Goal: Information Seeking & Learning: Learn about a topic

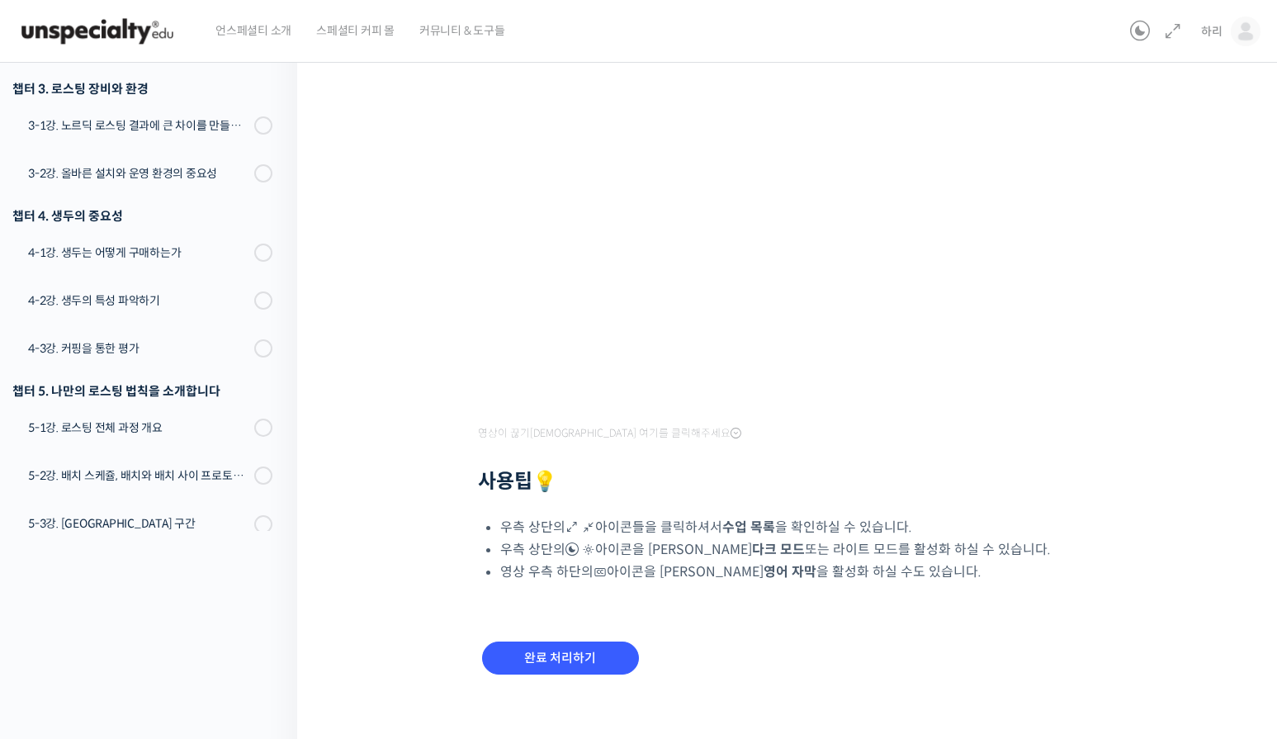
scroll to position [208, 0]
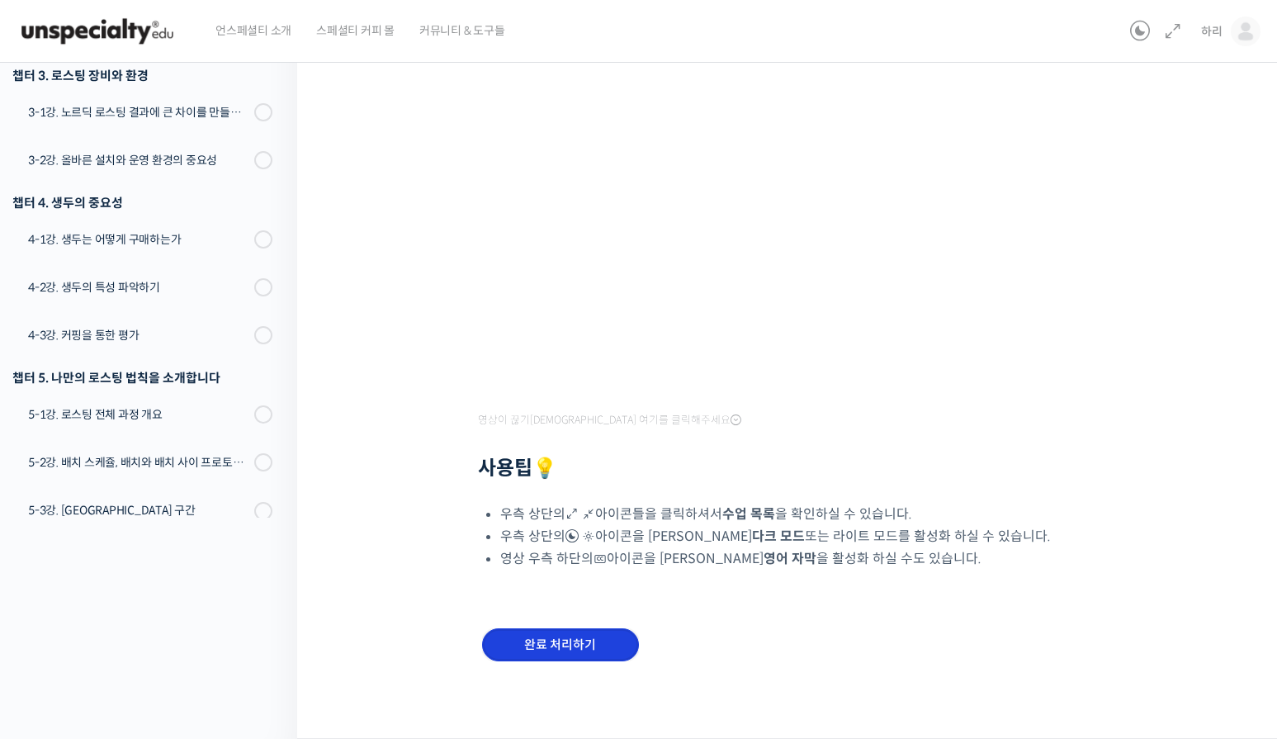
click at [570, 642] on input "완료 처리하기" at bounding box center [560, 645] width 157 height 34
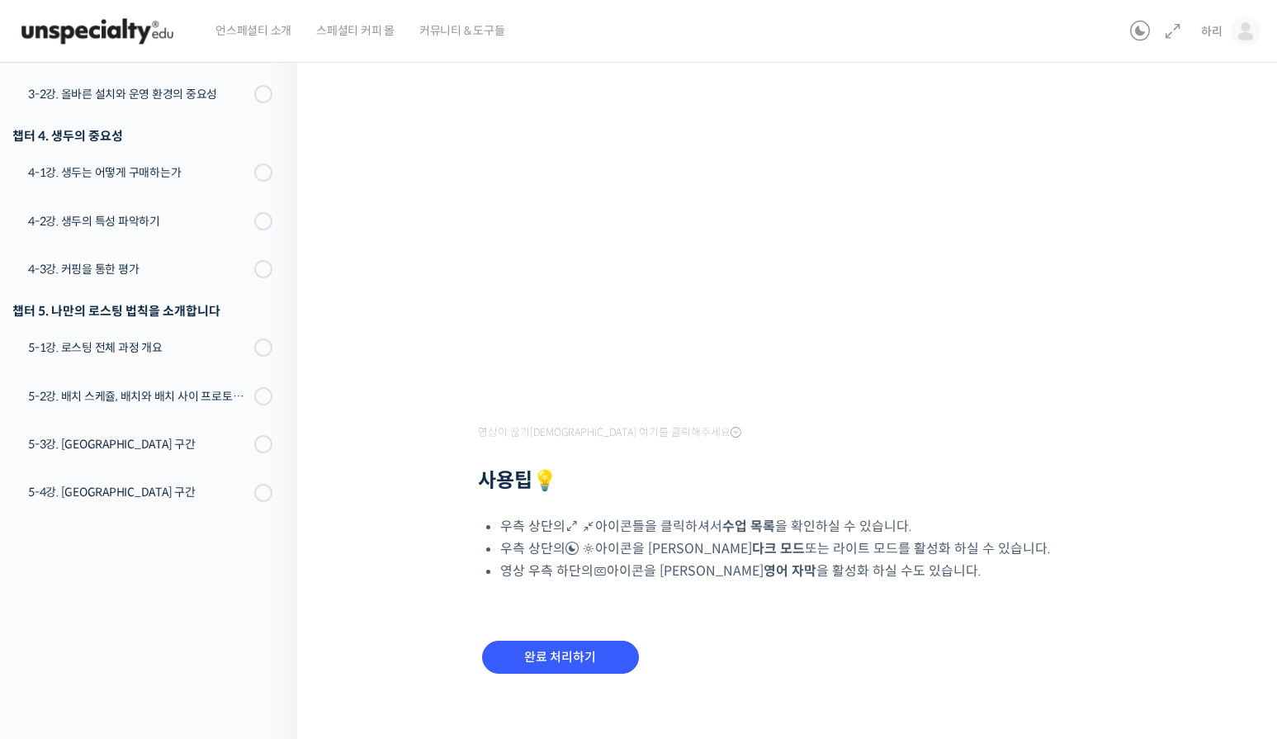
scroll to position [208, 0]
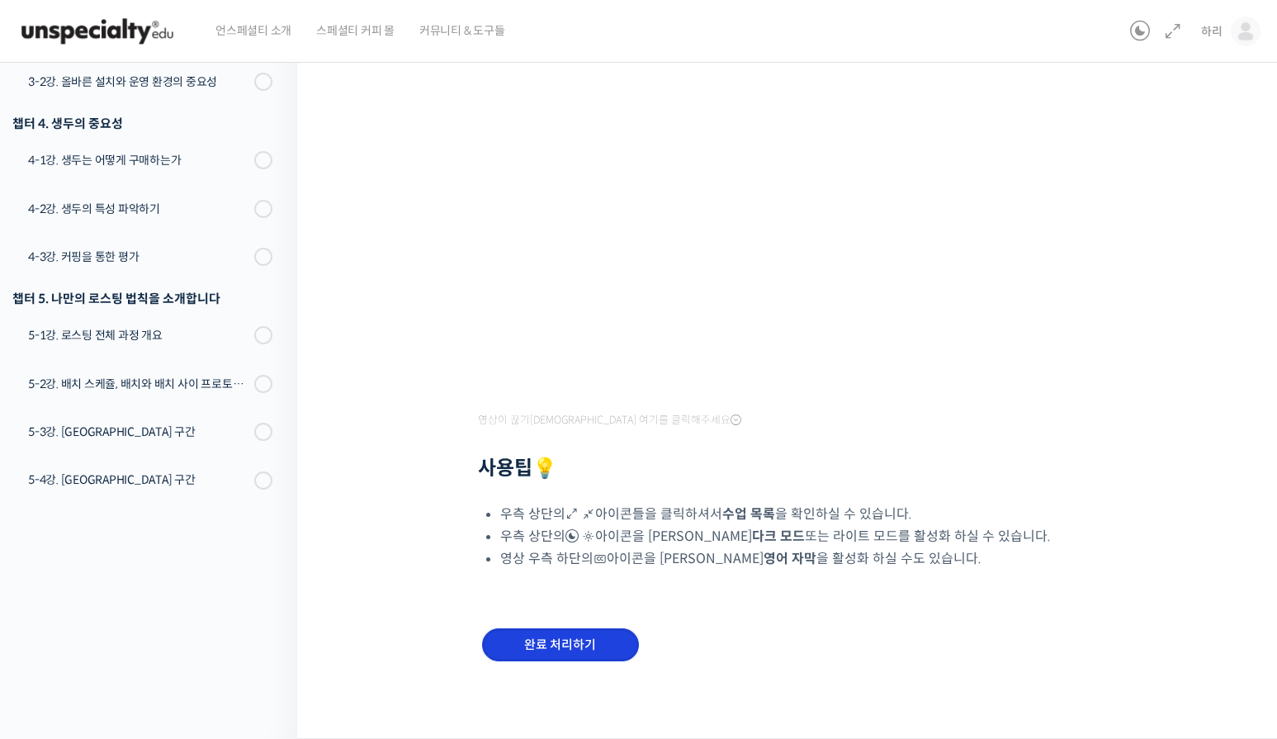
click at [552, 643] on input "완료 처리하기" at bounding box center [560, 645] width 157 height 34
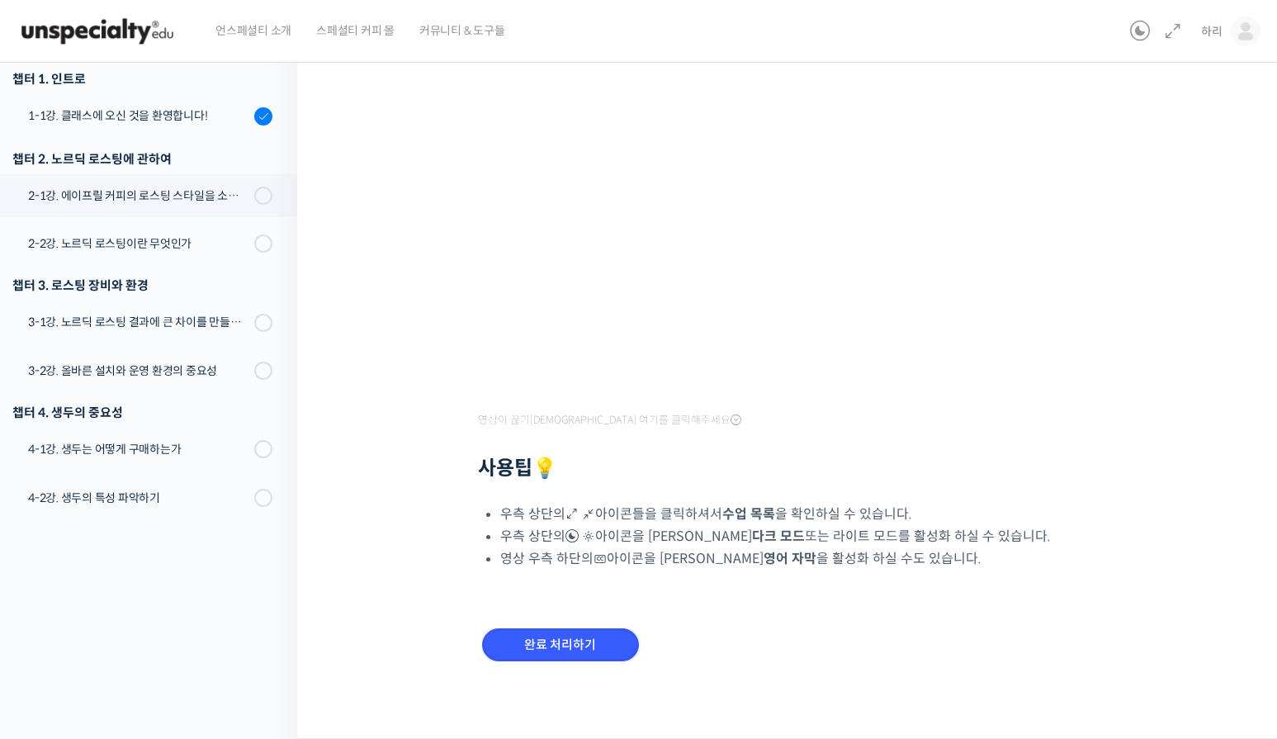
scroll to position [0, 0]
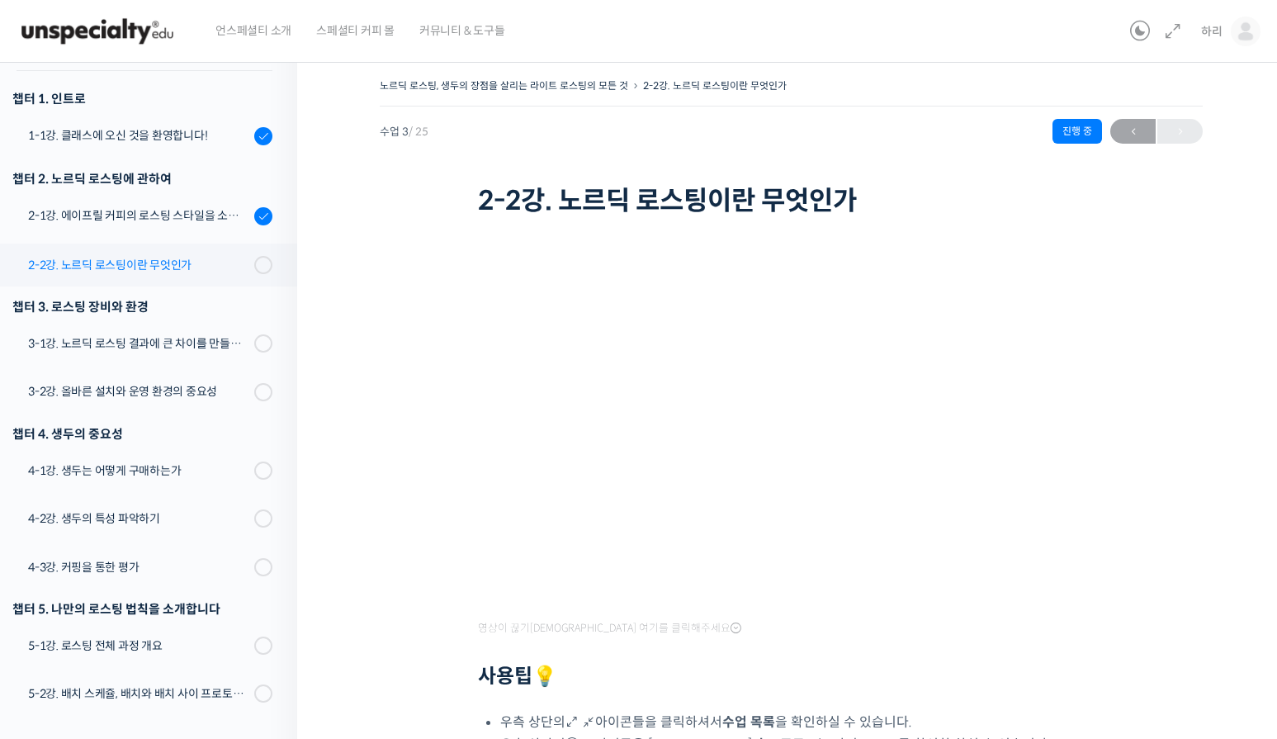
scroll to position [123, 0]
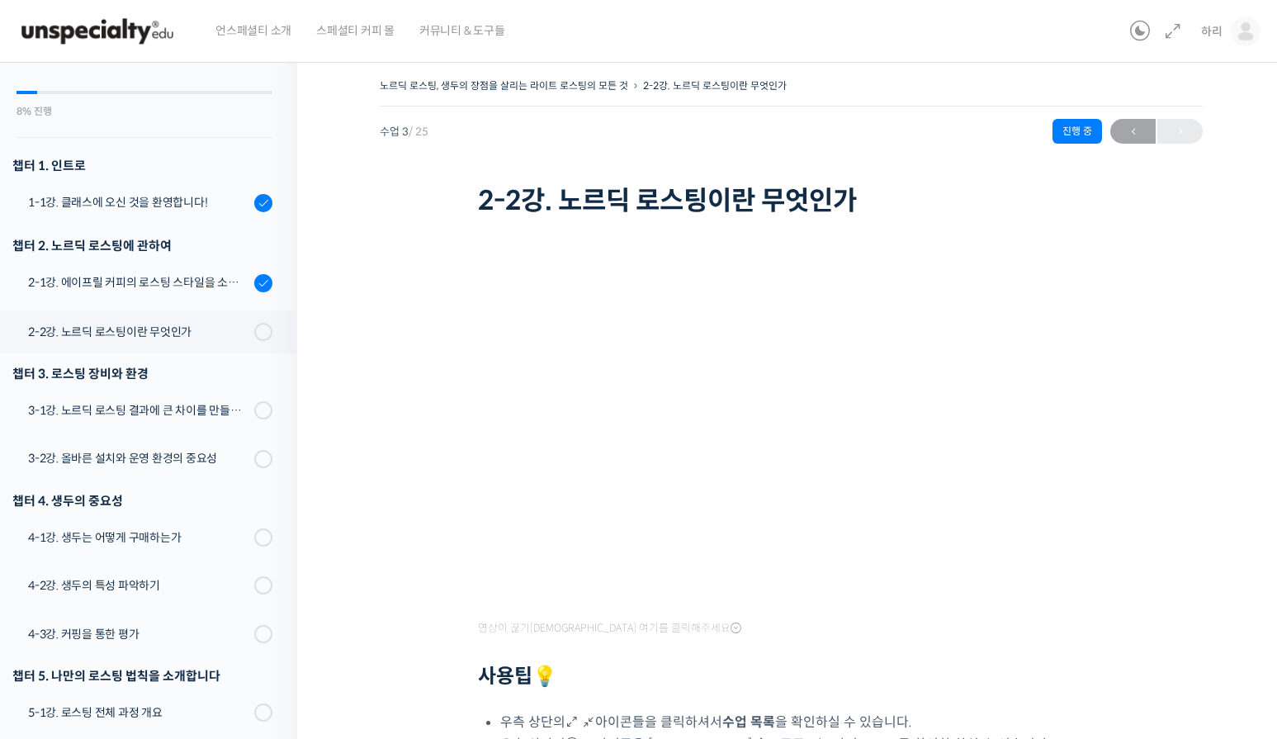
click at [724, 680] on h2 "사용팁 💡" at bounding box center [792, 677] width 628 height 24
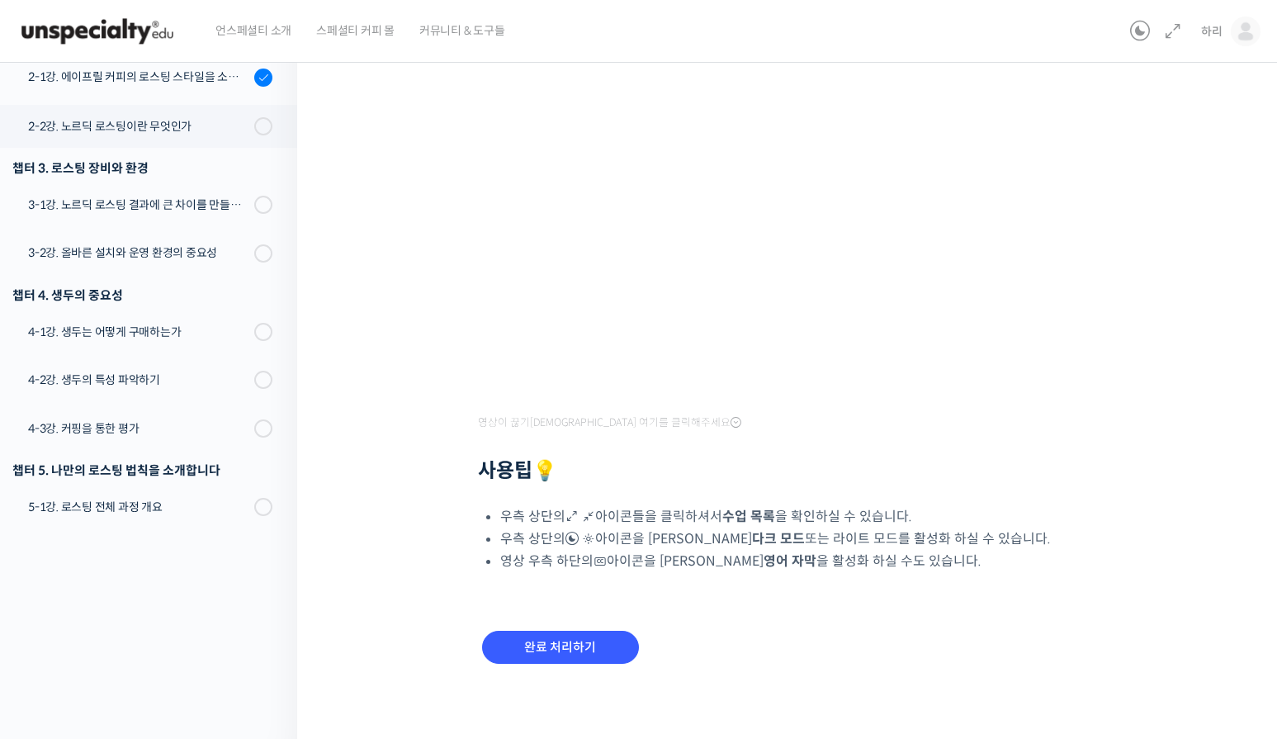
scroll to position [208, 0]
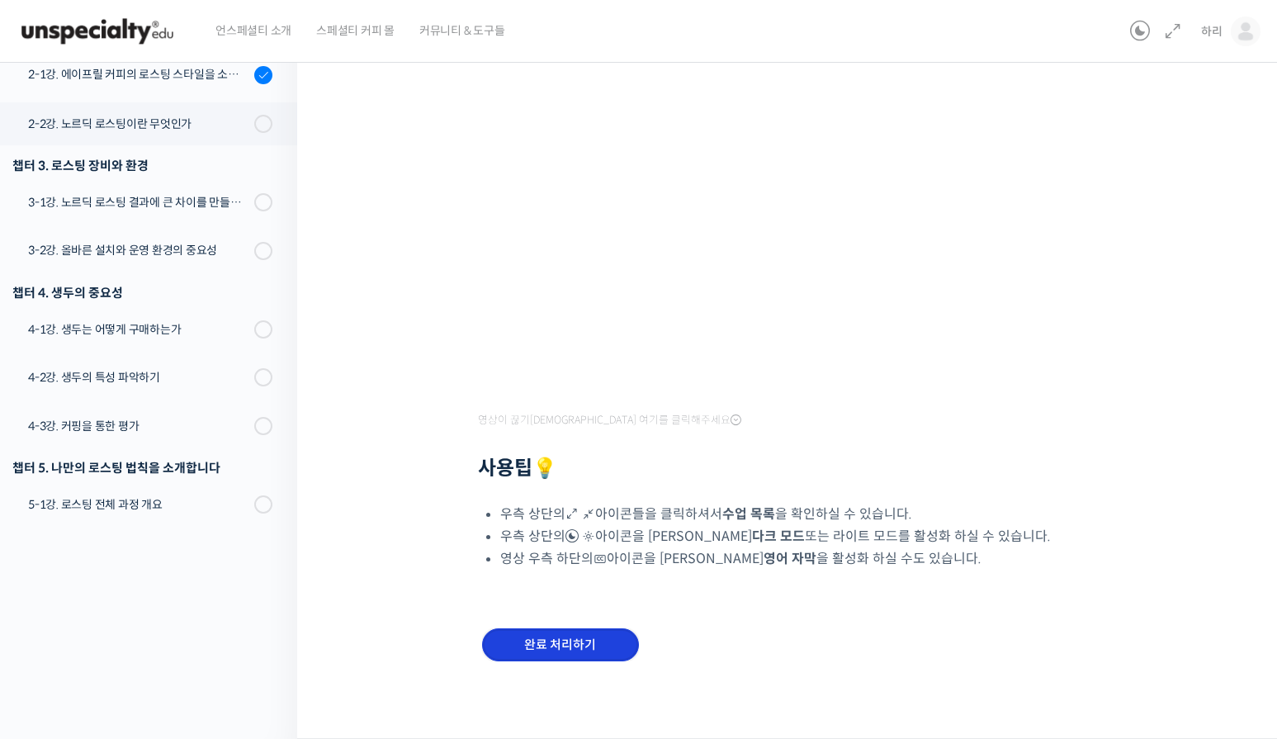
click at [574, 646] on input "완료 처리하기" at bounding box center [560, 645] width 157 height 34
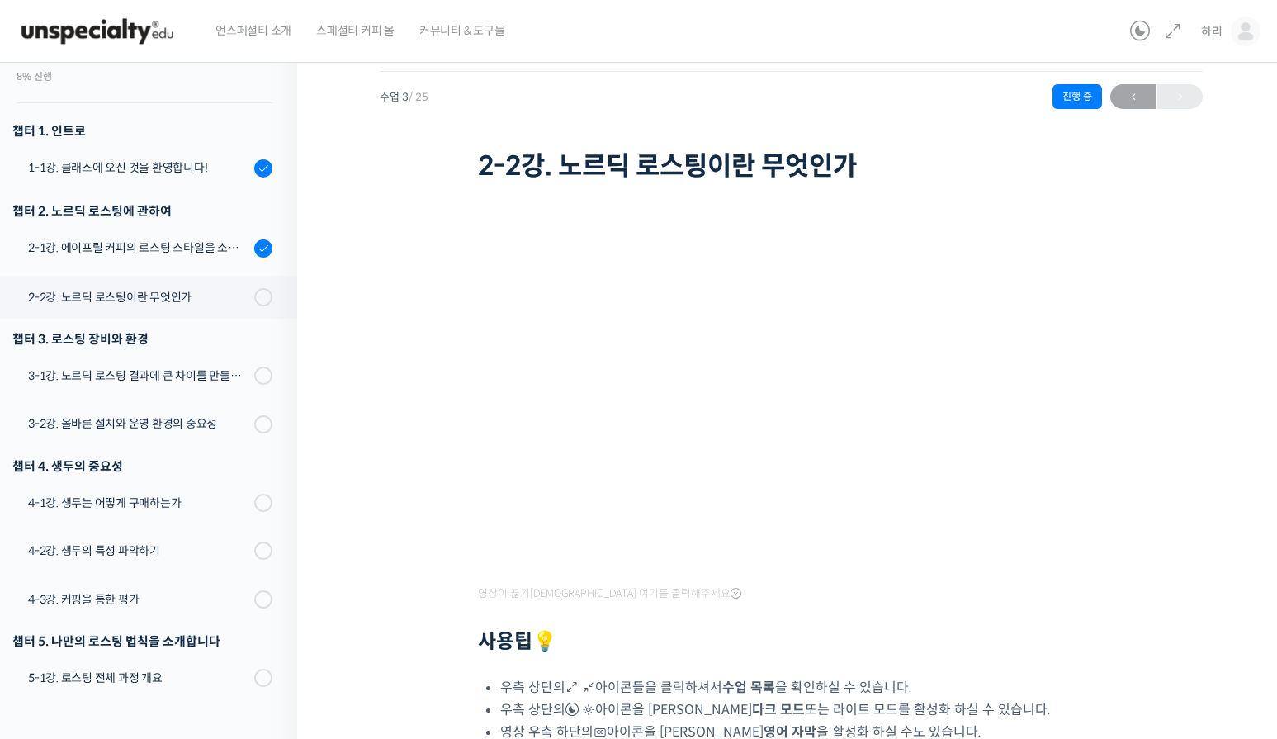
scroll to position [0, 0]
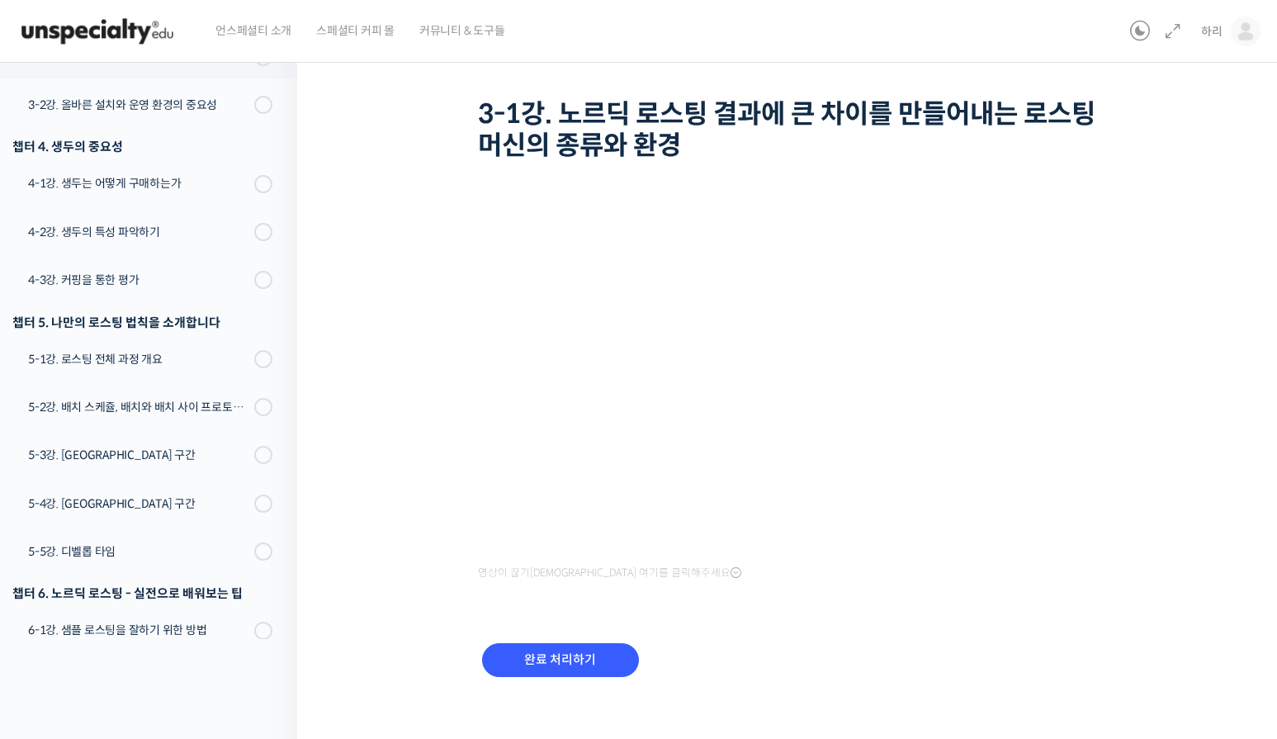
scroll to position [102, 0]
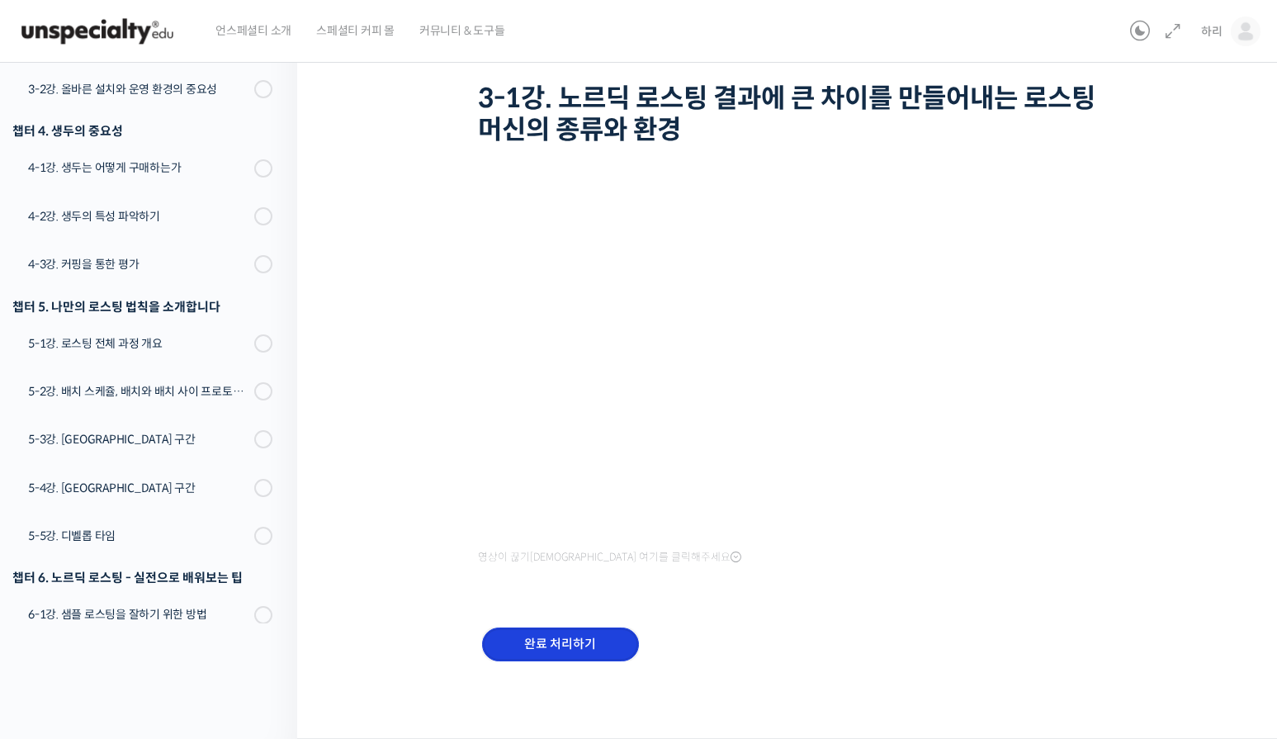
click at [569, 642] on input "완료 처리하기" at bounding box center [560, 645] width 157 height 34
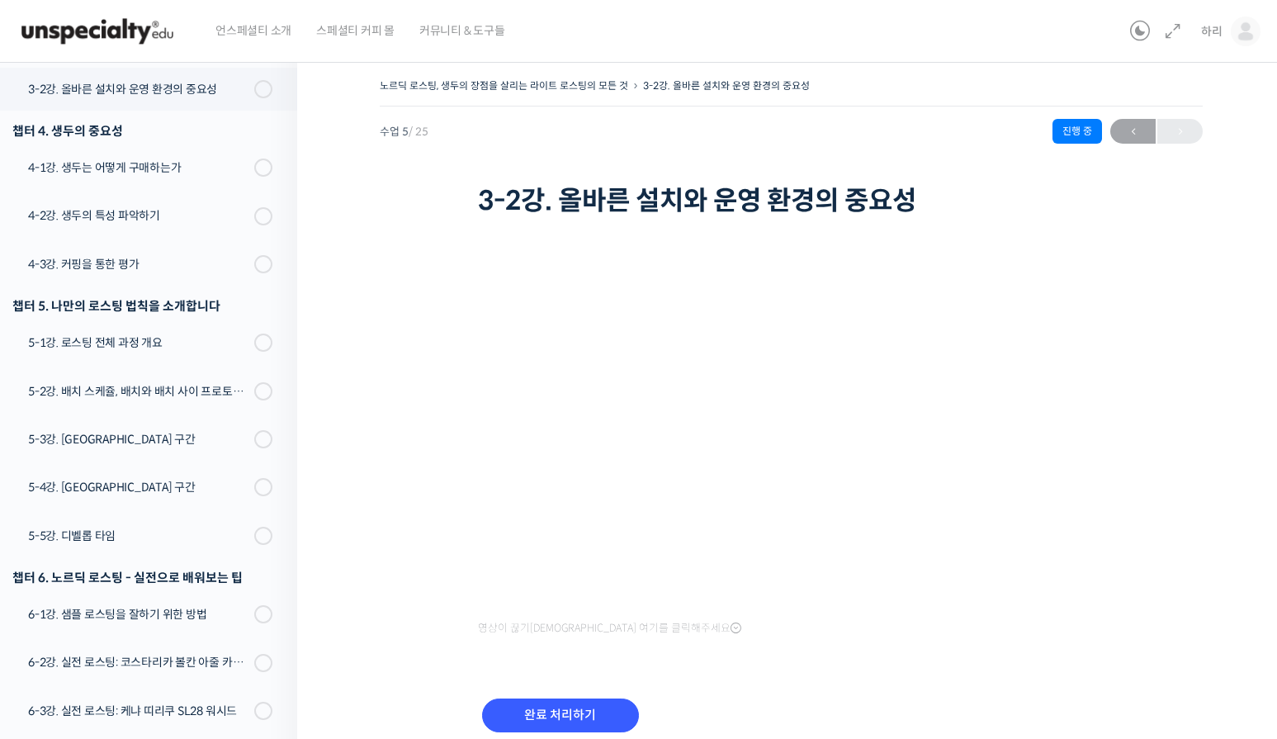
scroll to position [500, 0]
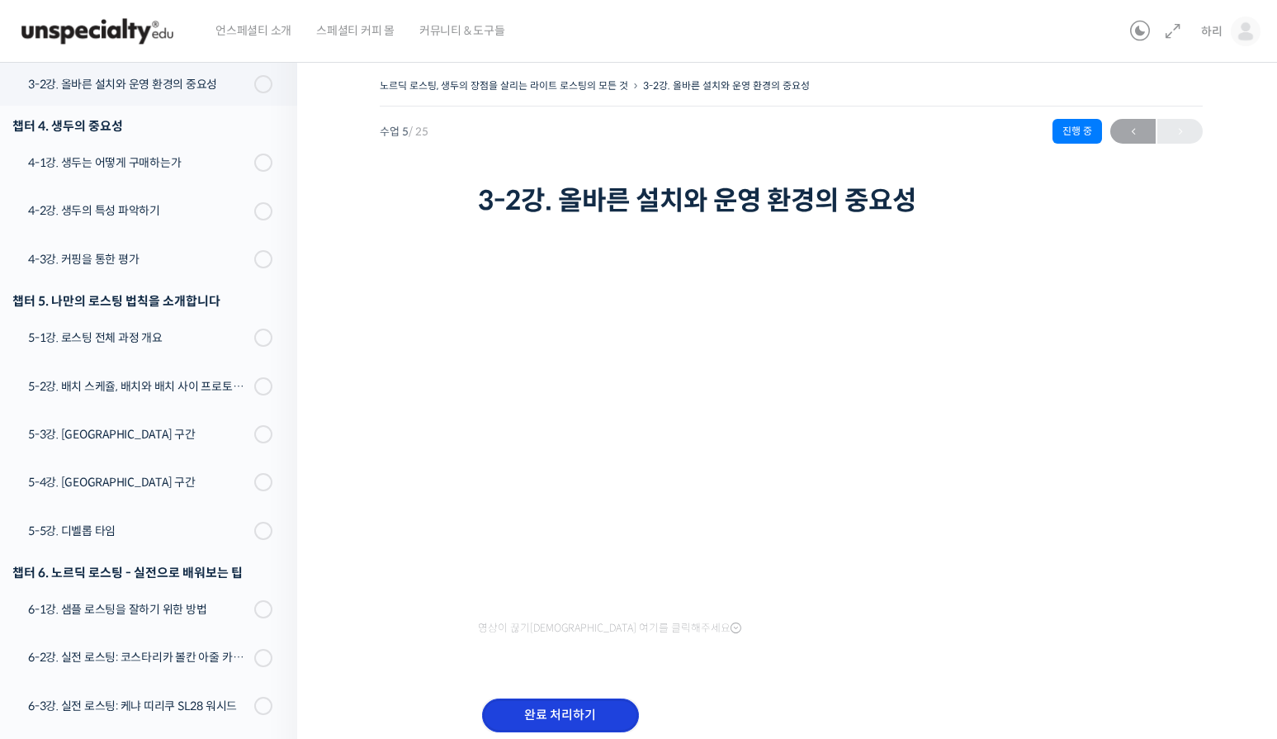
click at [601, 705] on input "완료 처리하기" at bounding box center [560, 716] width 157 height 34
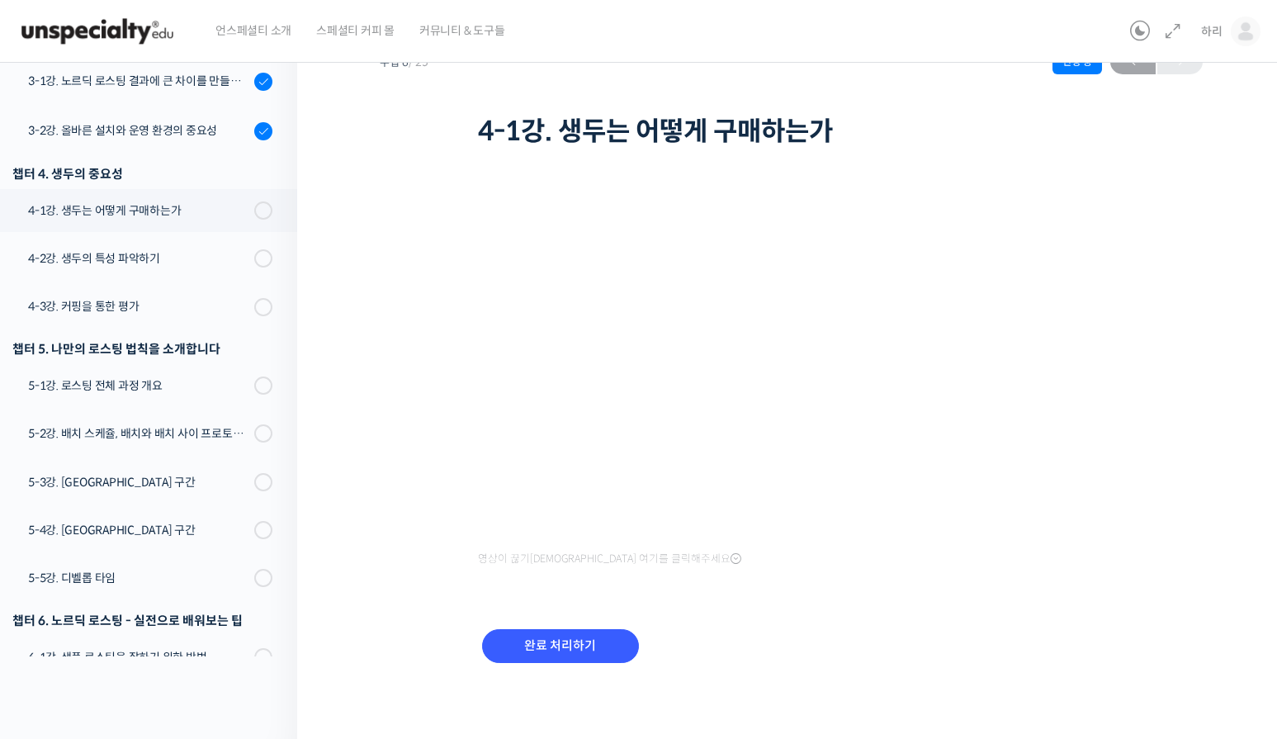
scroll to position [71, 0]
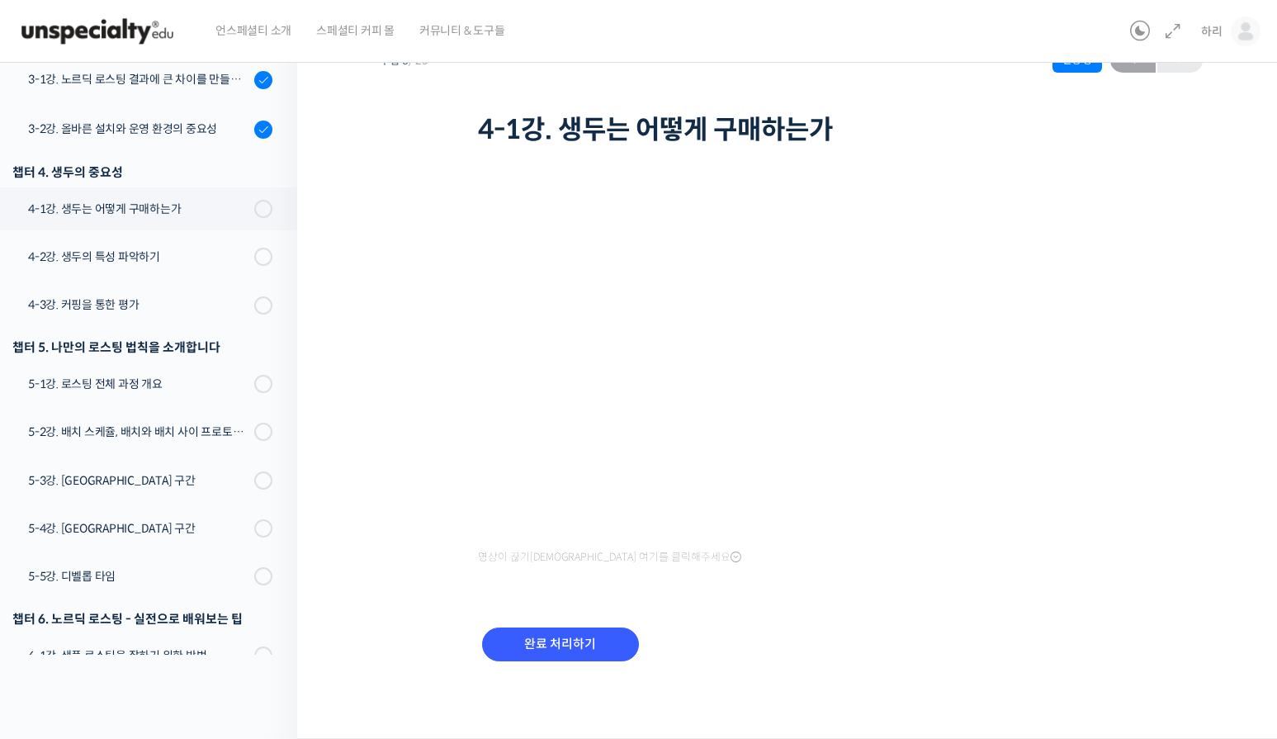
click at [738, 603] on div "영상이 끊기신다면 여기를 클릭해주세요 완료 처리하기" at bounding box center [792, 427] width 628 height 554
click at [605, 641] on input "완료 처리하기" at bounding box center [560, 645] width 157 height 34
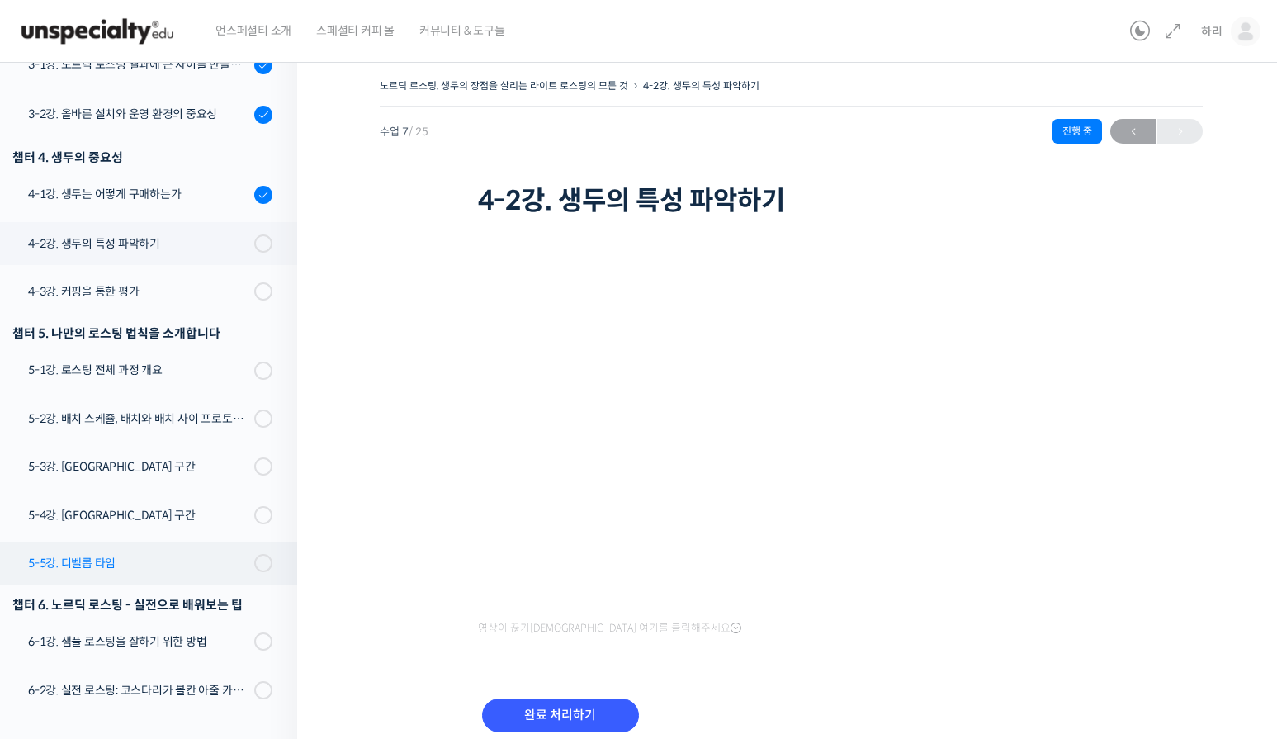
scroll to position [465, 0]
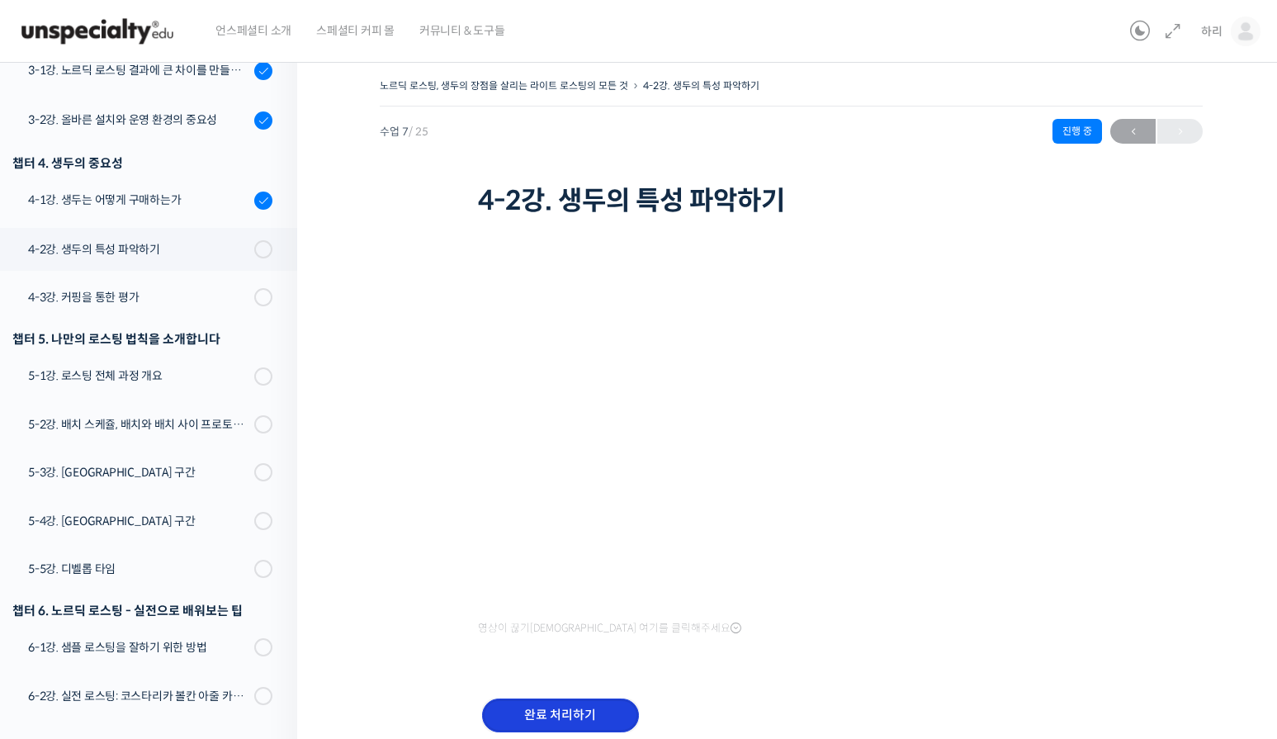
click at [536, 699] on input "완료 처리하기" at bounding box center [560, 716] width 157 height 34
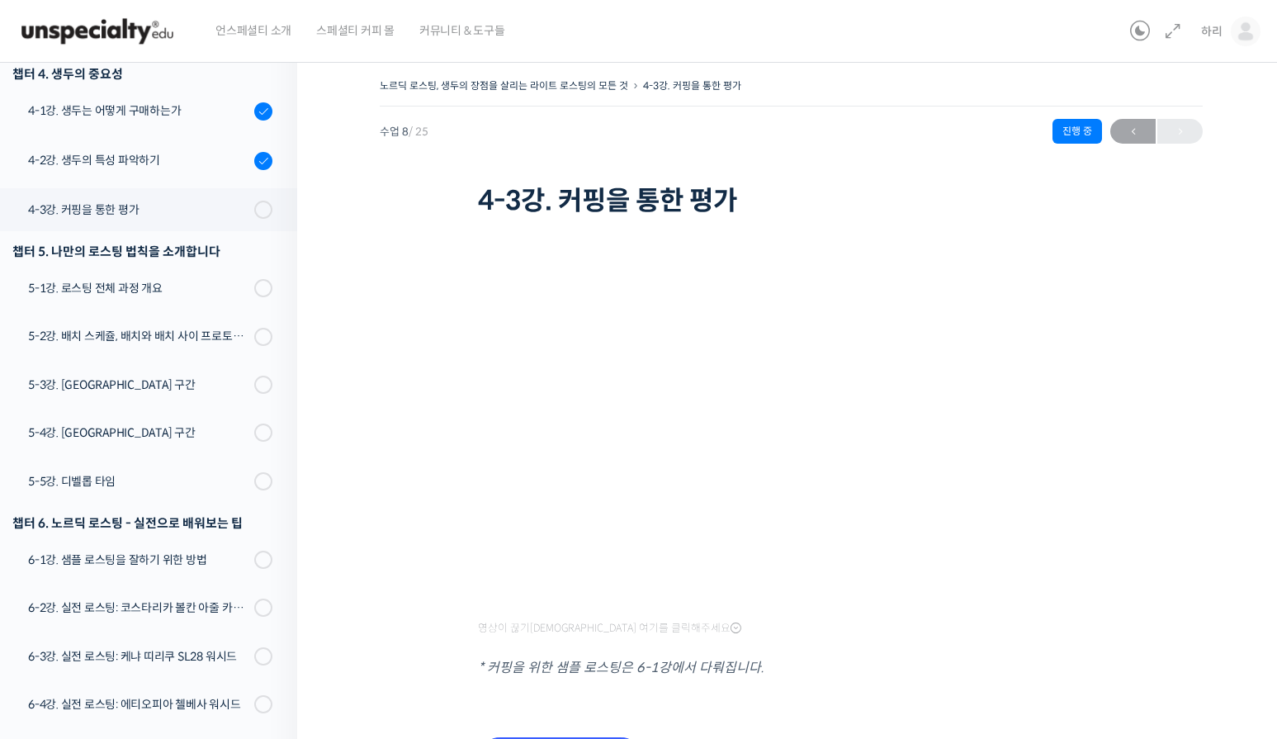
scroll to position [514, 0]
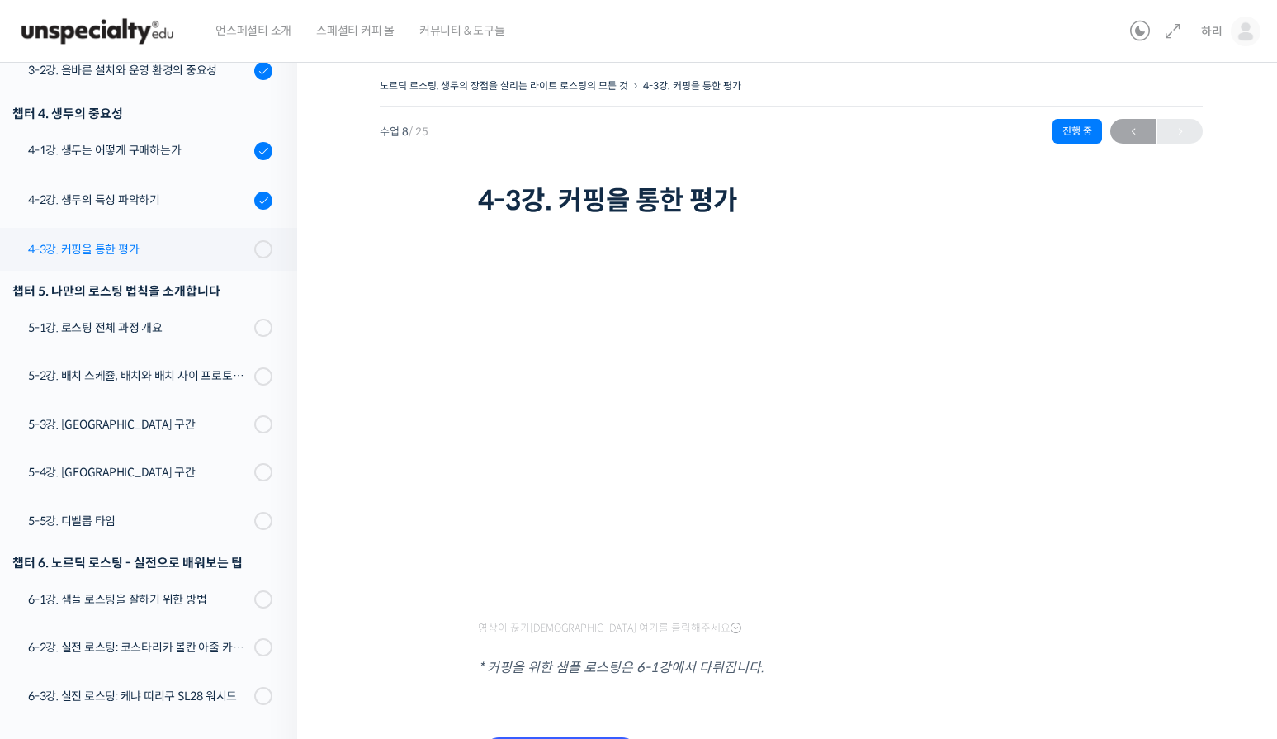
click at [173, 244] on div "4-3강. 커핑을 통한 평가" at bounding box center [138, 249] width 221 height 18
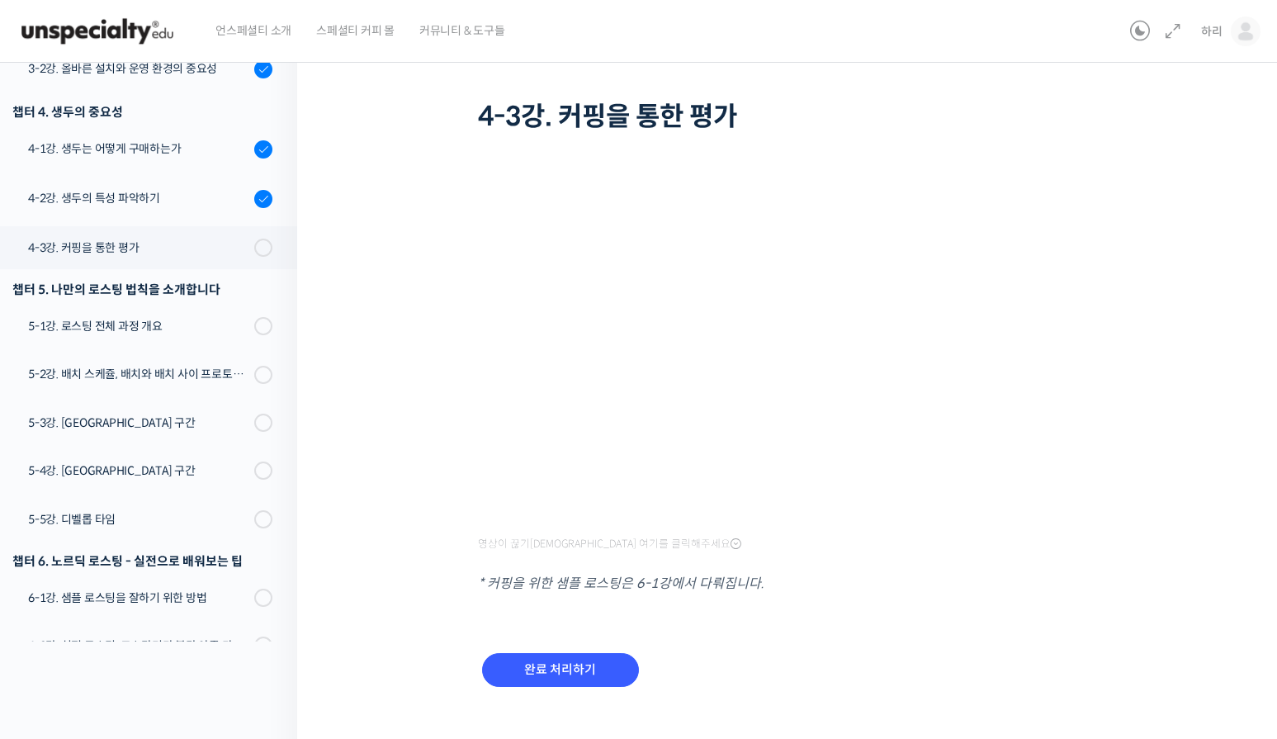
scroll to position [110, 0]
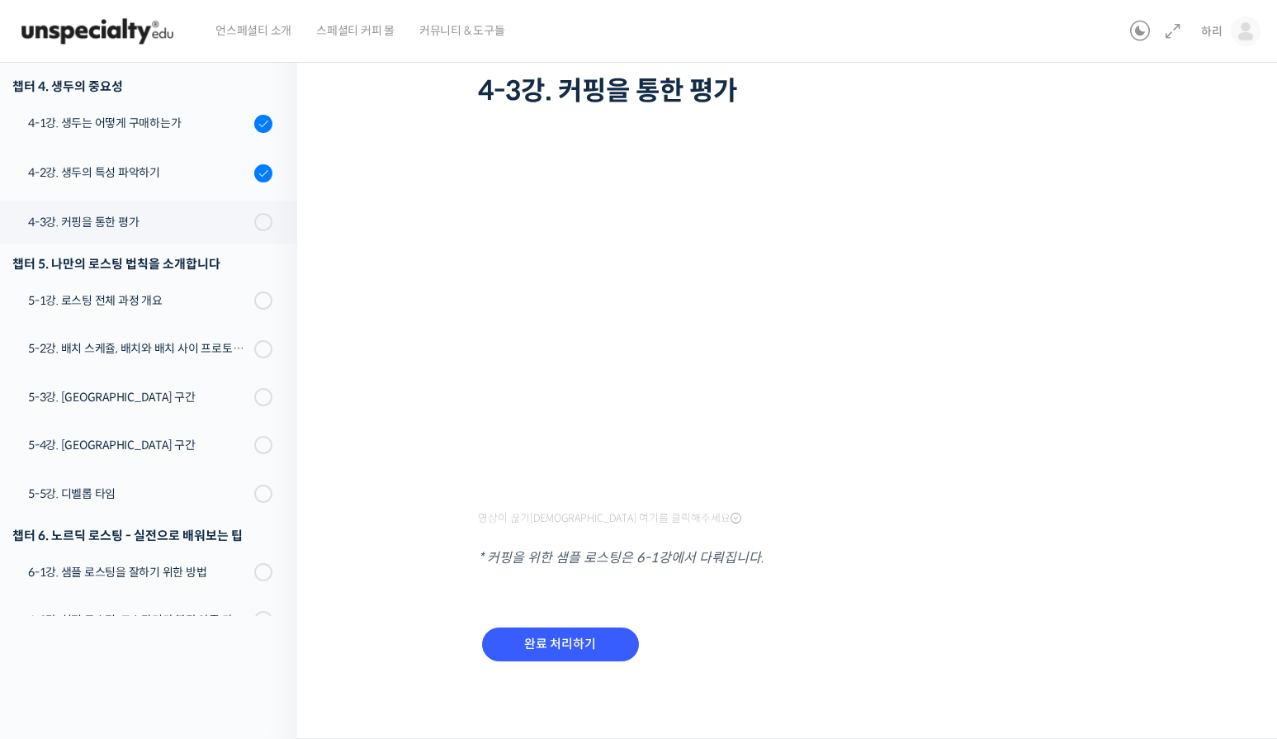
click at [557, 623] on div "완료 처리하기" at bounding box center [560, 657] width 165 height 69
click at [567, 639] on input "완료 처리하기" at bounding box center [560, 645] width 157 height 34
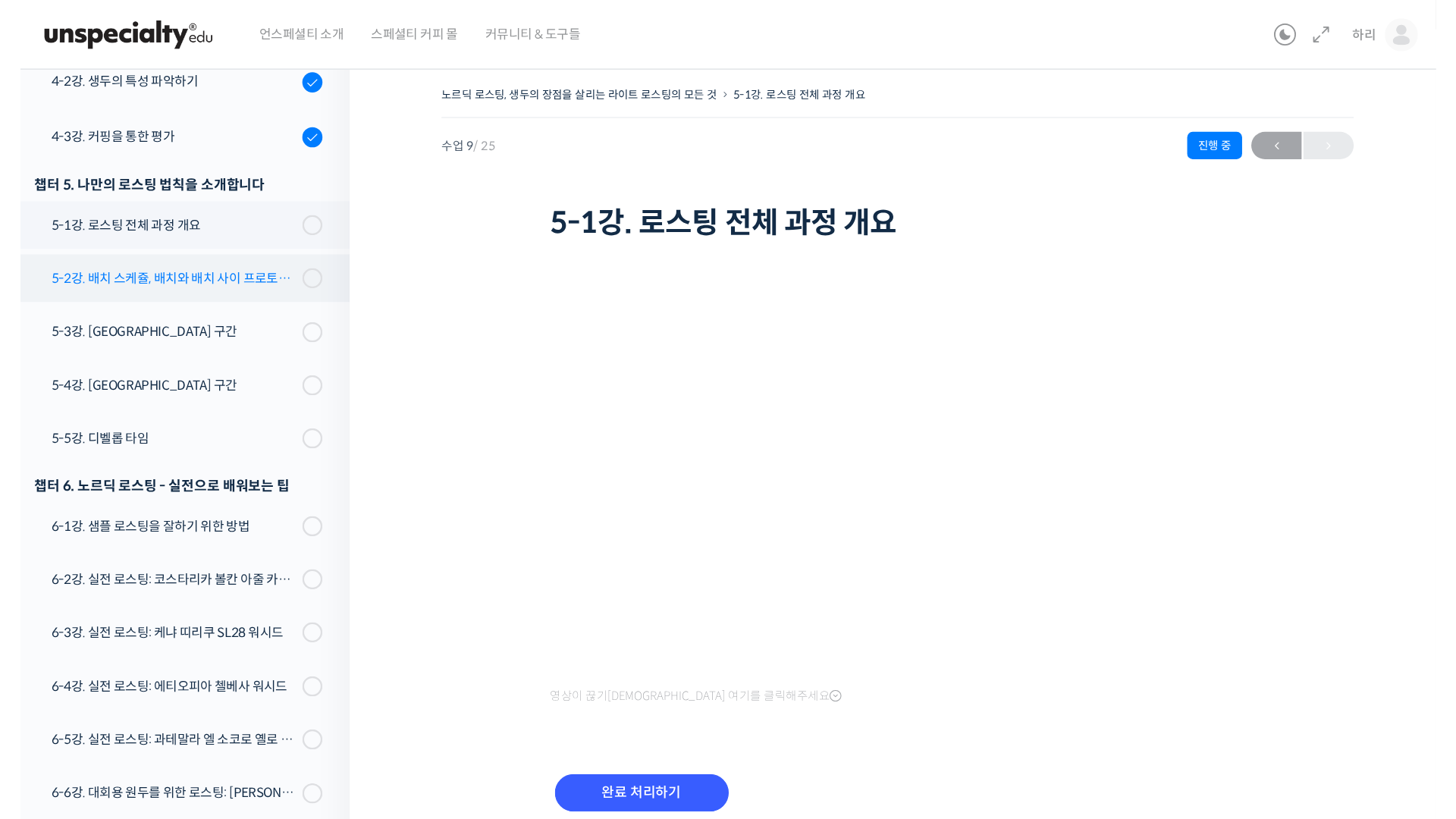
scroll to position [594, 0]
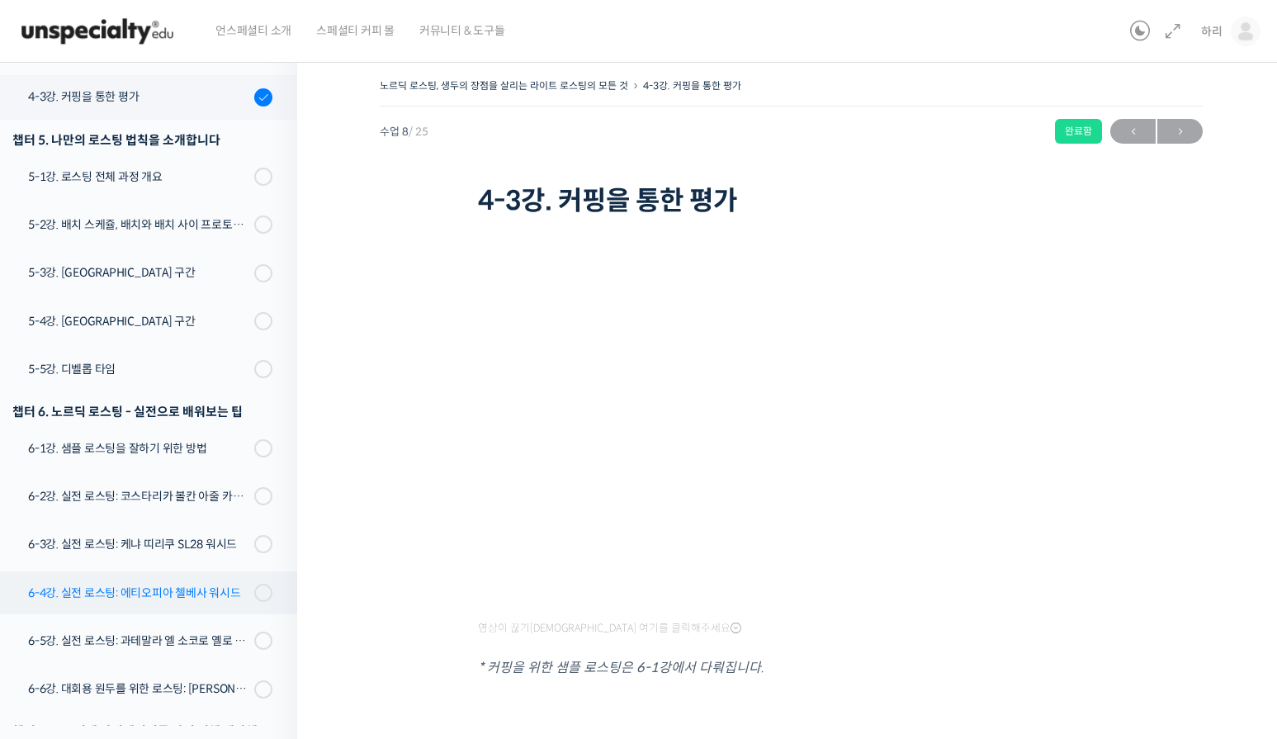
scroll to position [680, 0]
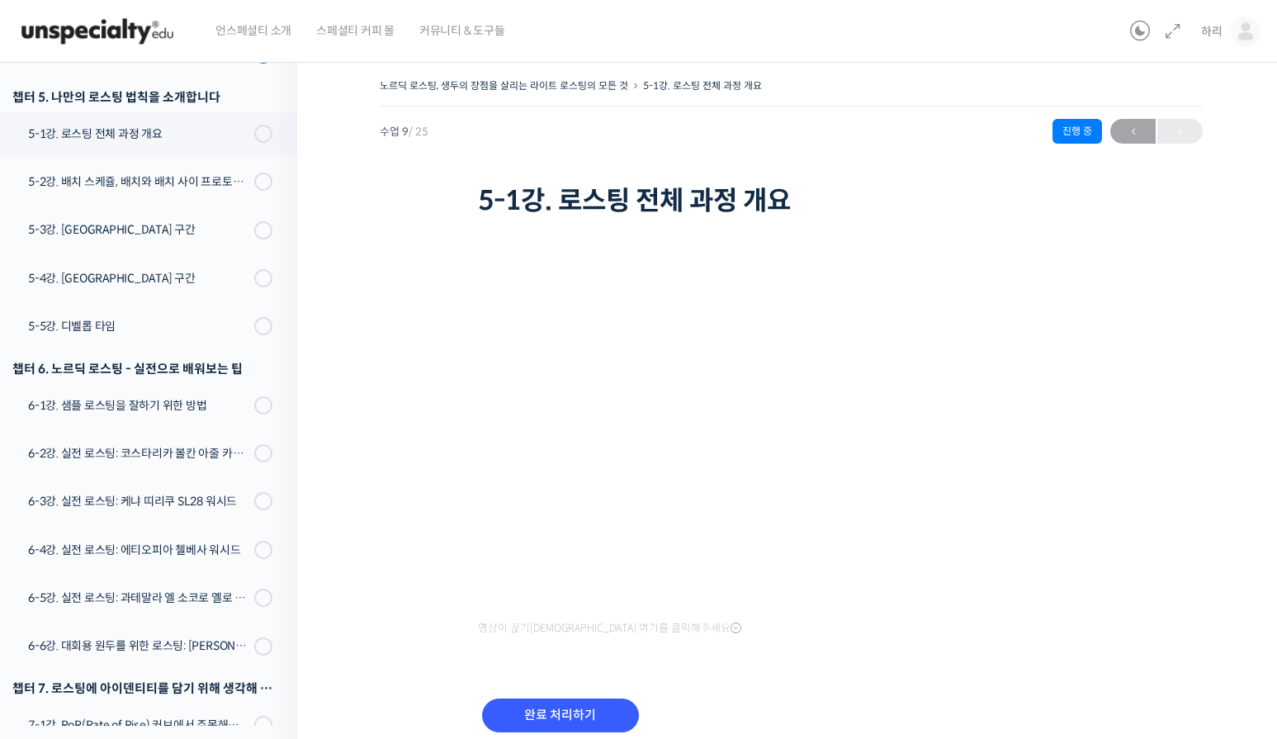
scroll to position [729, 0]
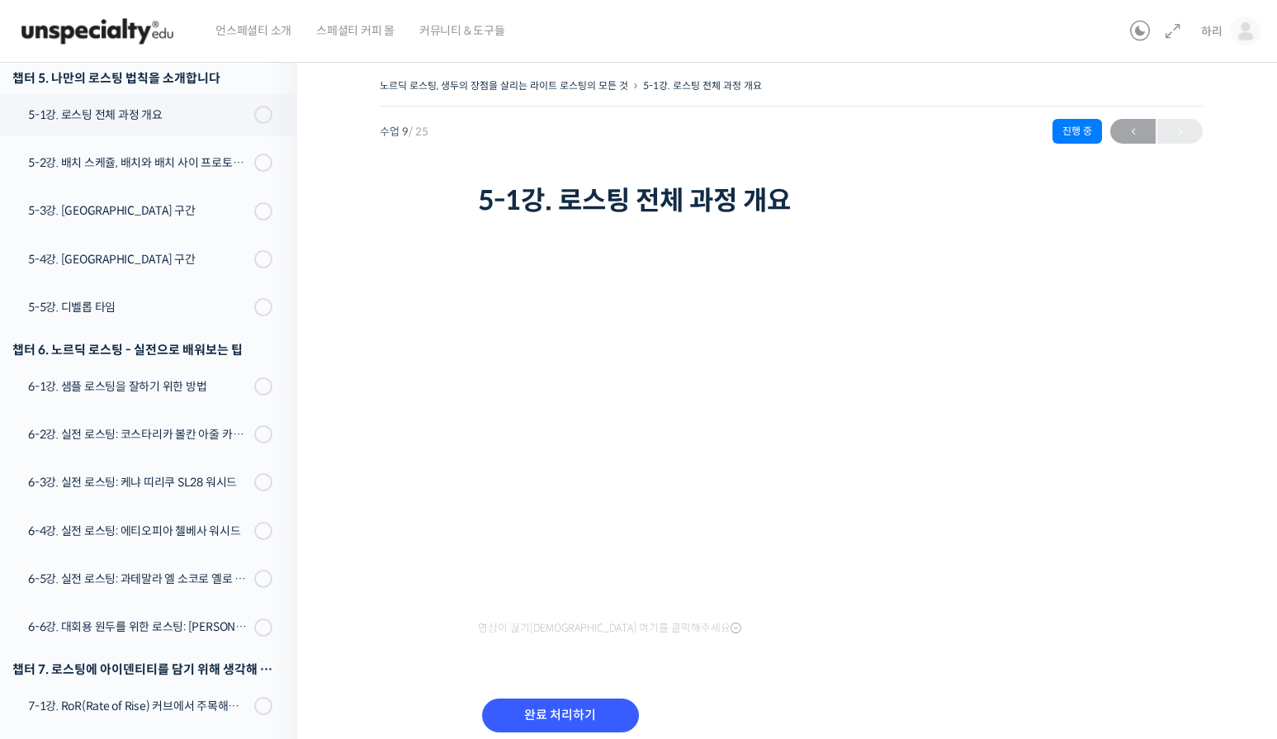
click at [523, 694] on div "완료 처리하기" at bounding box center [560, 728] width 165 height 69
click at [531, 704] on input "완료 처리하기" at bounding box center [560, 716] width 157 height 34
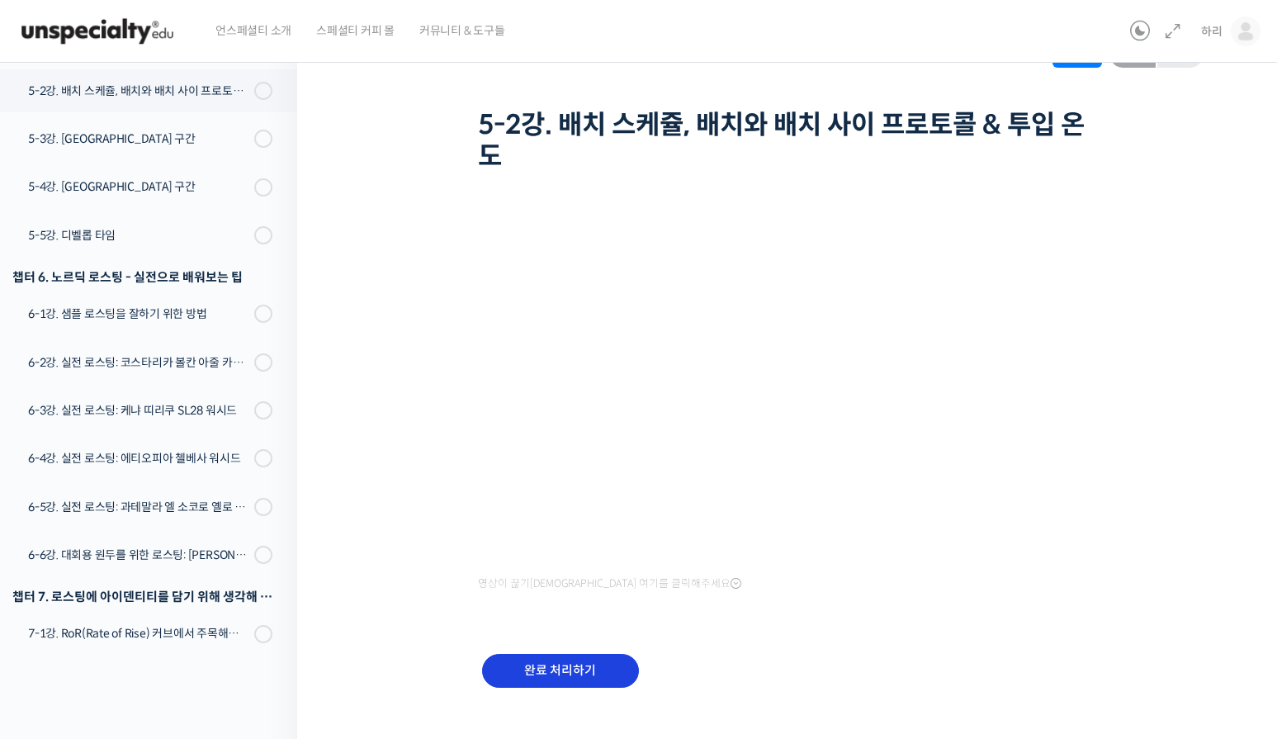
scroll to position [83, 0]
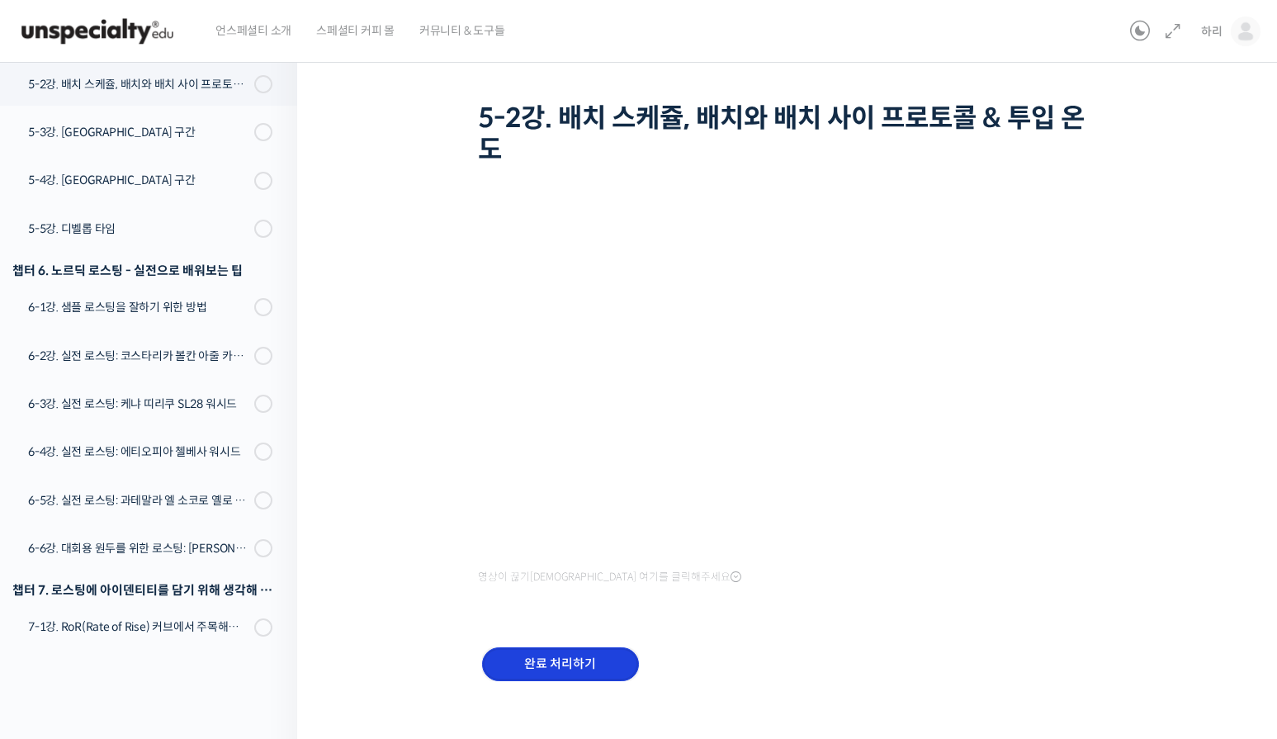
click at [570, 657] on input "완료 처리하기" at bounding box center [560, 664] width 157 height 34
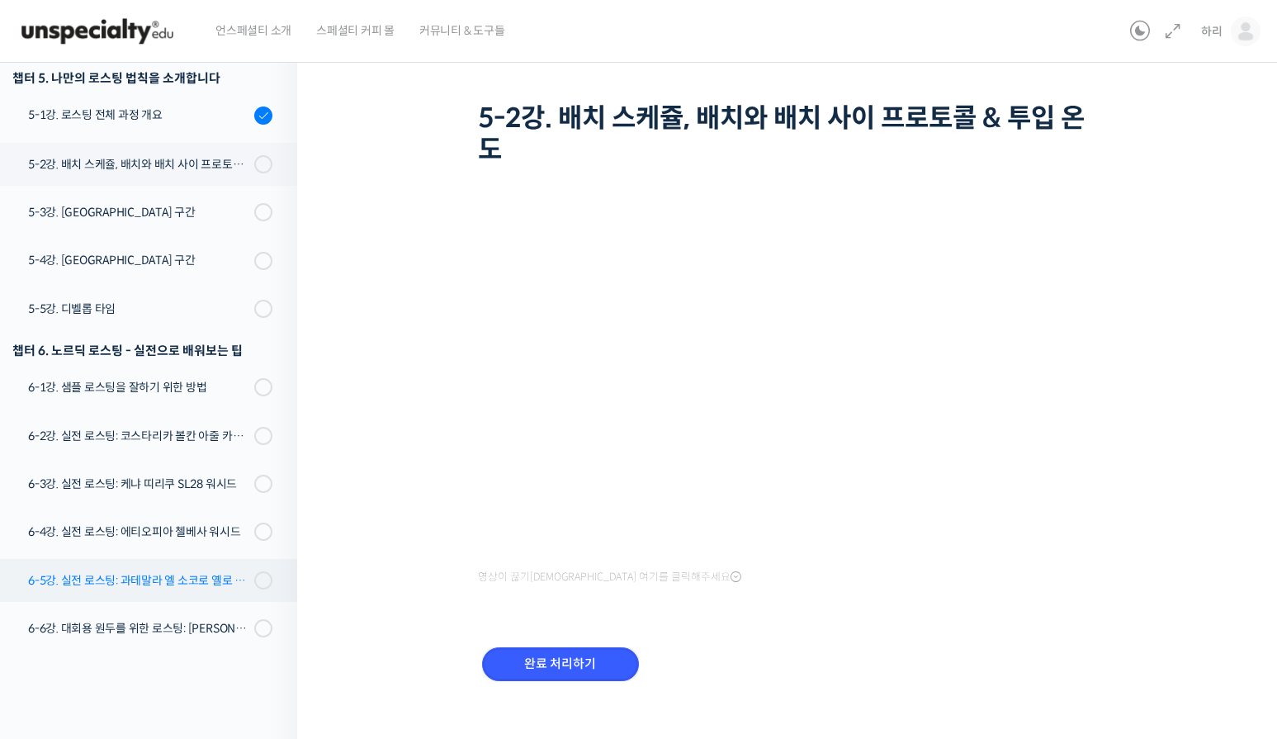
scroll to position [644, 0]
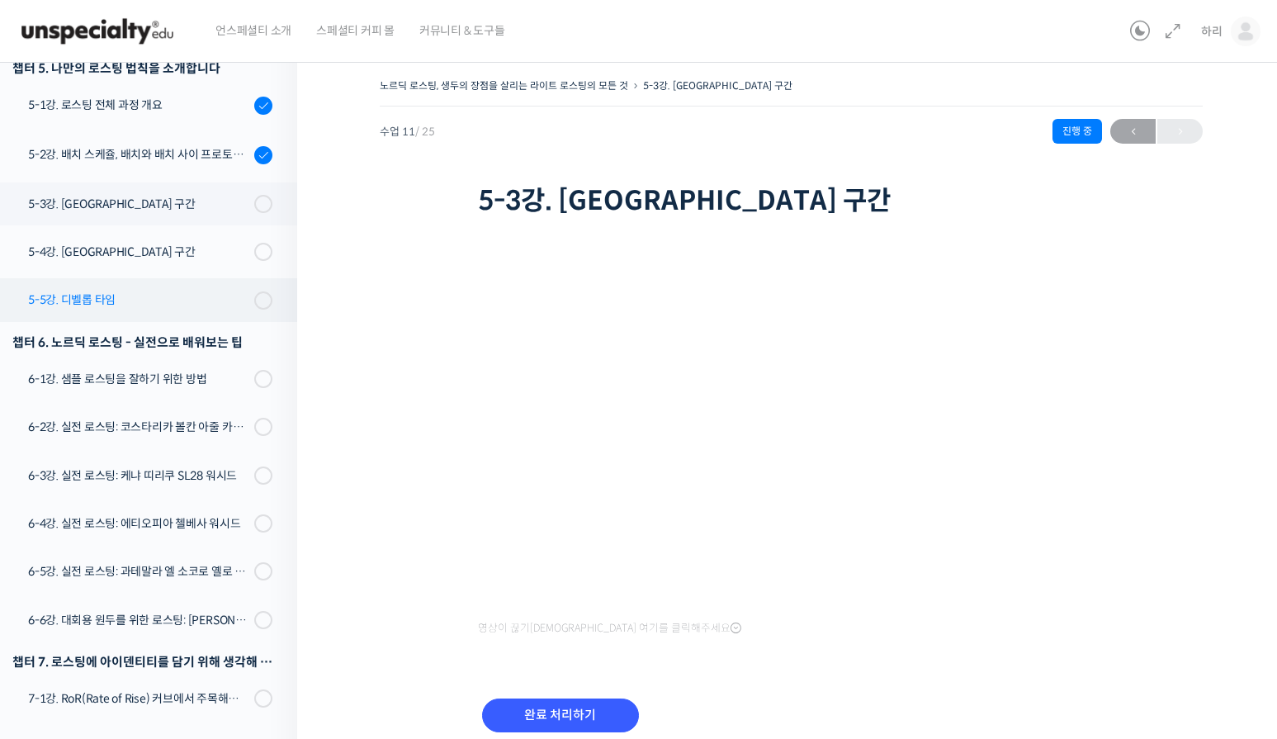
scroll to position [694, 0]
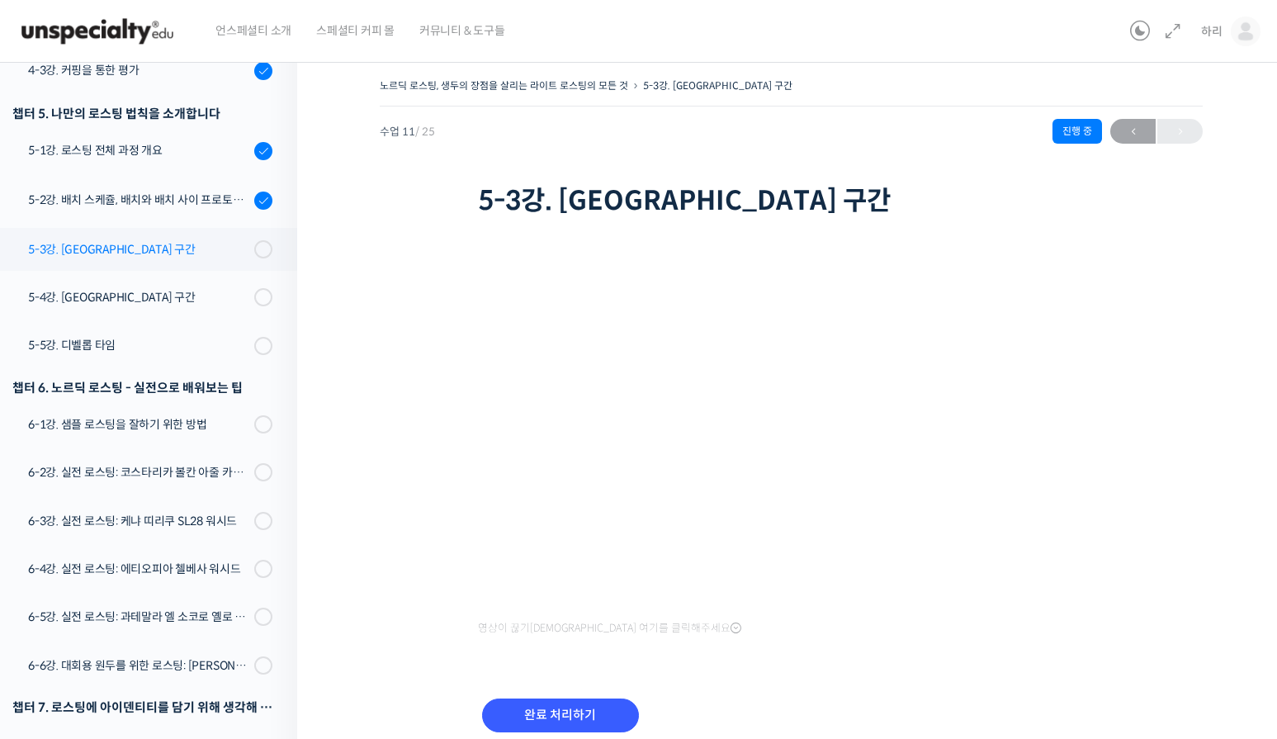
click at [191, 262] on link "5-3강. [GEOGRAPHIC_DATA] 구간" at bounding box center [145, 249] width 306 height 43
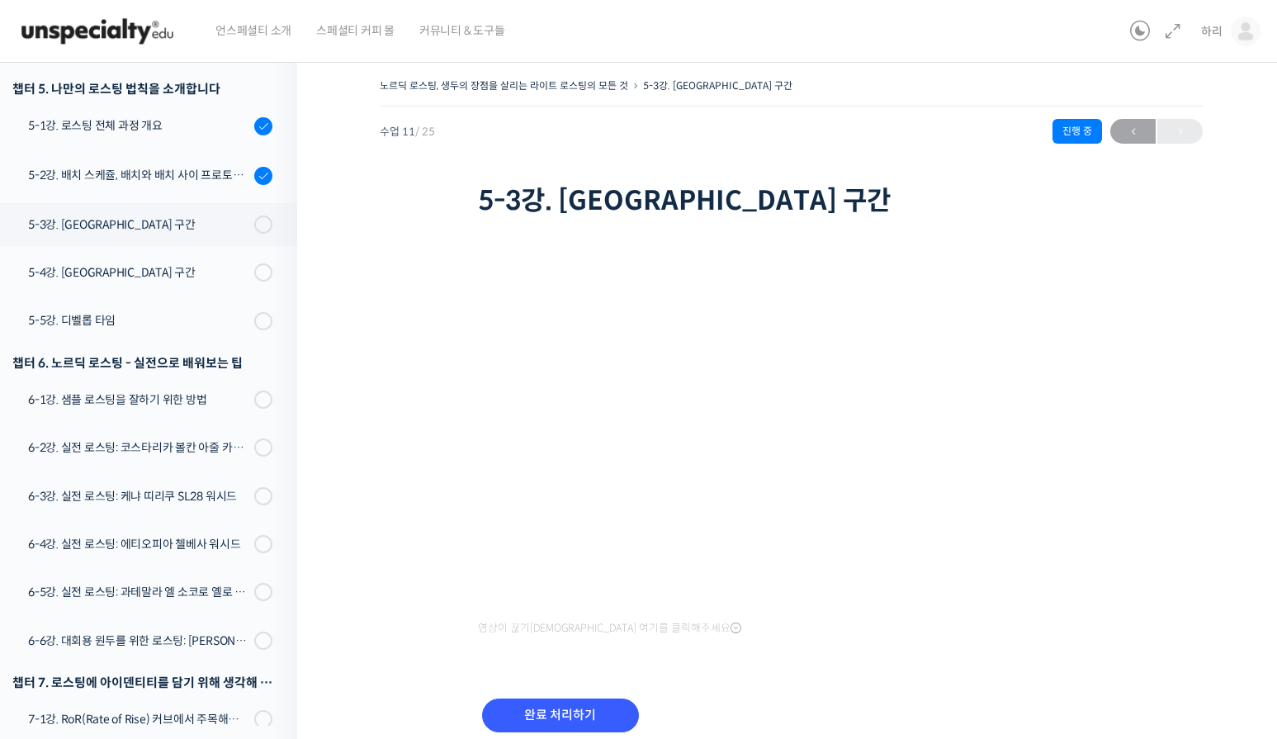
scroll to position [859, 0]
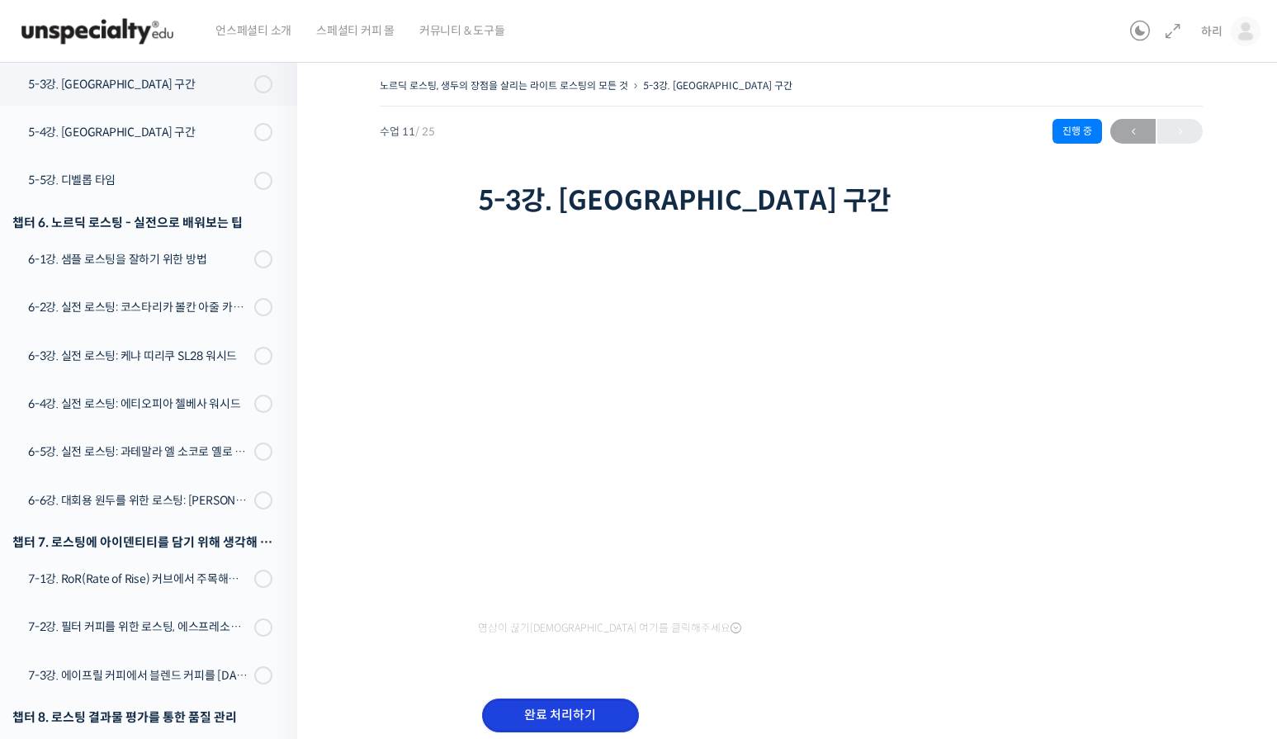
click at [501, 718] on input "완료 처리하기" at bounding box center [560, 716] width 157 height 34
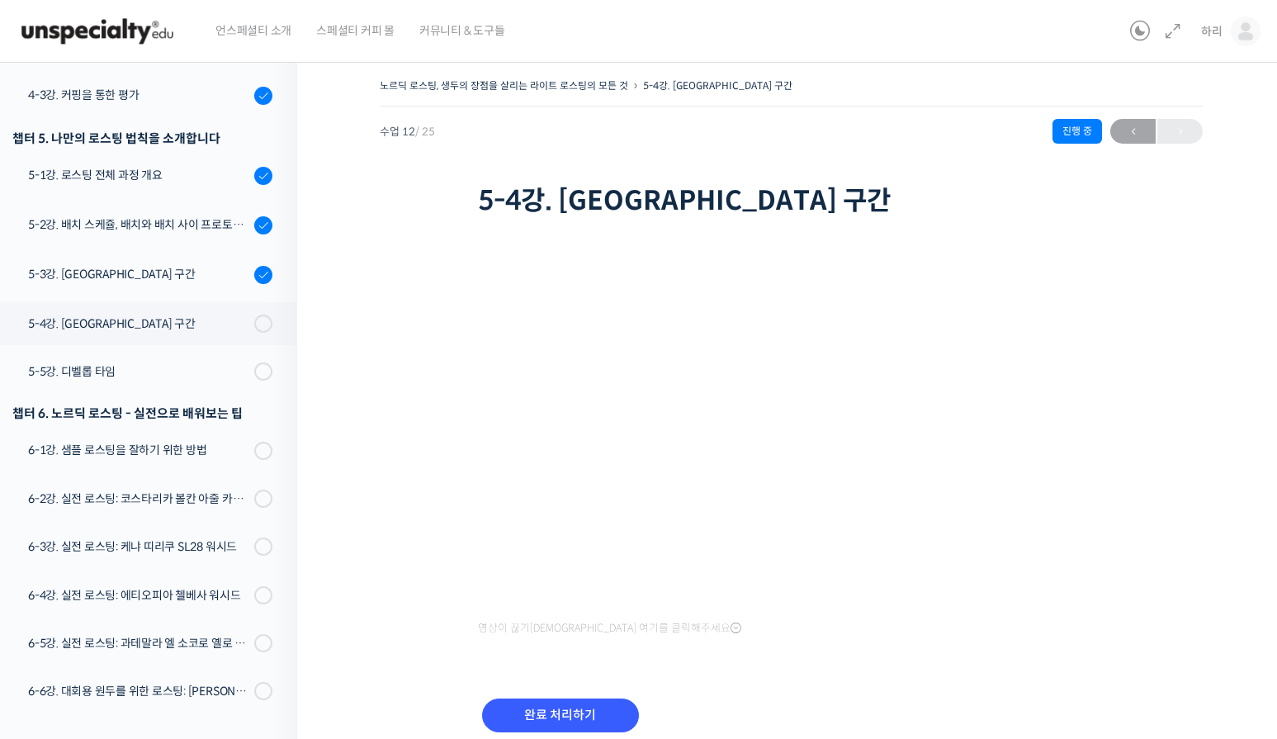
scroll to position [661, 0]
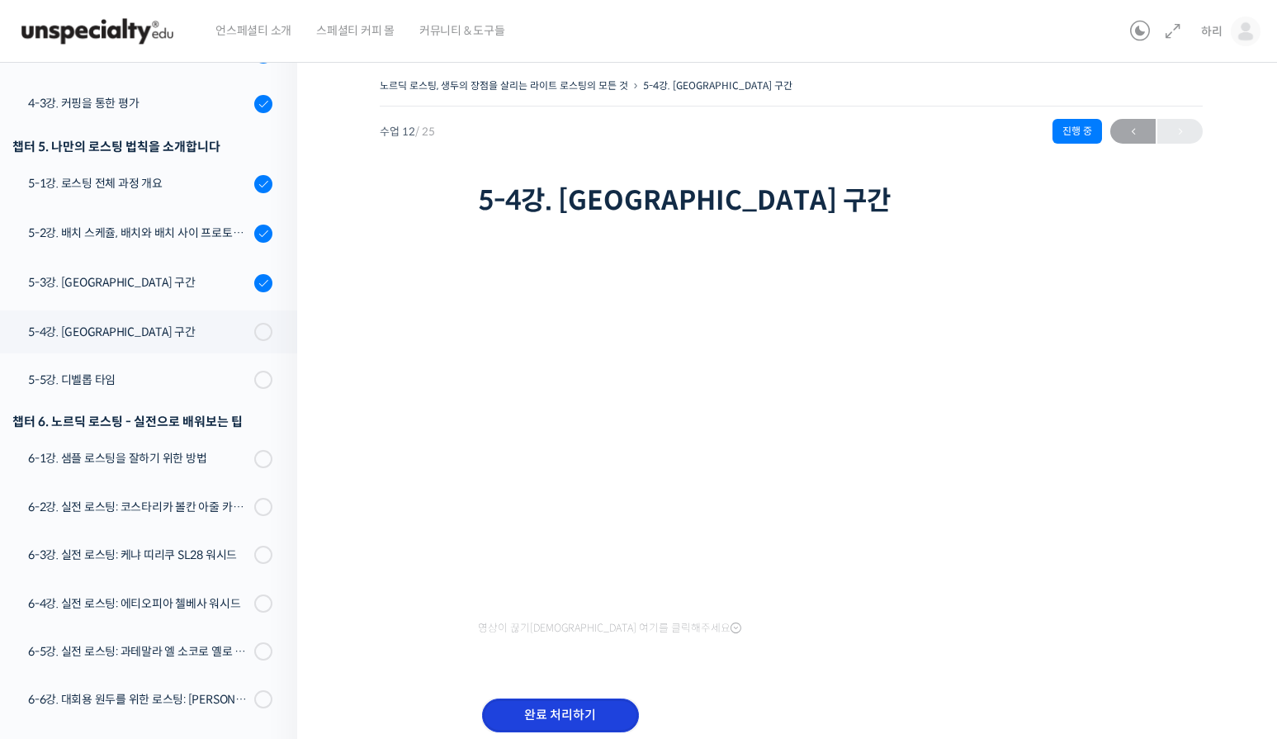
click at [601, 701] on input "완료 처리하기" at bounding box center [560, 716] width 157 height 34
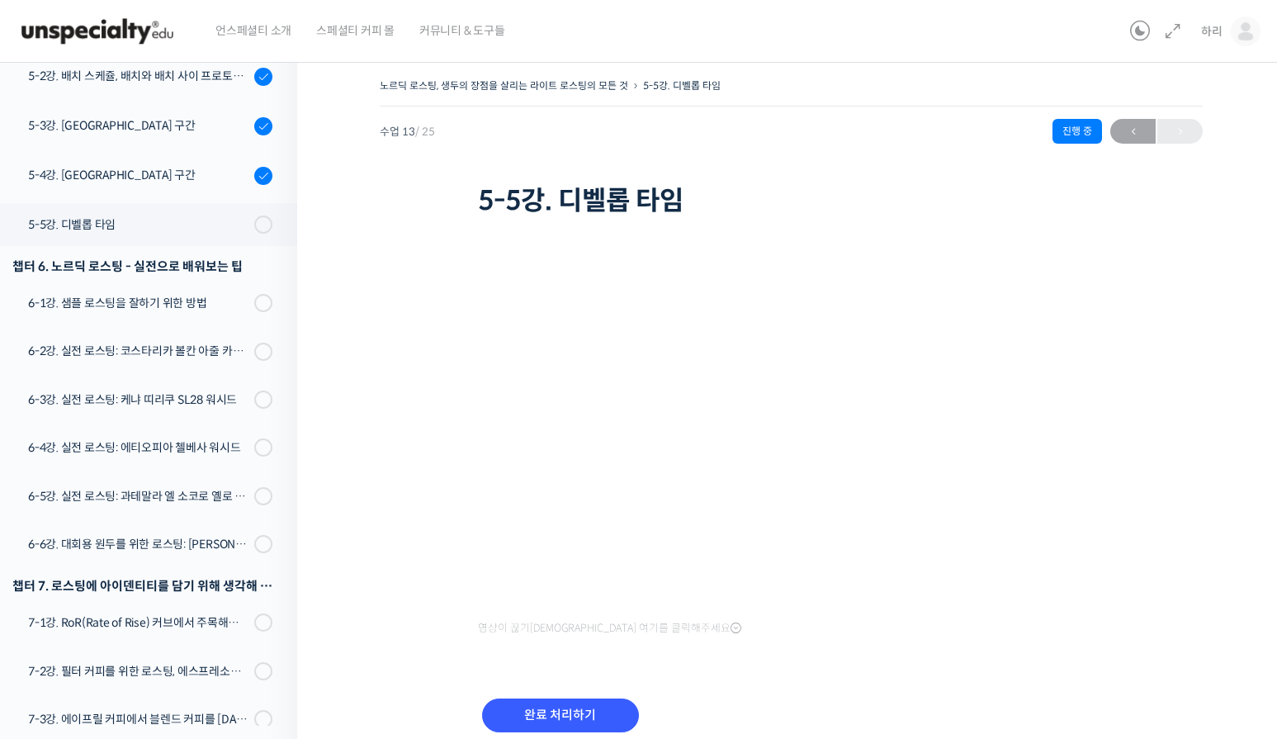
scroll to position [793, 0]
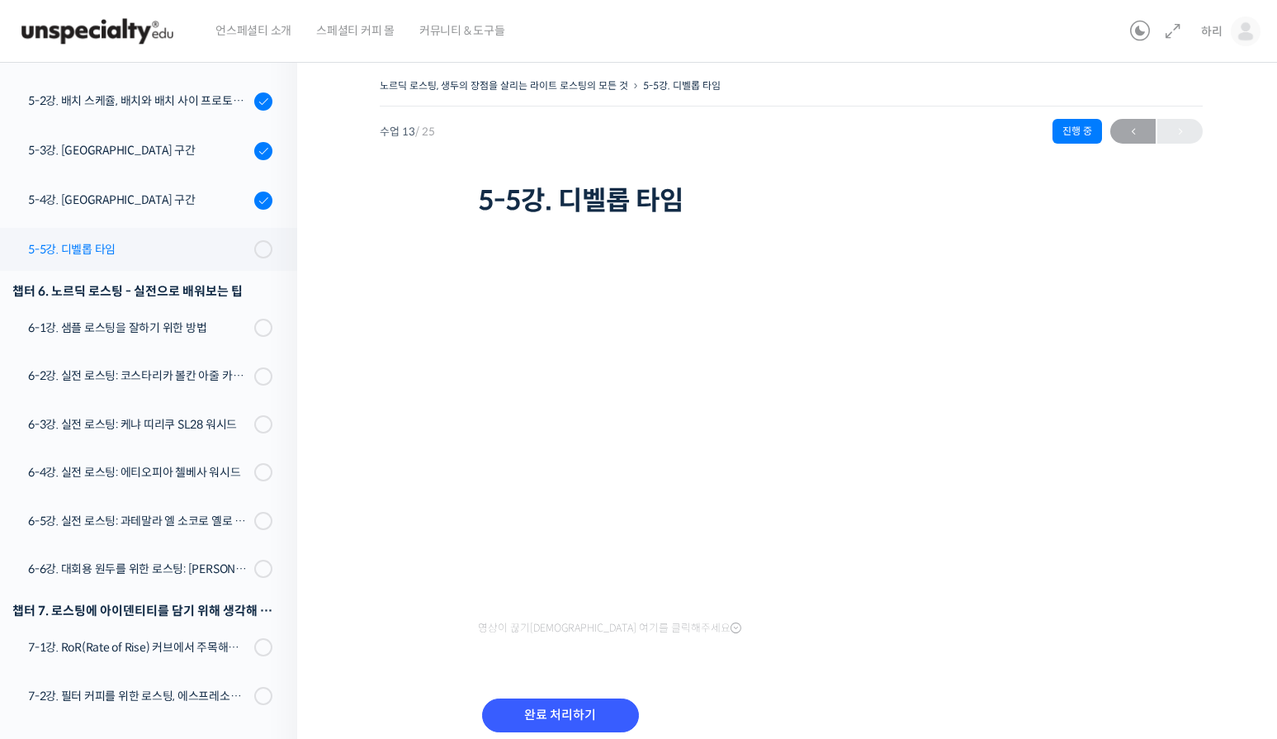
click at [199, 259] on link "5-5강. 디벨롭 타임" at bounding box center [145, 249] width 306 height 43
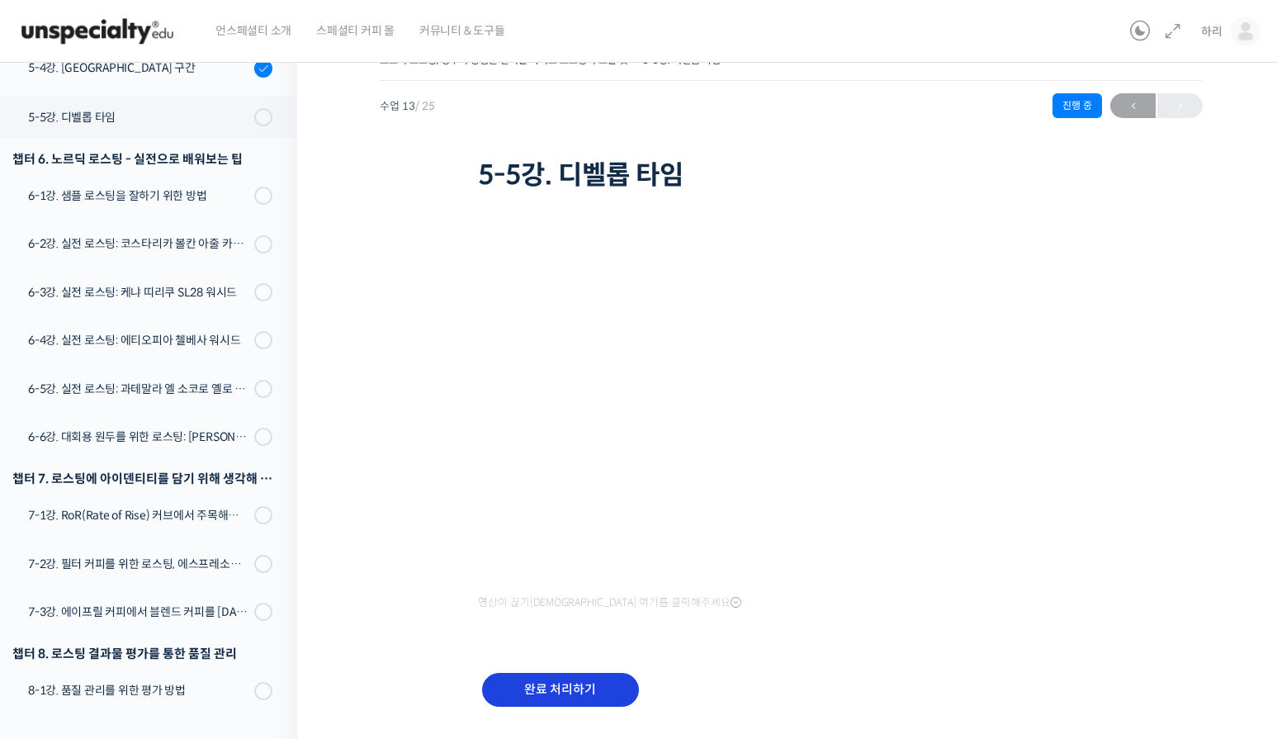
scroll to position [71, 0]
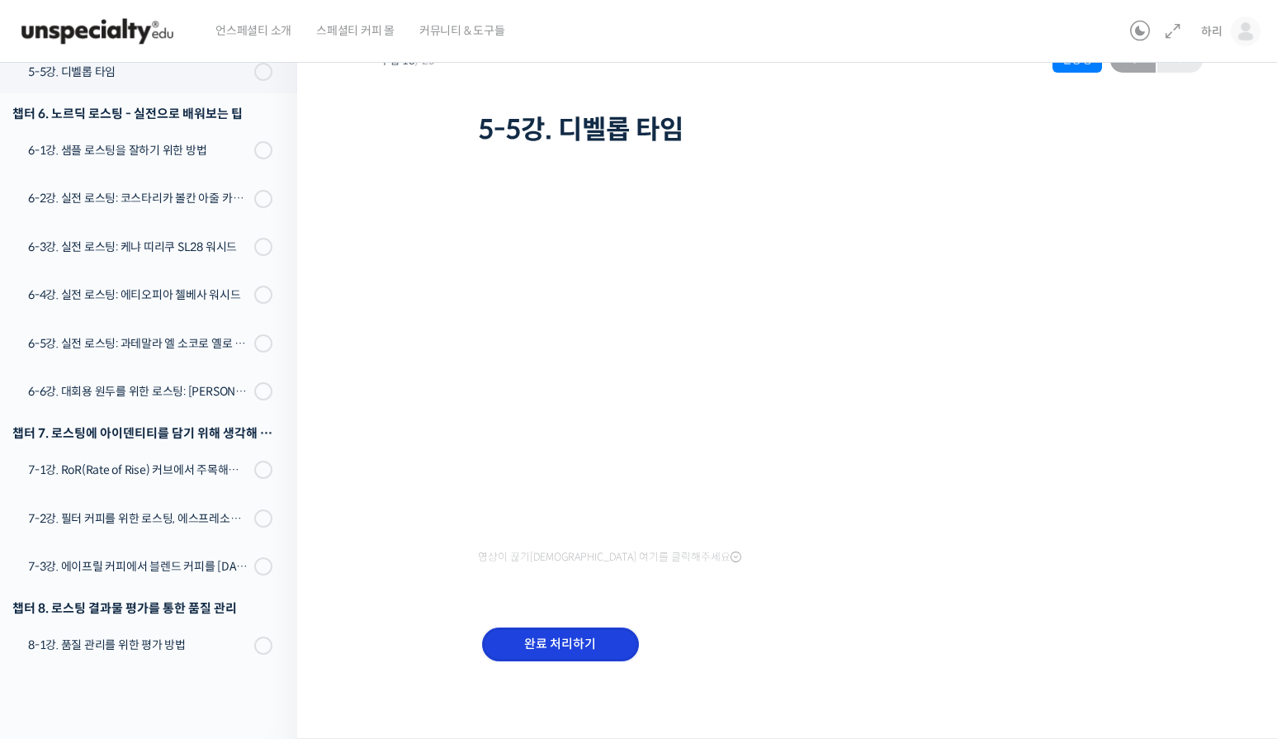
click at [557, 631] on input "완료 처리하기" at bounding box center [560, 645] width 157 height 34
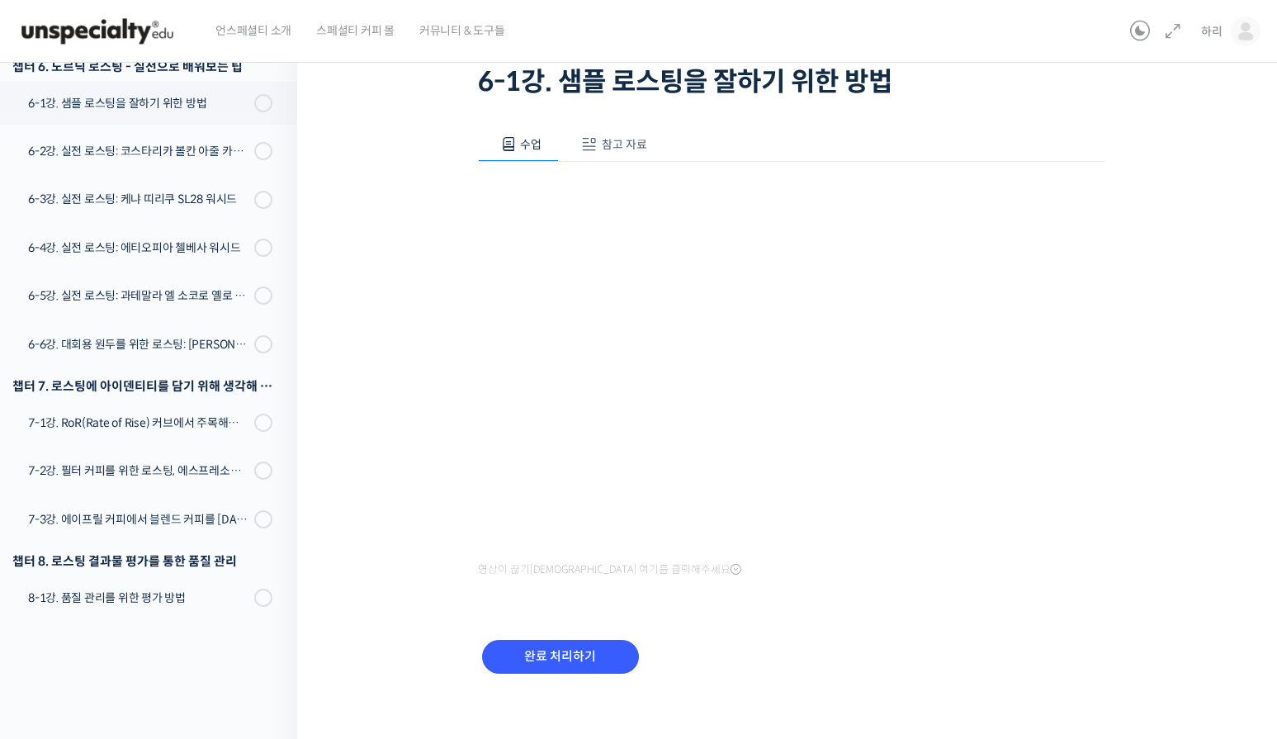
scroll to position [131, 0]
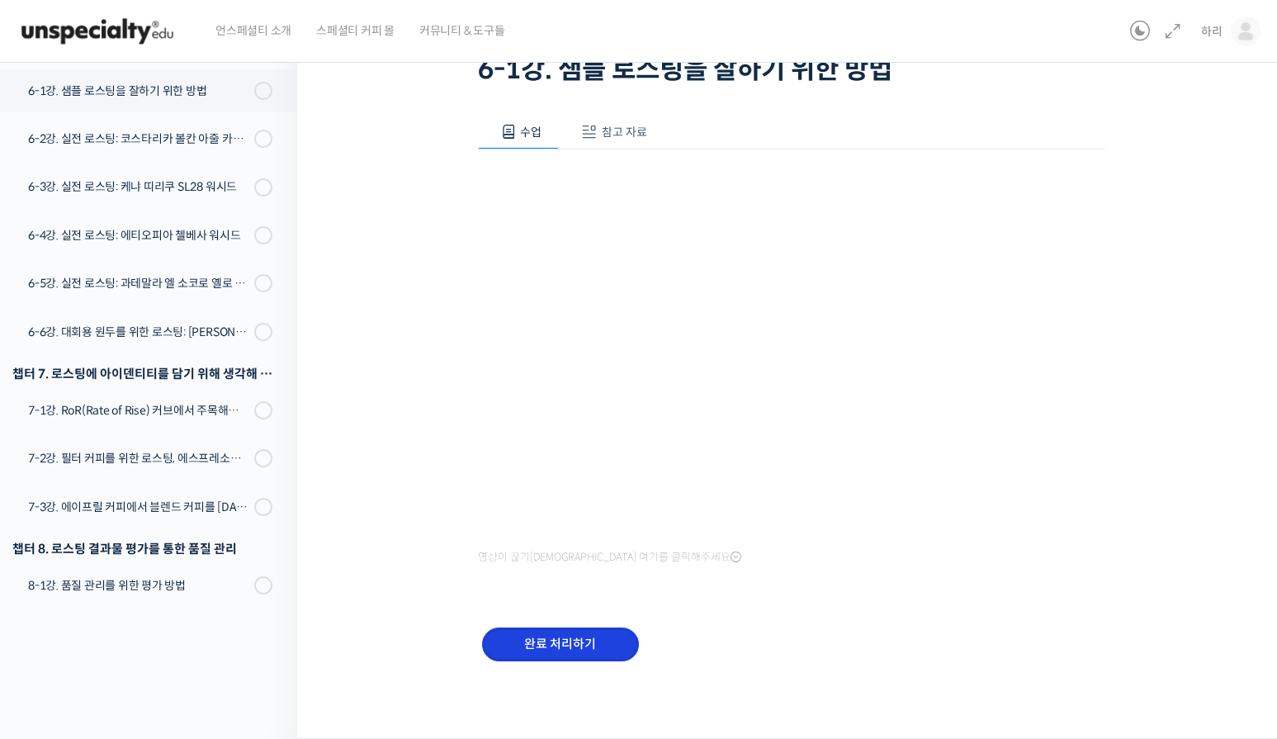
click at [584, 645] on input "완료 처리하기" at bounding box center [560, 645] width 157 height 34
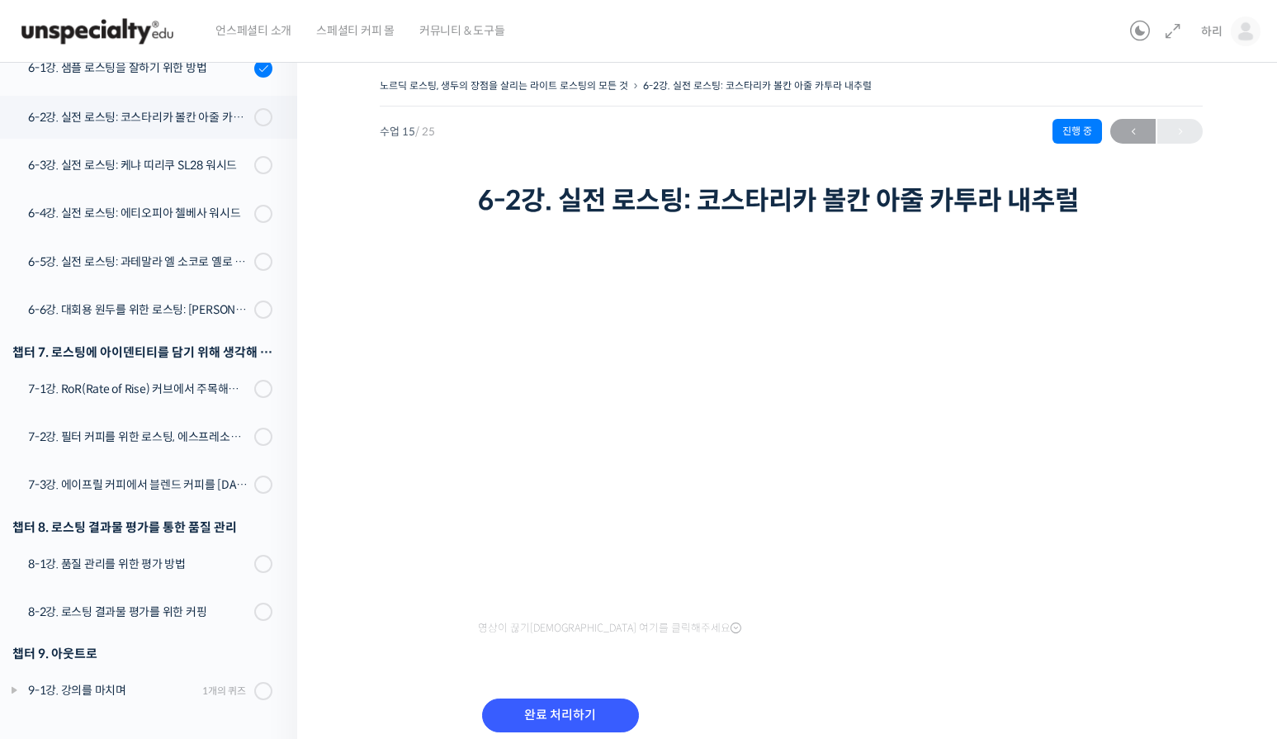
scroll to position [902, 0]
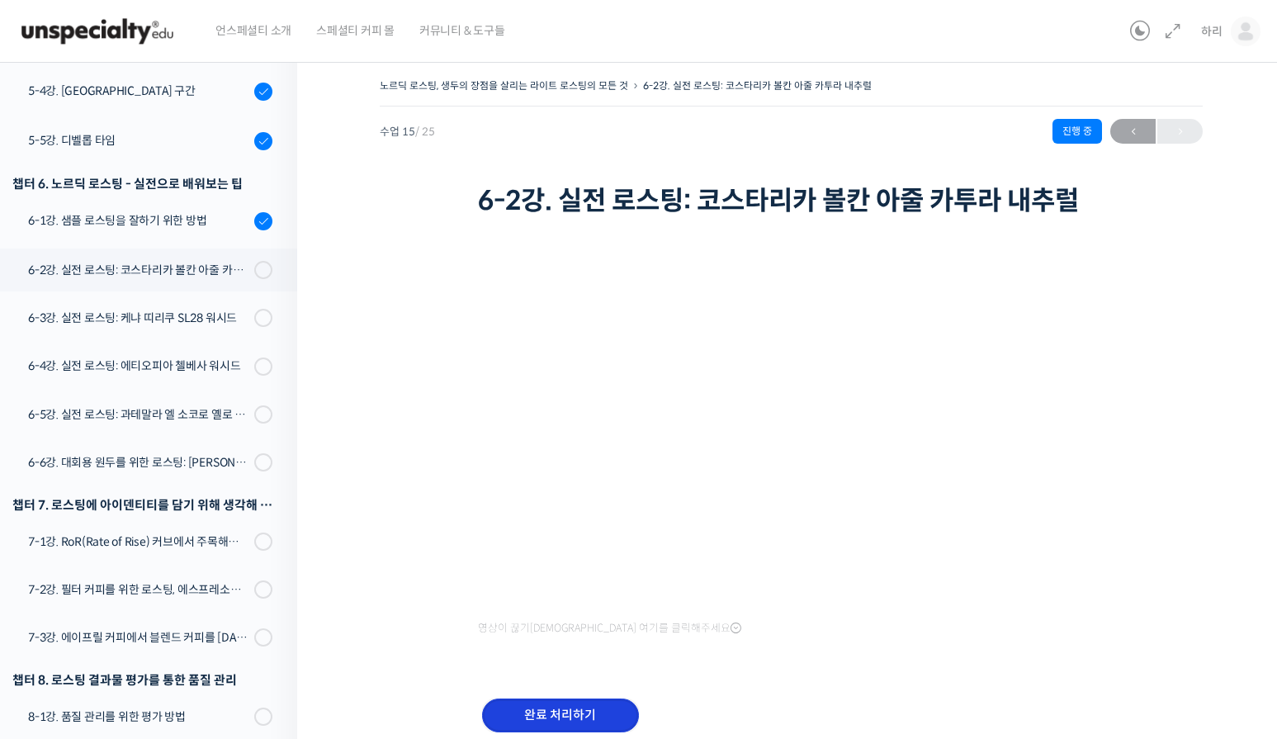
click at [543, 718] on input "완료 처리하기" at bounding box center [560, 716] width 157 height 34
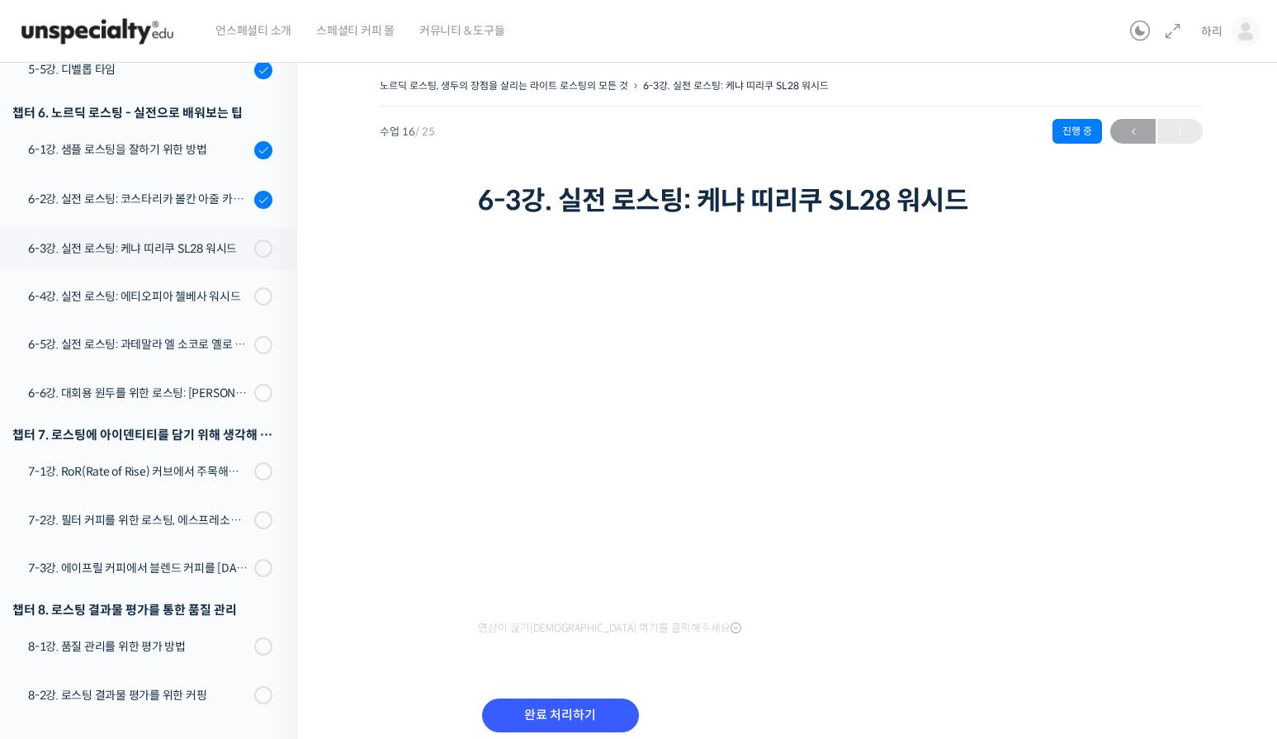
scroll to position [903, 0]
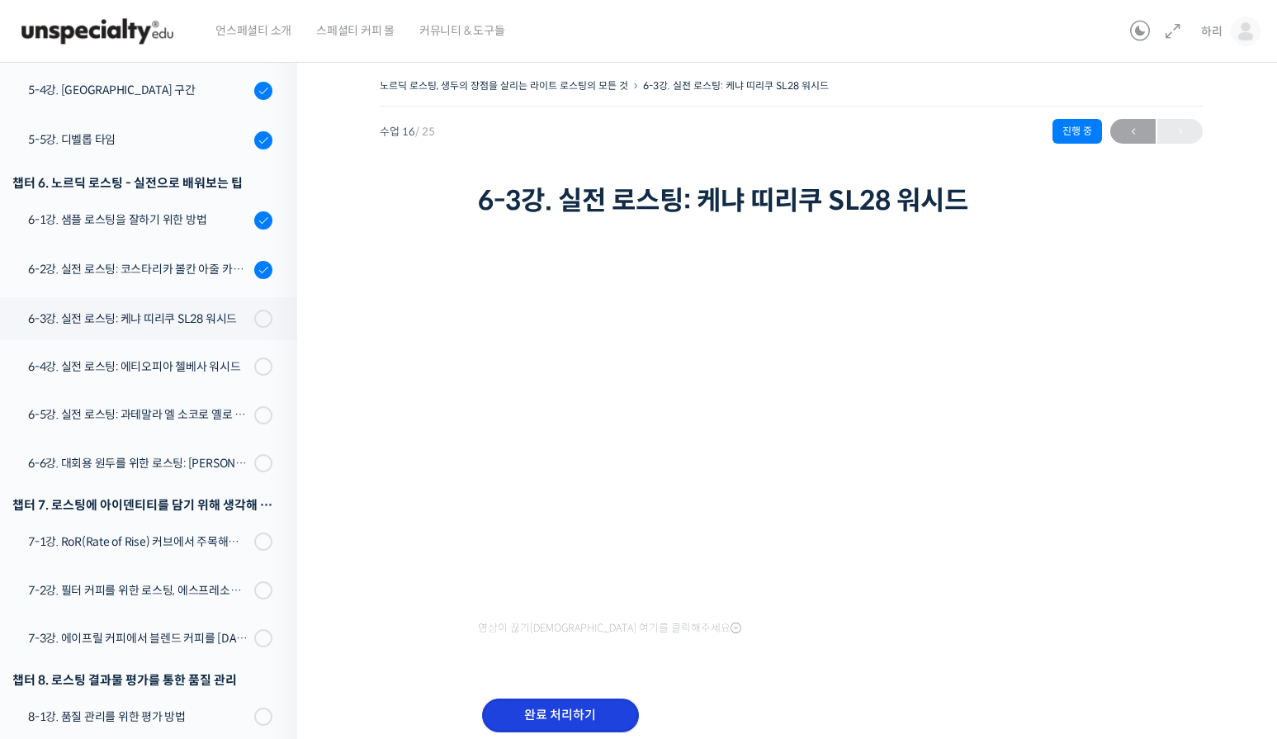
click at [600, 708] on input "완료 처리하기" at bounding box center [560, 716] width 157 height 34
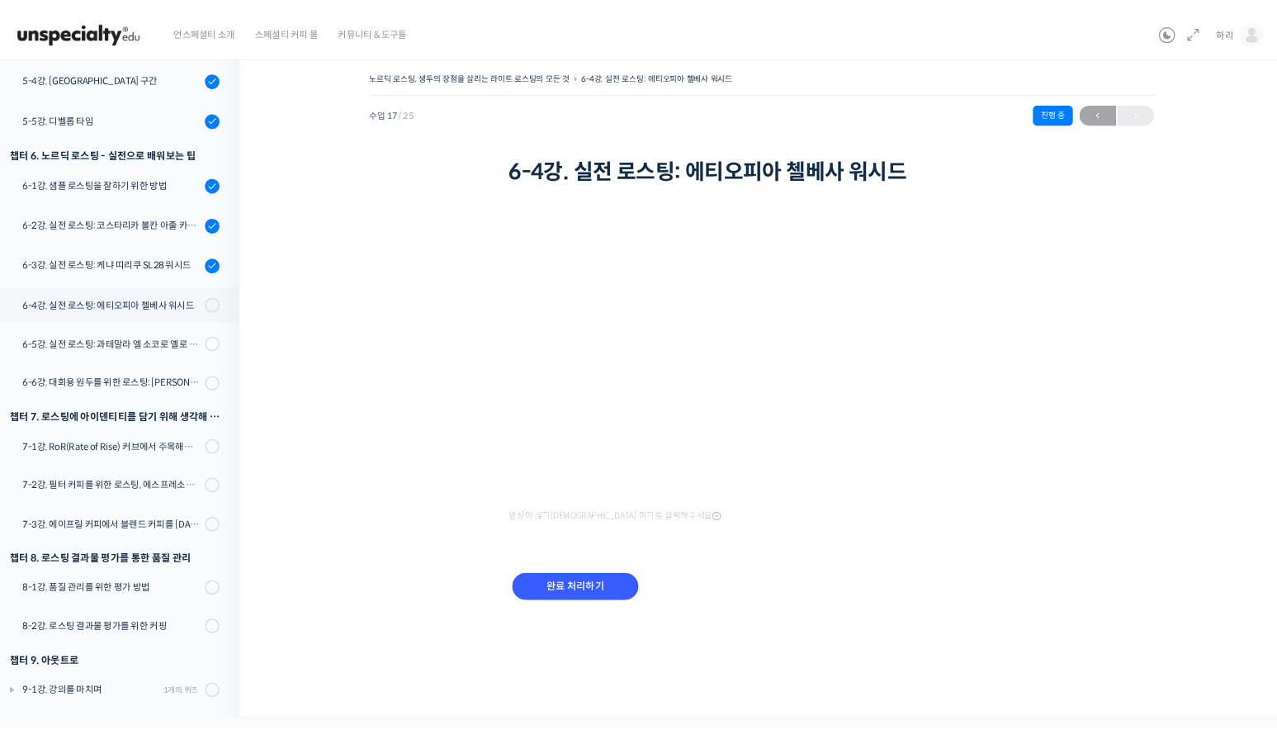
scroll to position [904, 0]
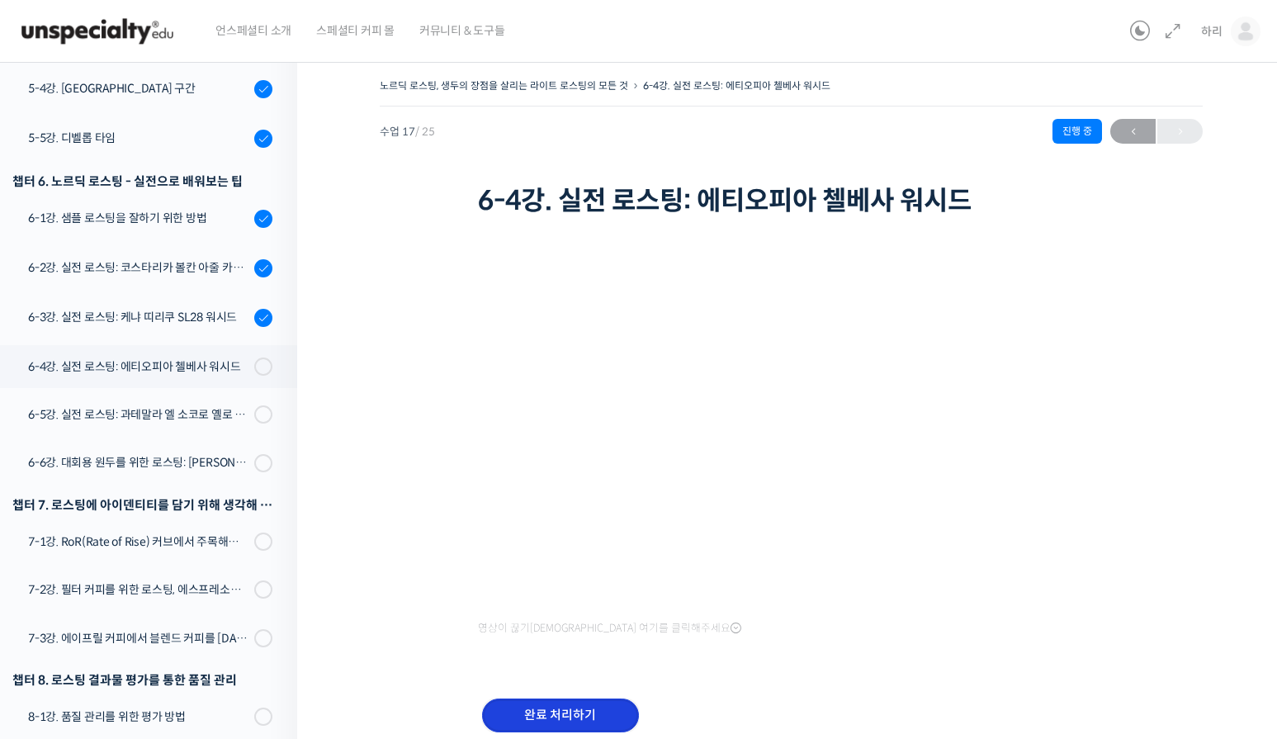
click at [600, 706] on input "완료 처리하기" at bounding box center [560, 716] width 157 height 34
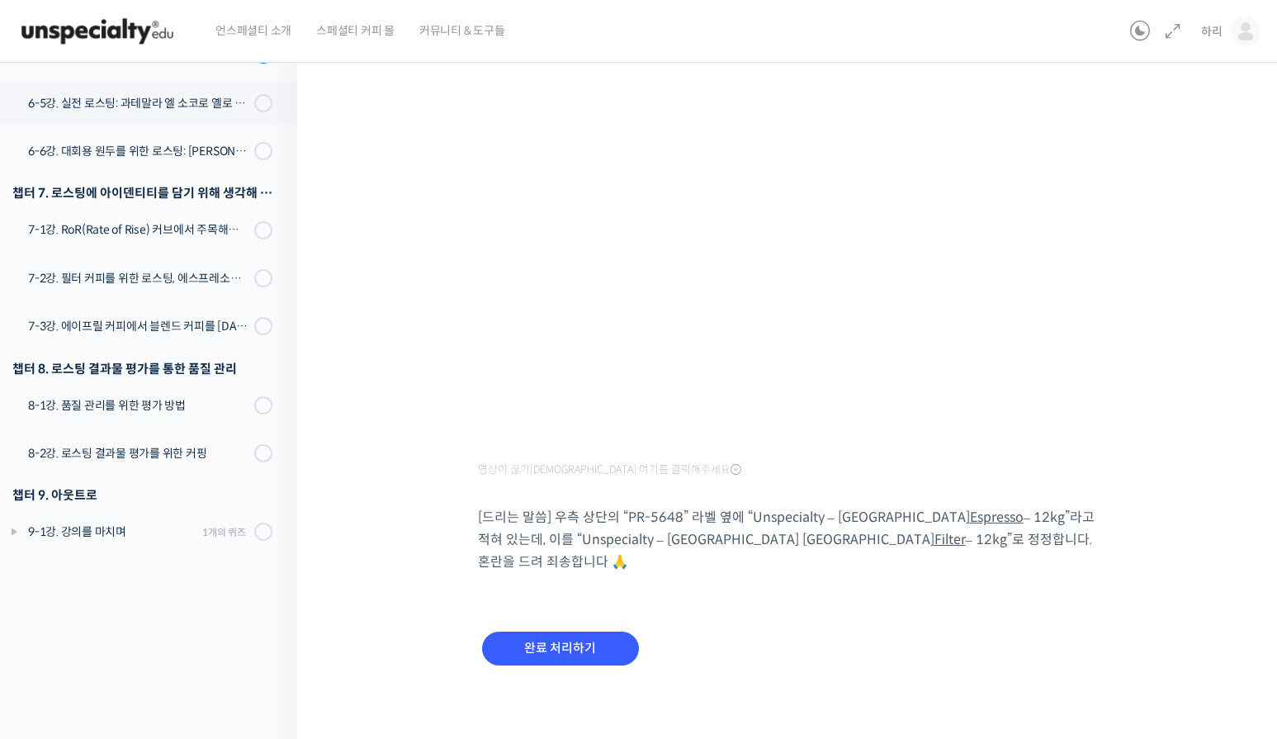
scroll to position [163, 0]
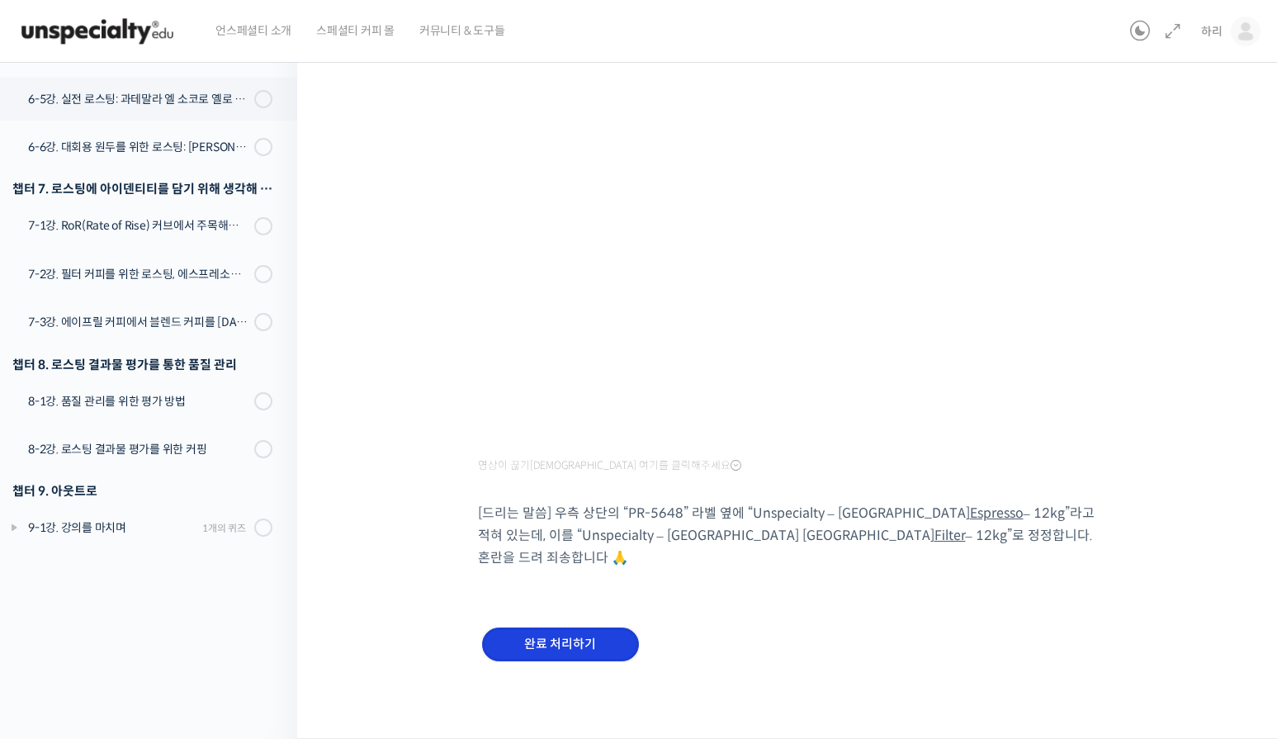
click at [591, 633] on input "완료 처리하기" at bounding box center [560, 645] width 157 height 34
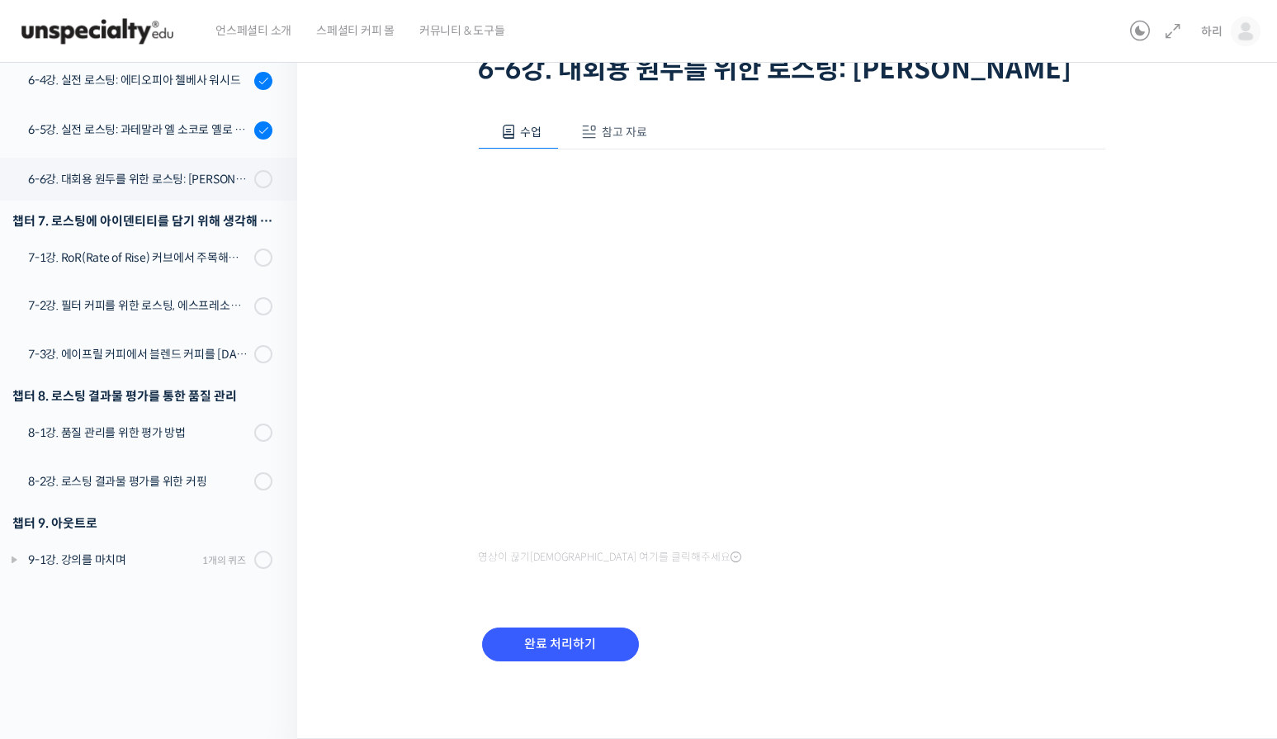
scroll to position [164, 0]
click at [574, 644] on input "완료 처리하기" at bounding box center [560, 645] width 157 height 34
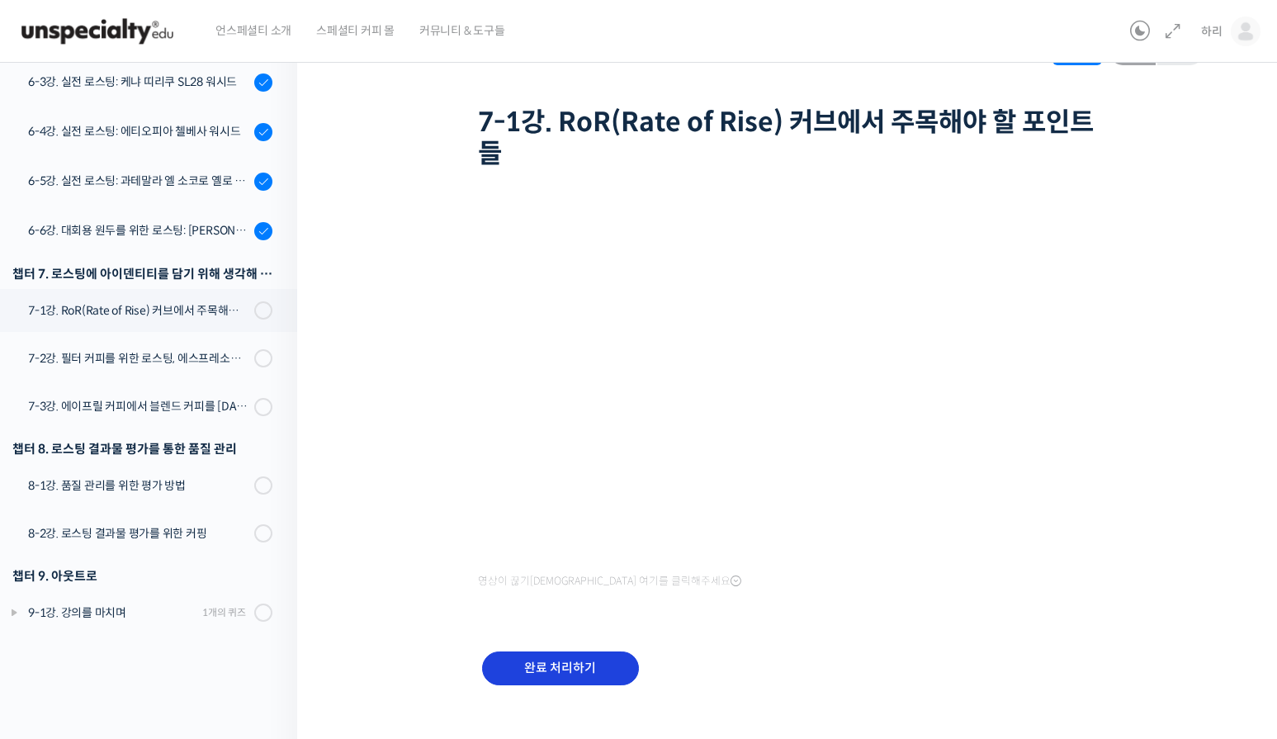
scroll to position [102, 0]
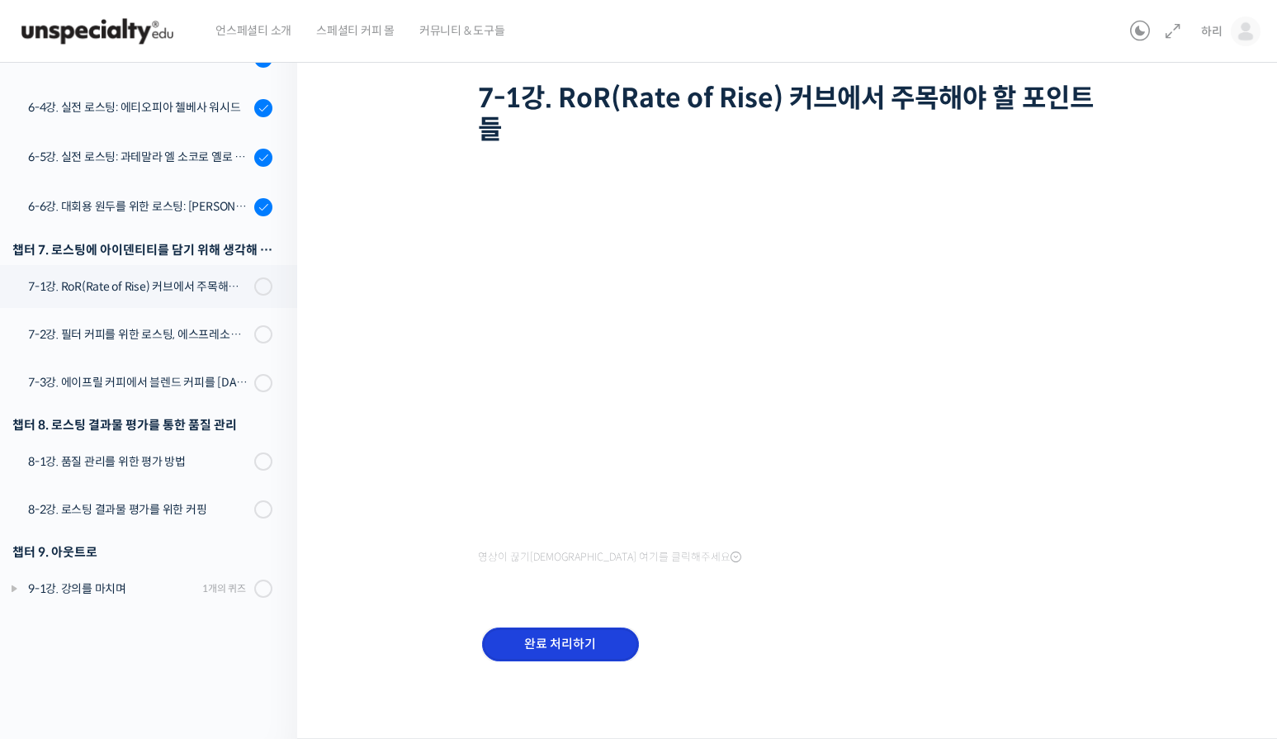
click at [557, 635] on input "완료 처리하기" at bounding box center [560, 645] width 157 height 34
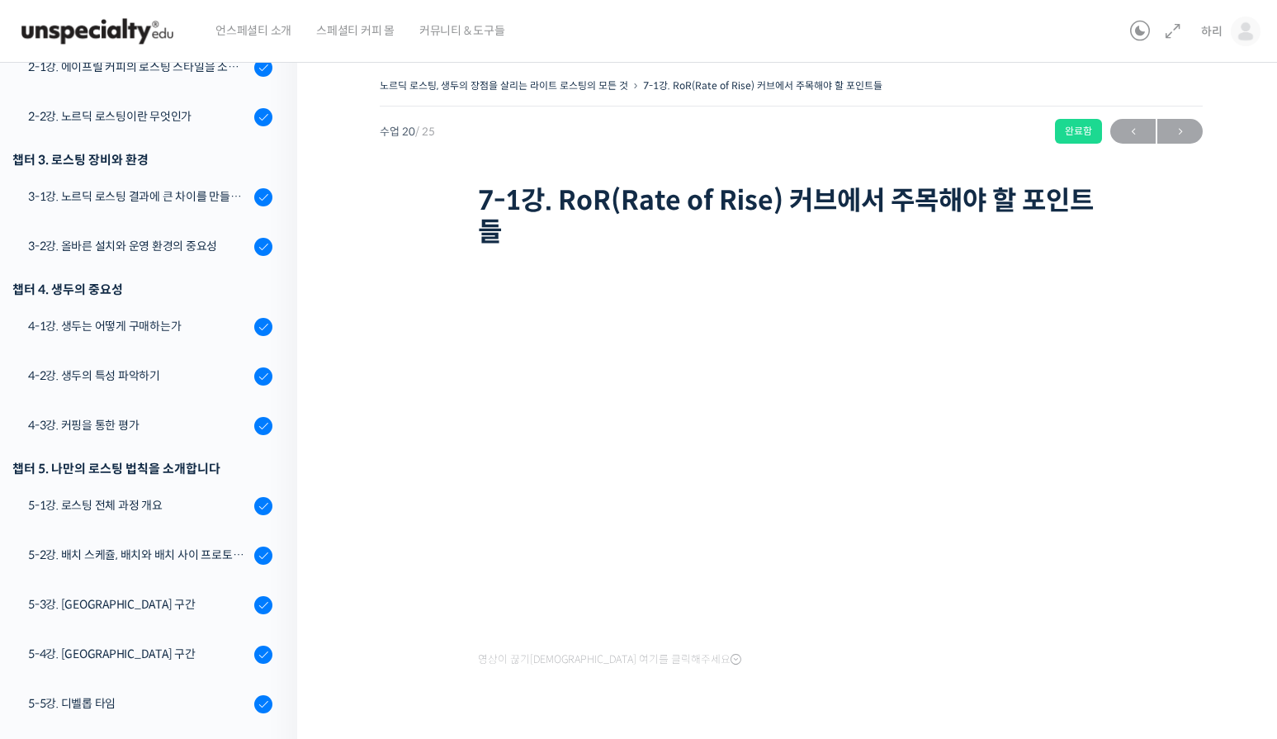
scroll to position [72, 0]
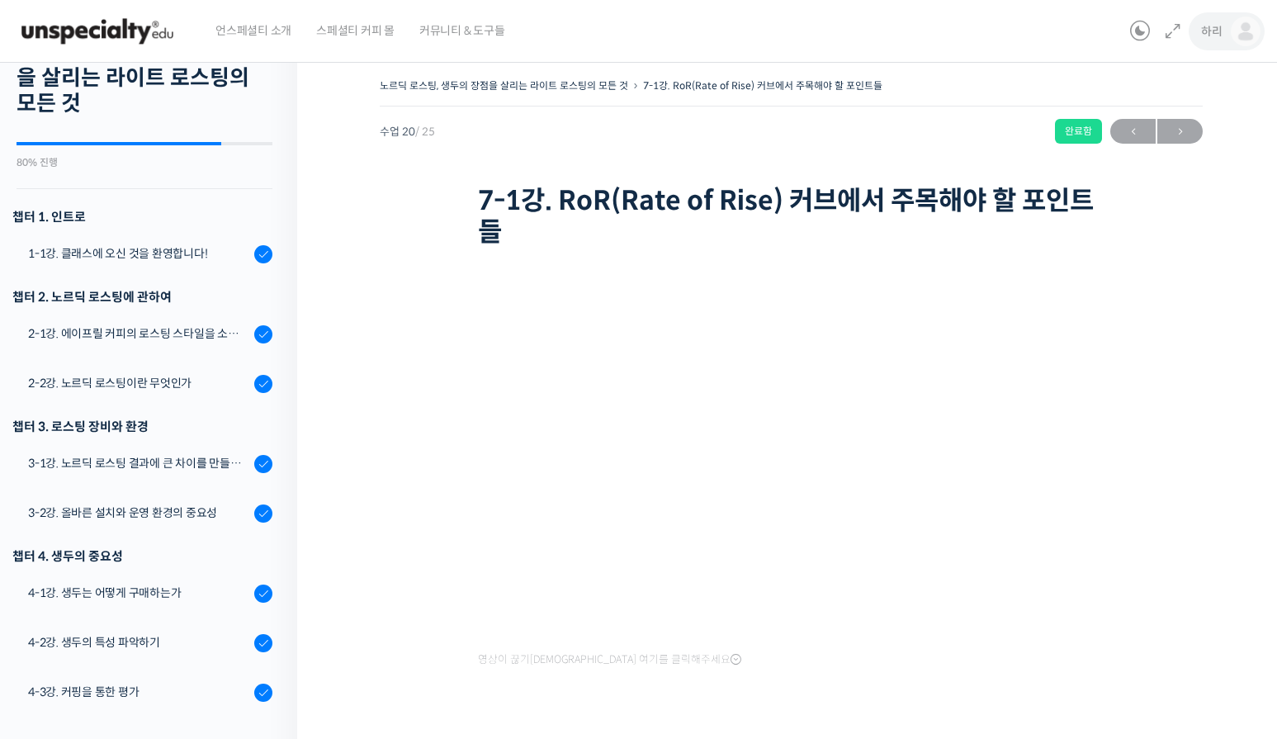
click at [1223, 43] on link "하리" at bounding box center [1231, 31] width 59 height 63
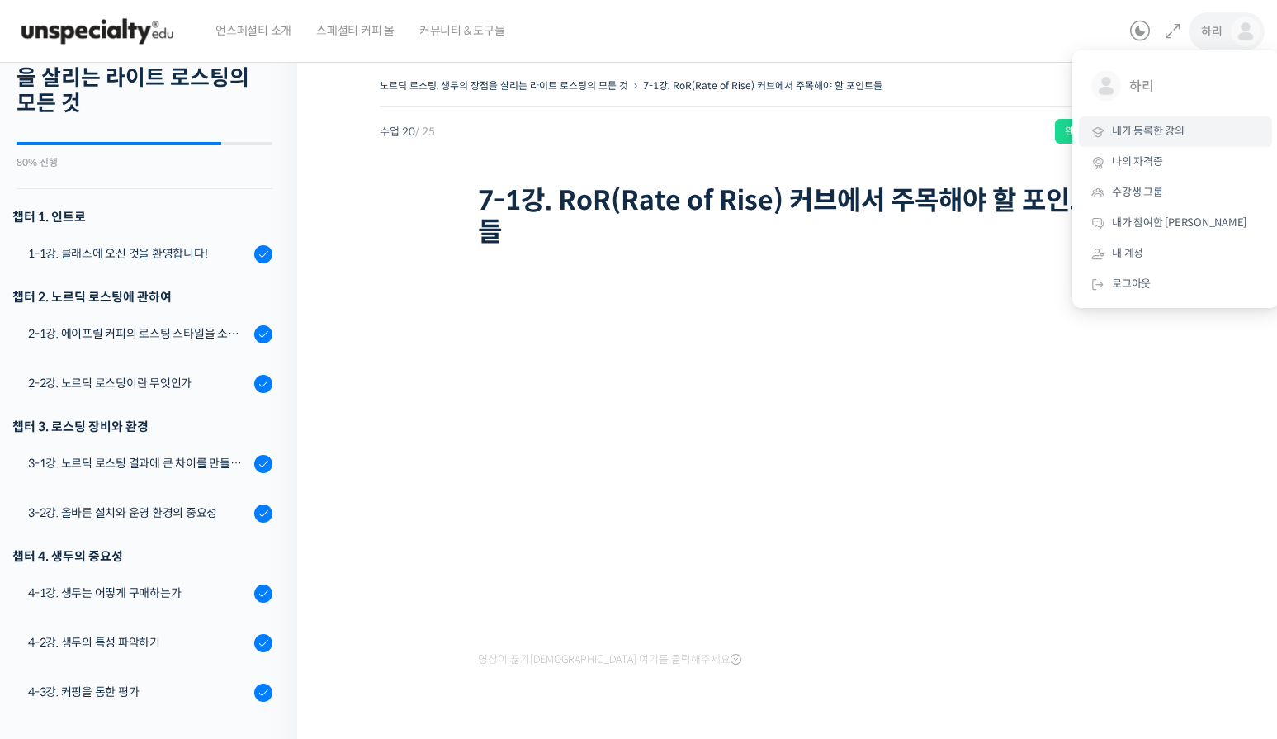
click at [1163, 126] on span "내가 등록한 강의" at bounding box center [1148, 131] width 73 height 14
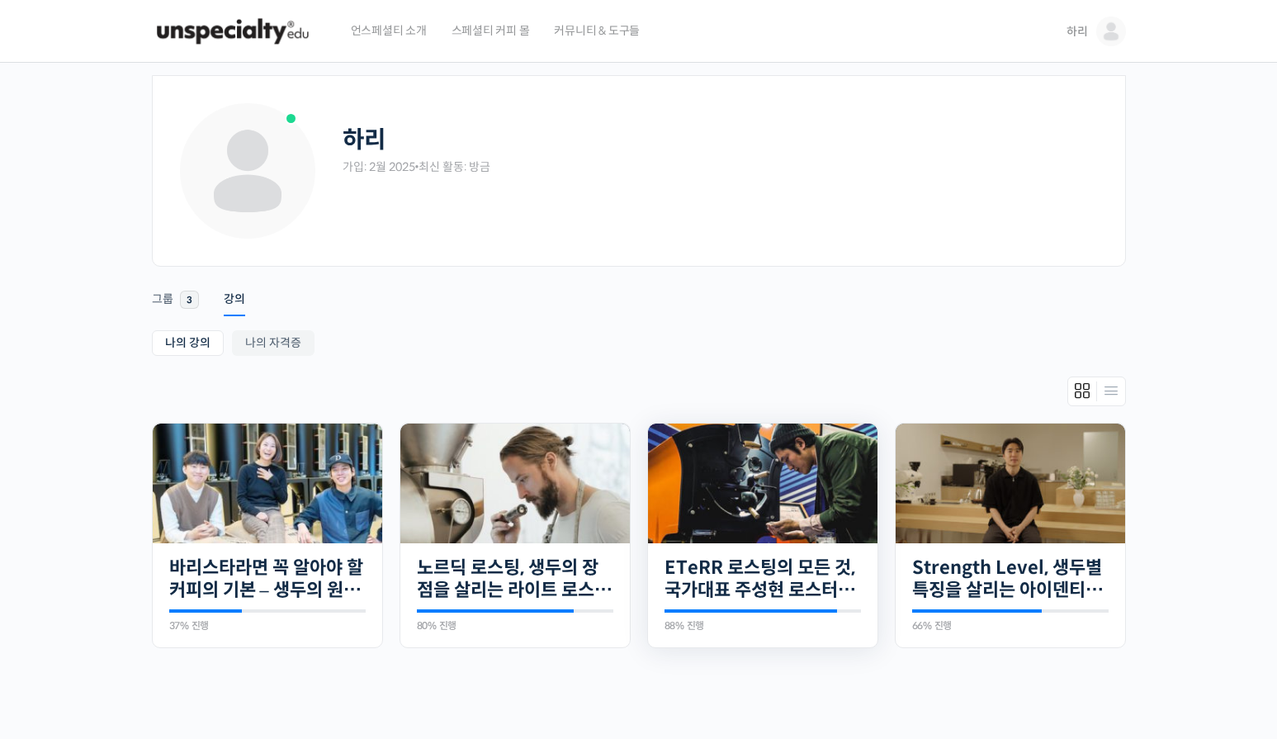
click at [736, 511] on img at bounding box center [763, 484] width 230 height 120
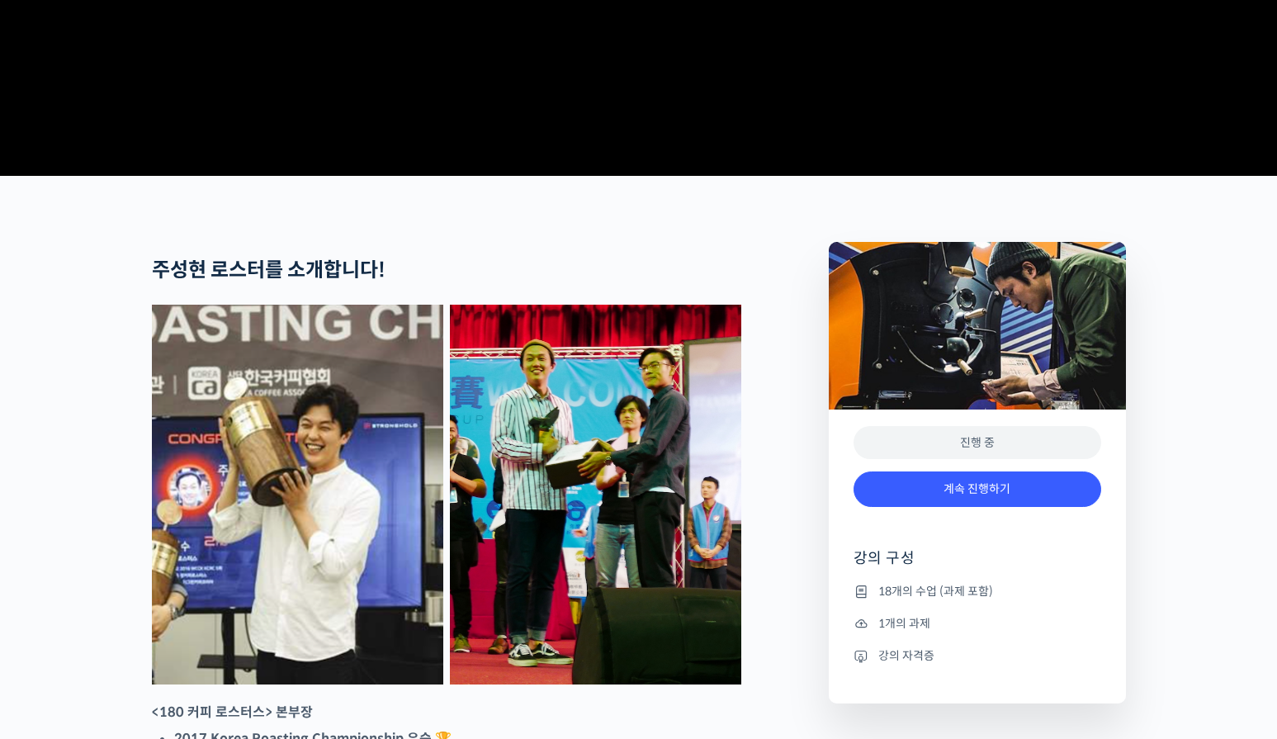
scroll to position [578, 0]
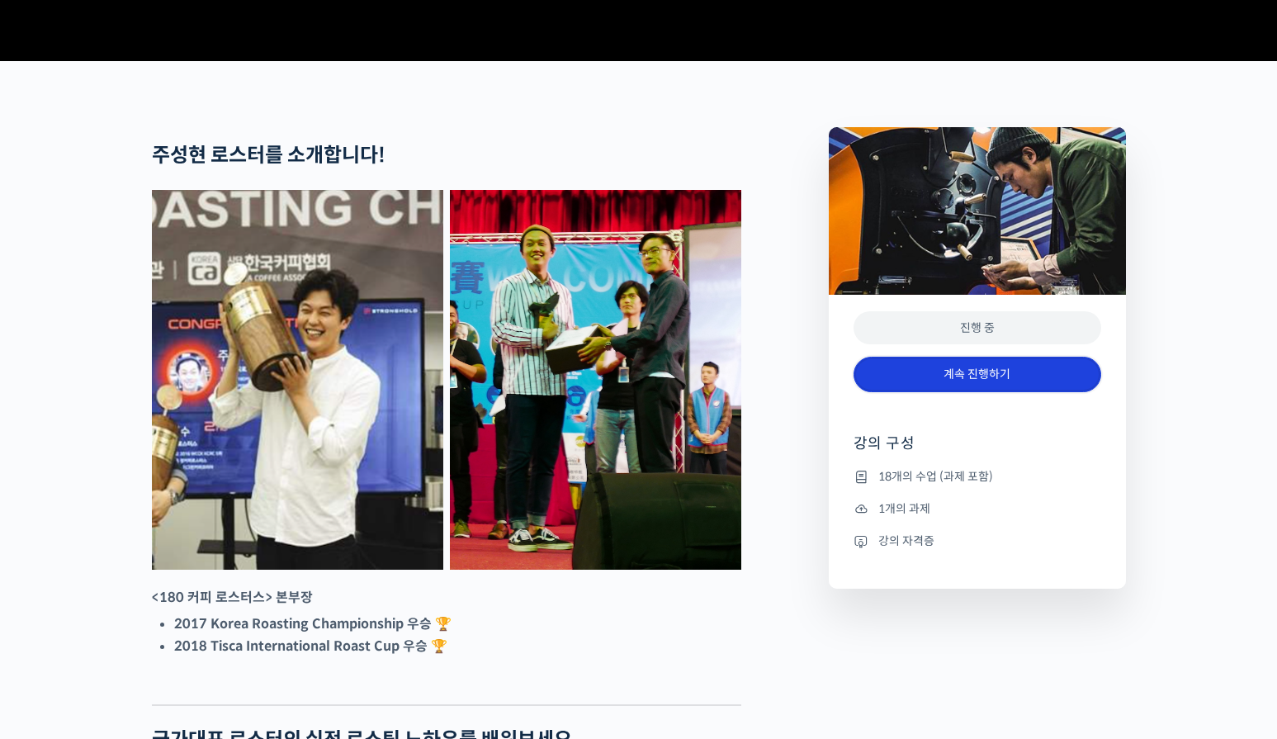
click at [944, 392] on link "계속 진행하기" at bounding box center [978, 375] width 248 height 36
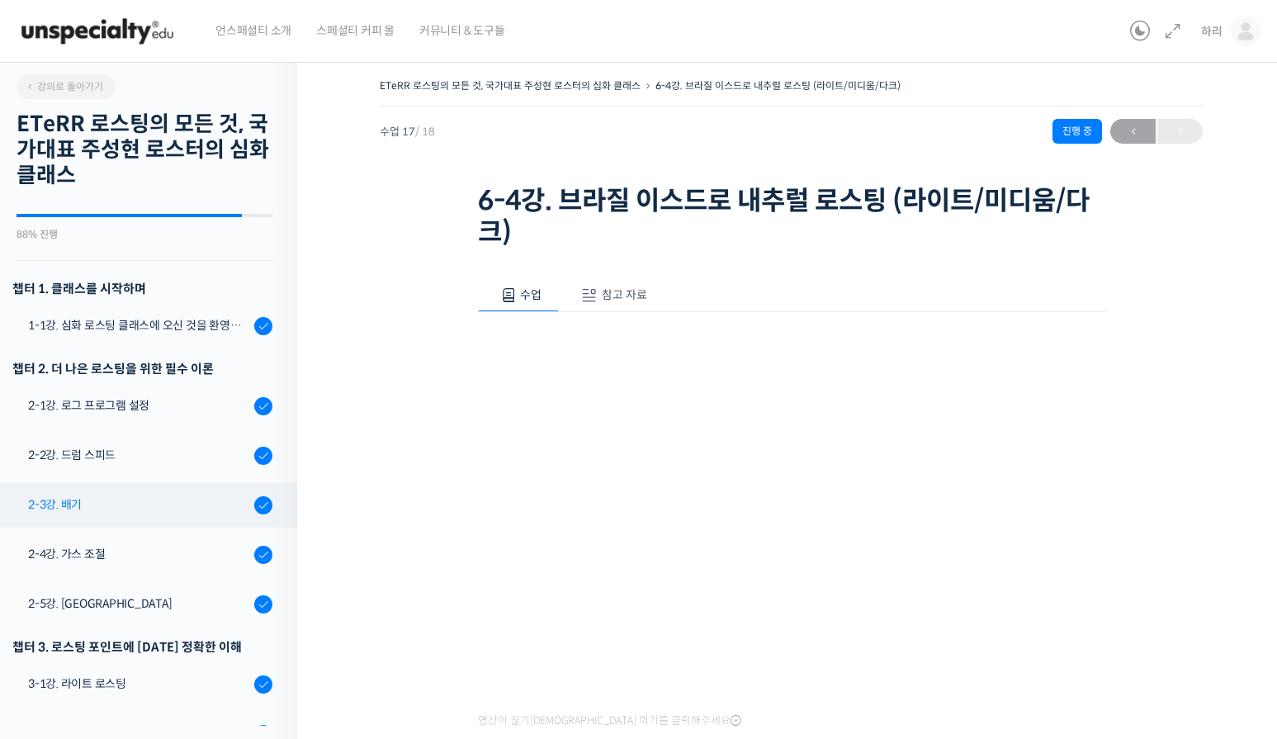
click at [140, 511] on div "2-3강. 배기" at bounding box center [138, 504] width 221 height 18
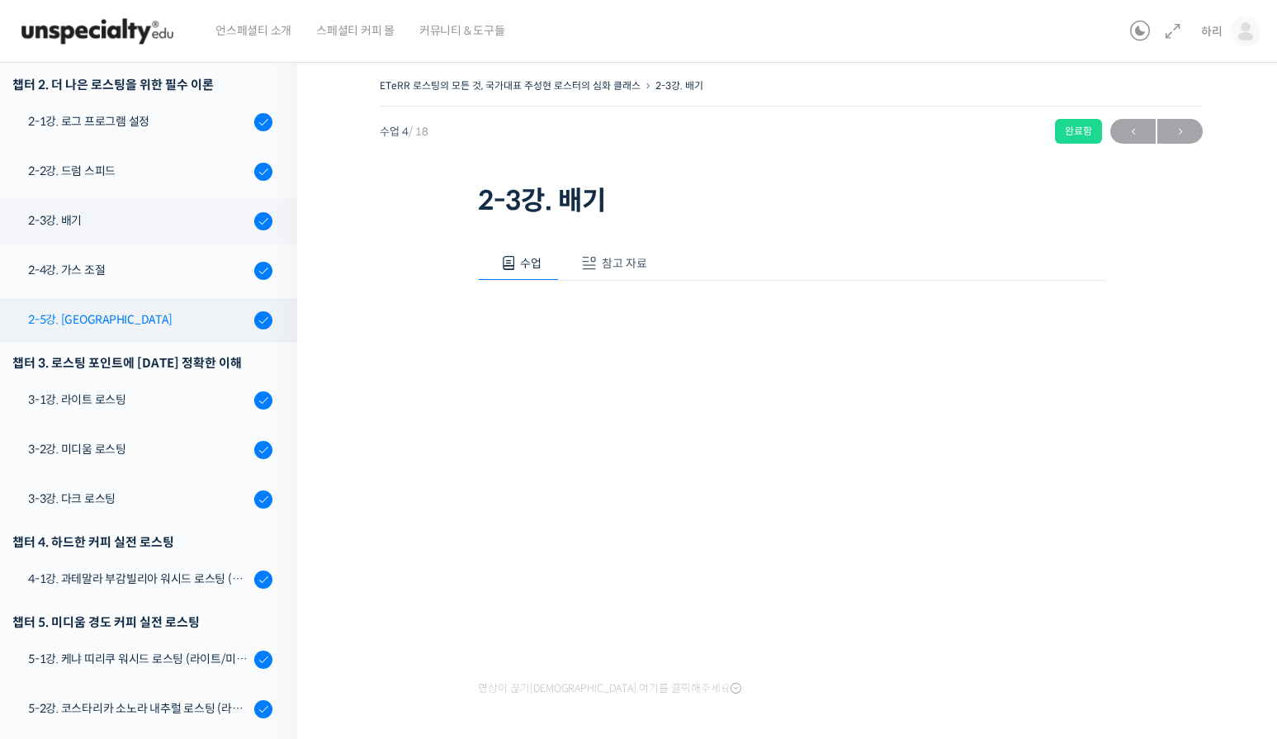
scroll to position [255, 0]
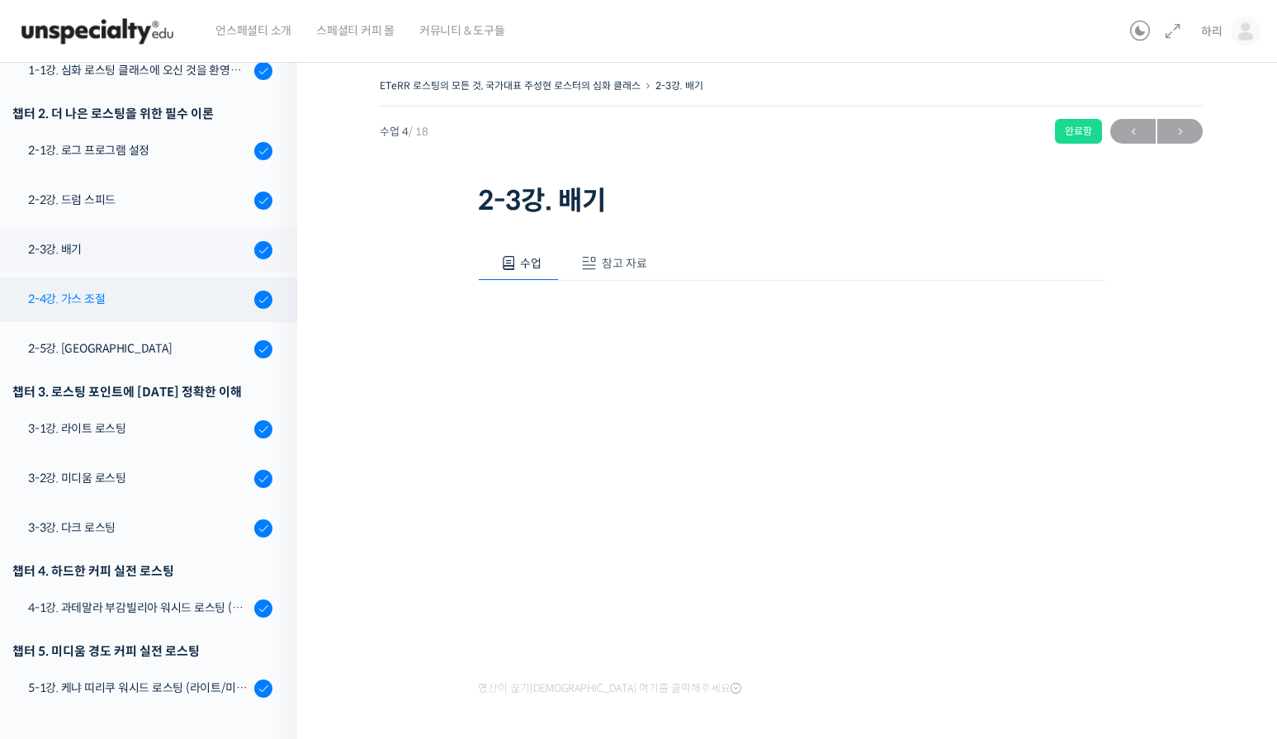
click at [142, 304] on div "2-4강. 가스 조절" at bounding box center [138, 299] width 221 height 18
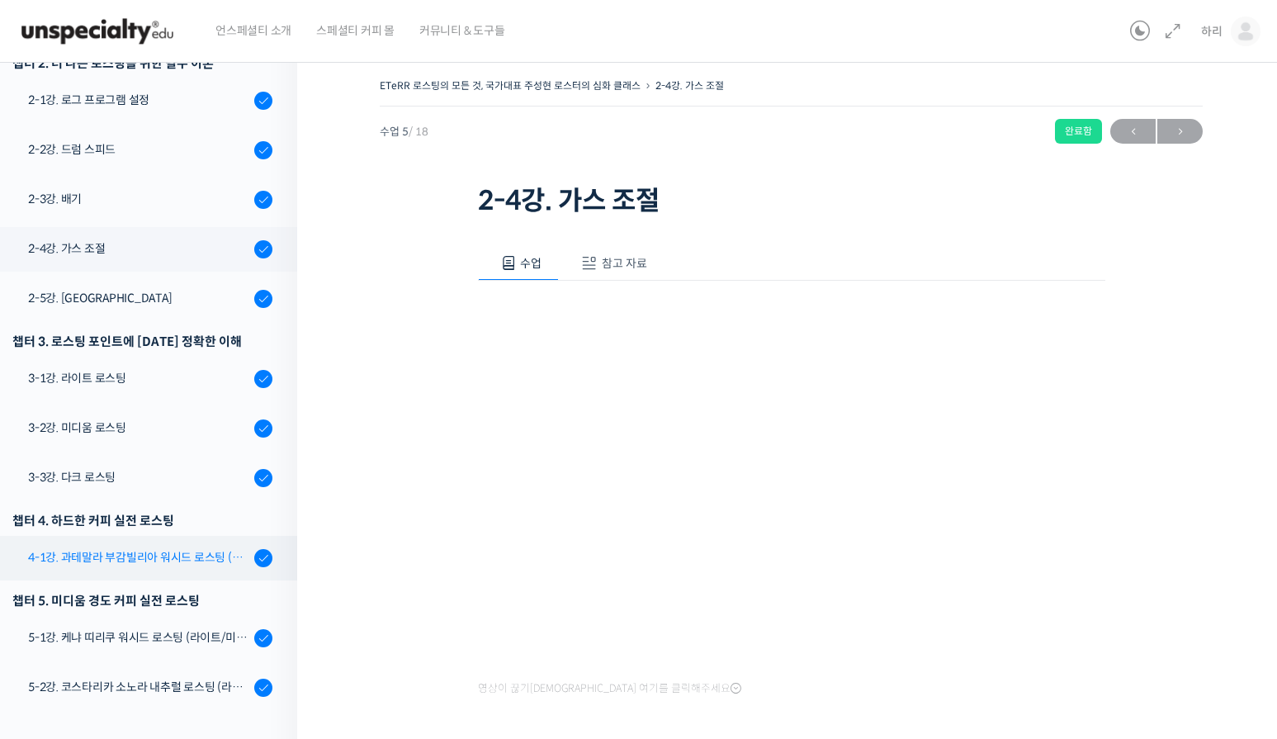
scroll to position [305, 0]
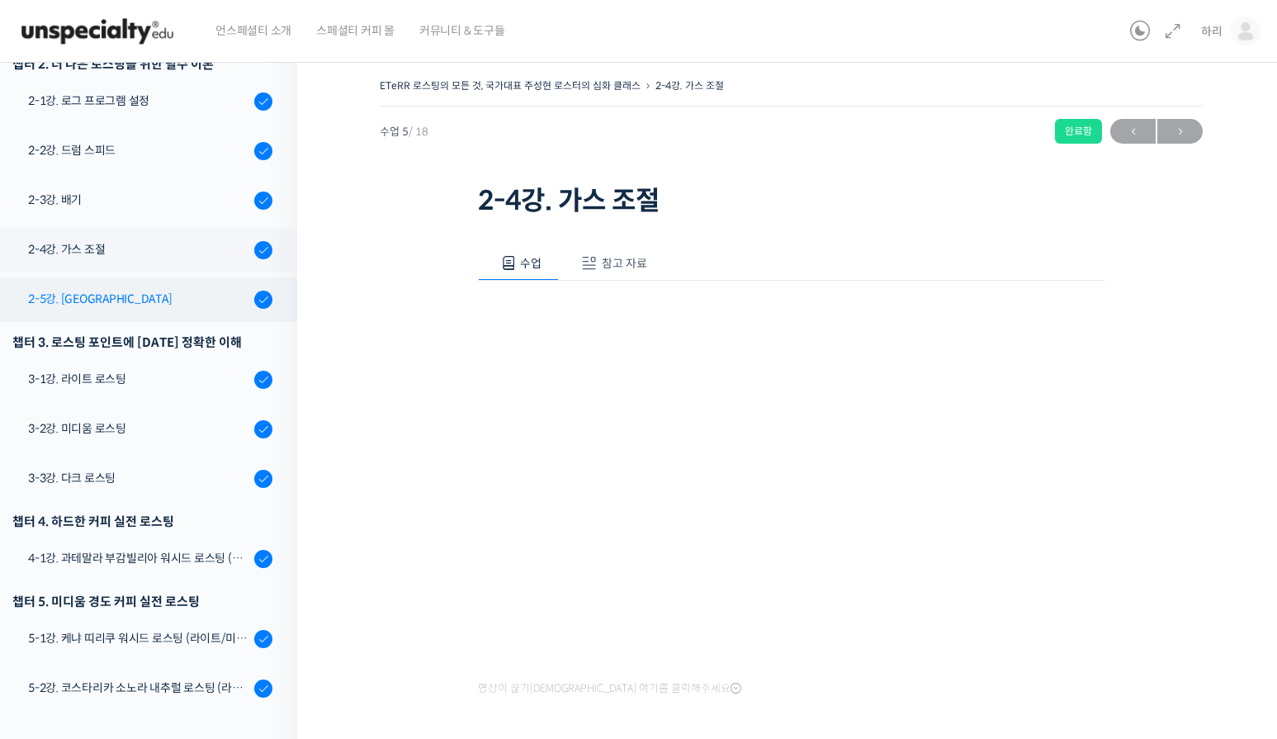
click at [144, 318] on link "2-5강. [GEOGRAPHIC_DATA]" at bounding box center [145, 299] width 306 height 45
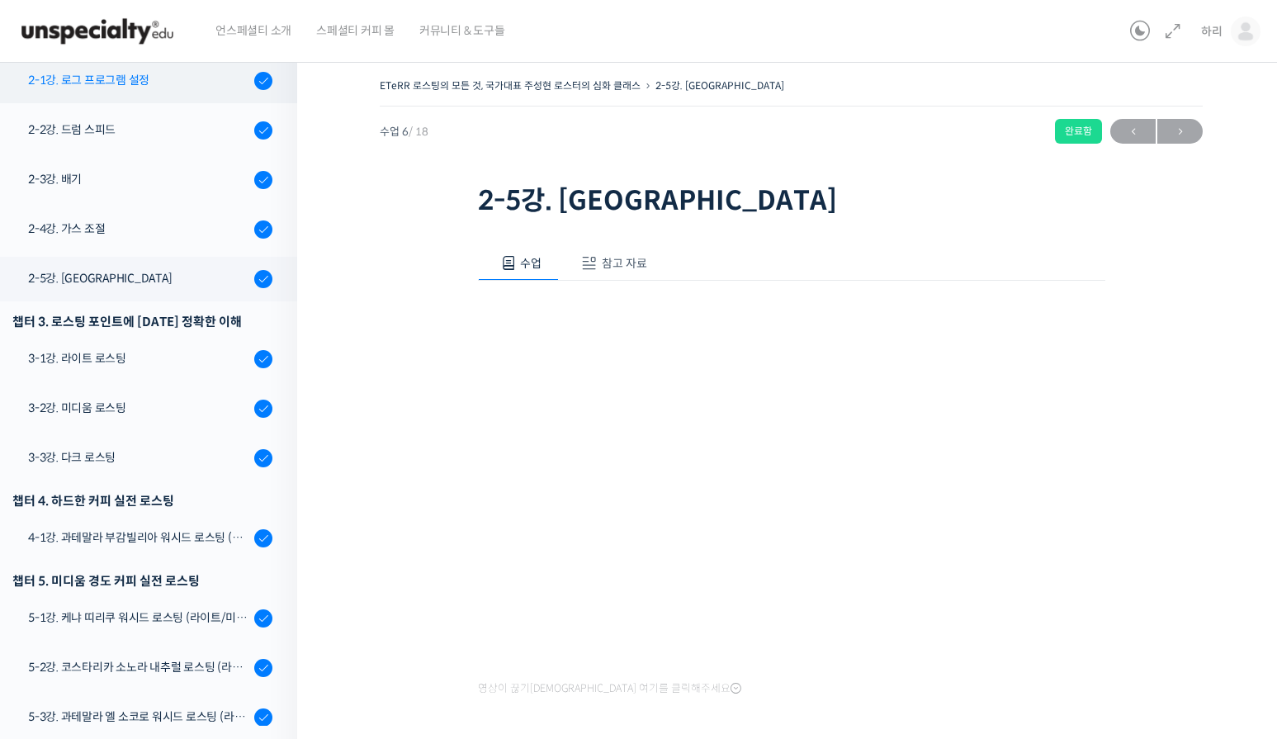
scroll to position [330, 0]
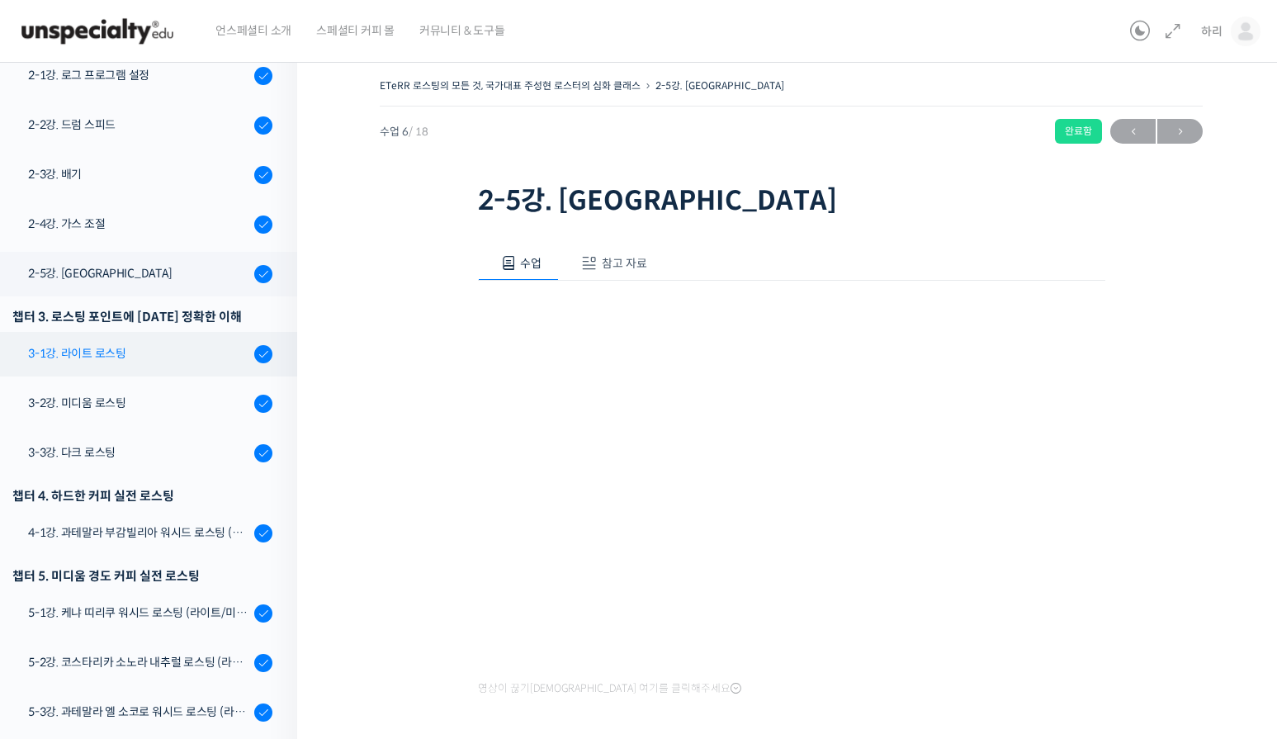
click at [154, 363] on div "3-1강. 라이트 로스팅" at bounding box center [138, 353] width 221 height 18
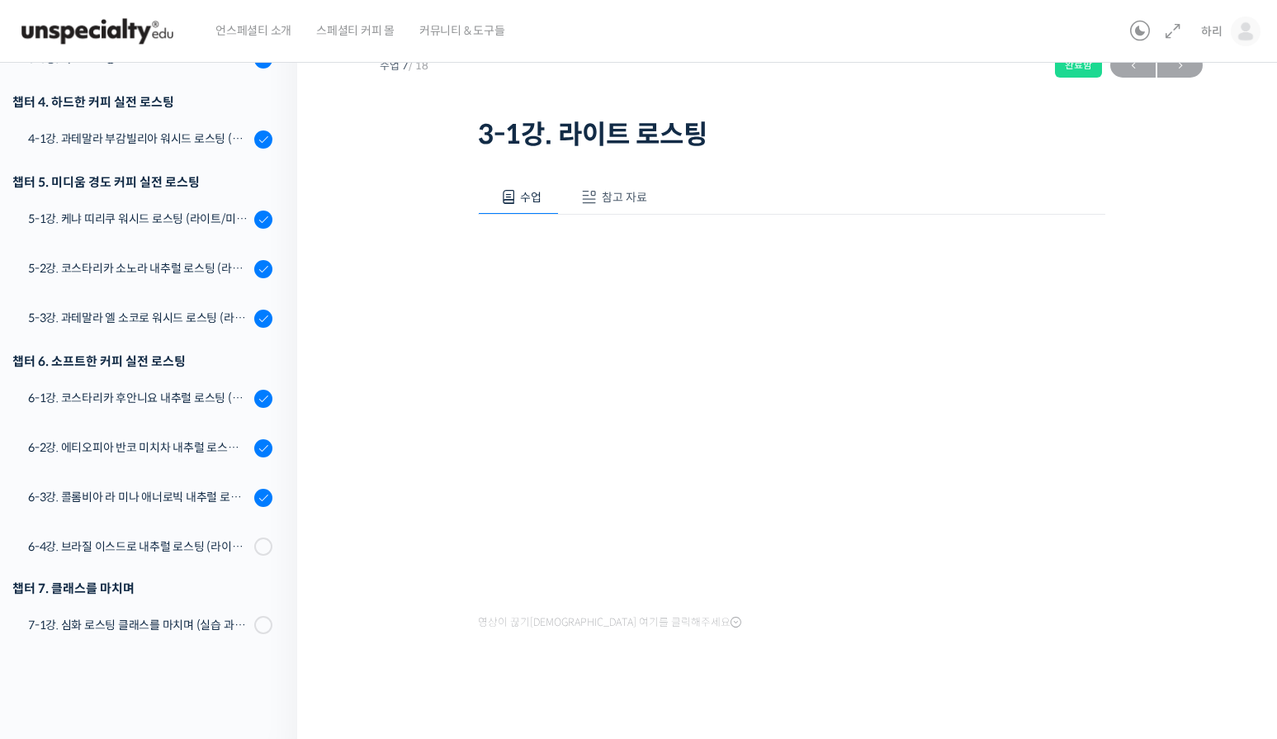
scroll to position [71, 0]
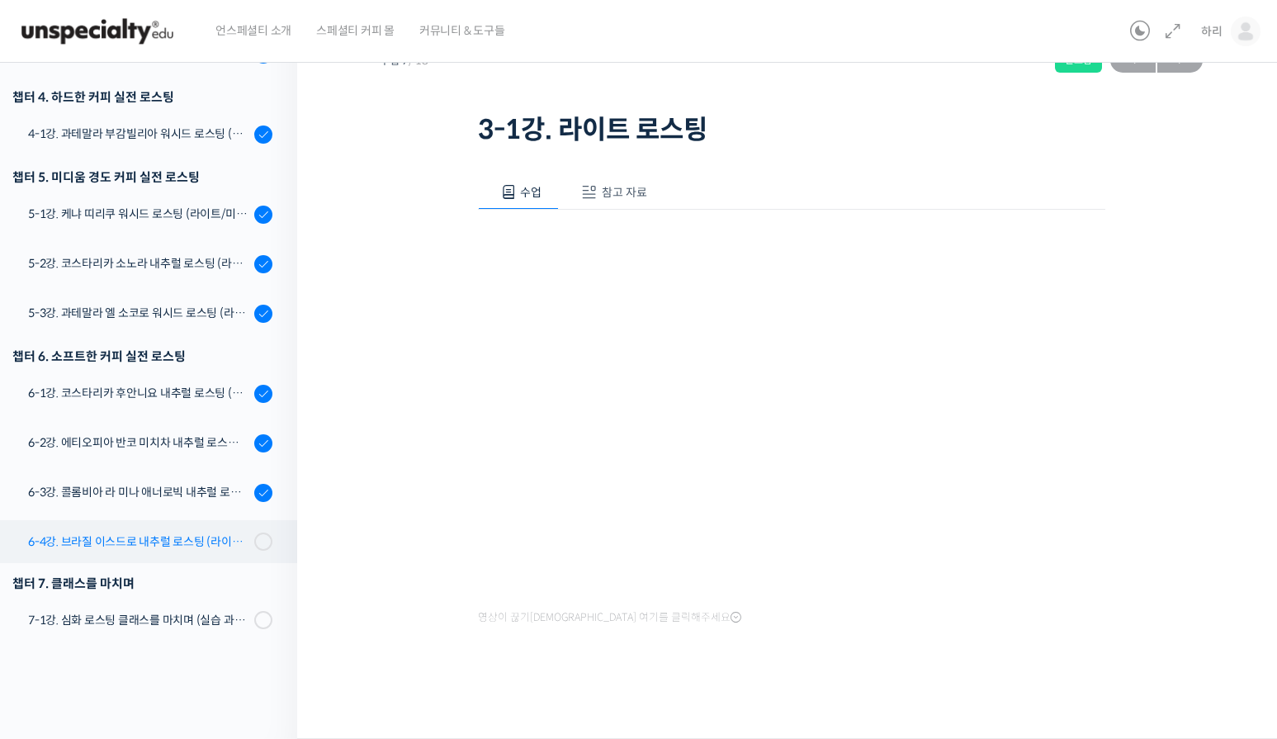
click at [175, 546] on div "6-4강. 브라질 이스드로 내추럴 로스팅 (라이트/미디움/다크)" at bounding box center [138, 542] width 221 height 18
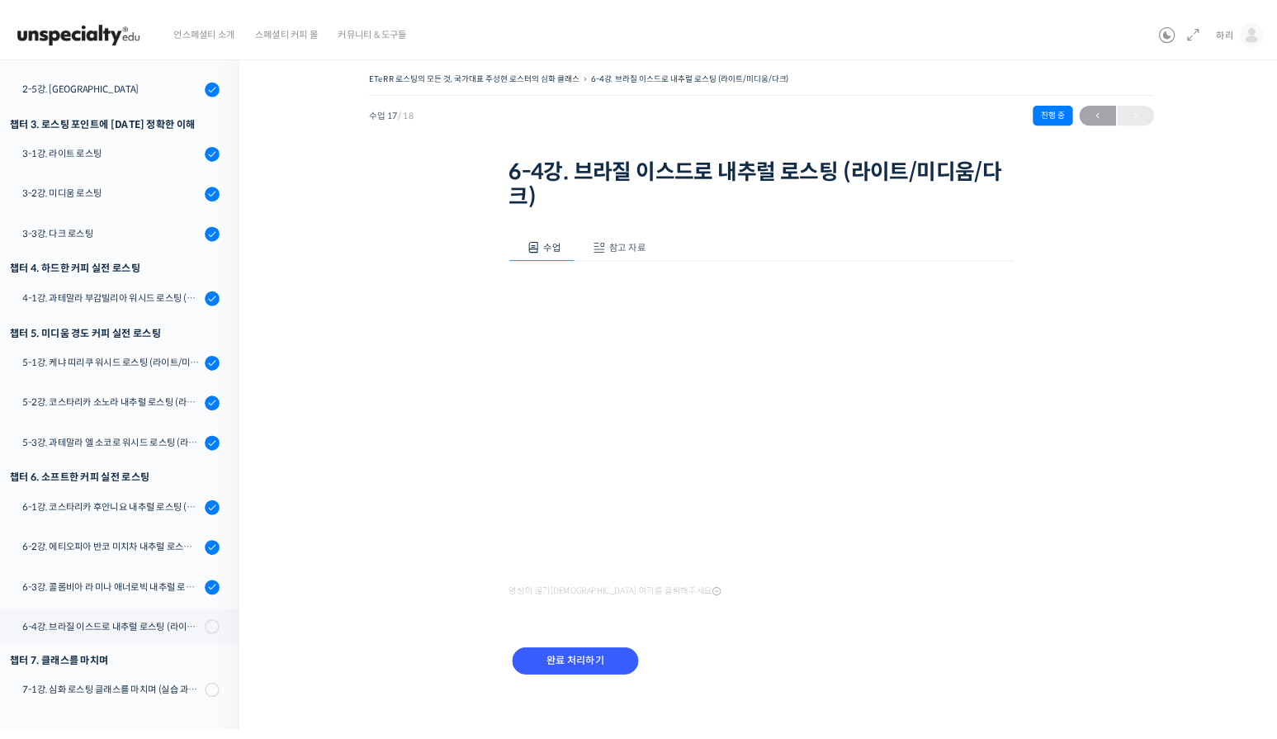
scroll to position [505, 0]
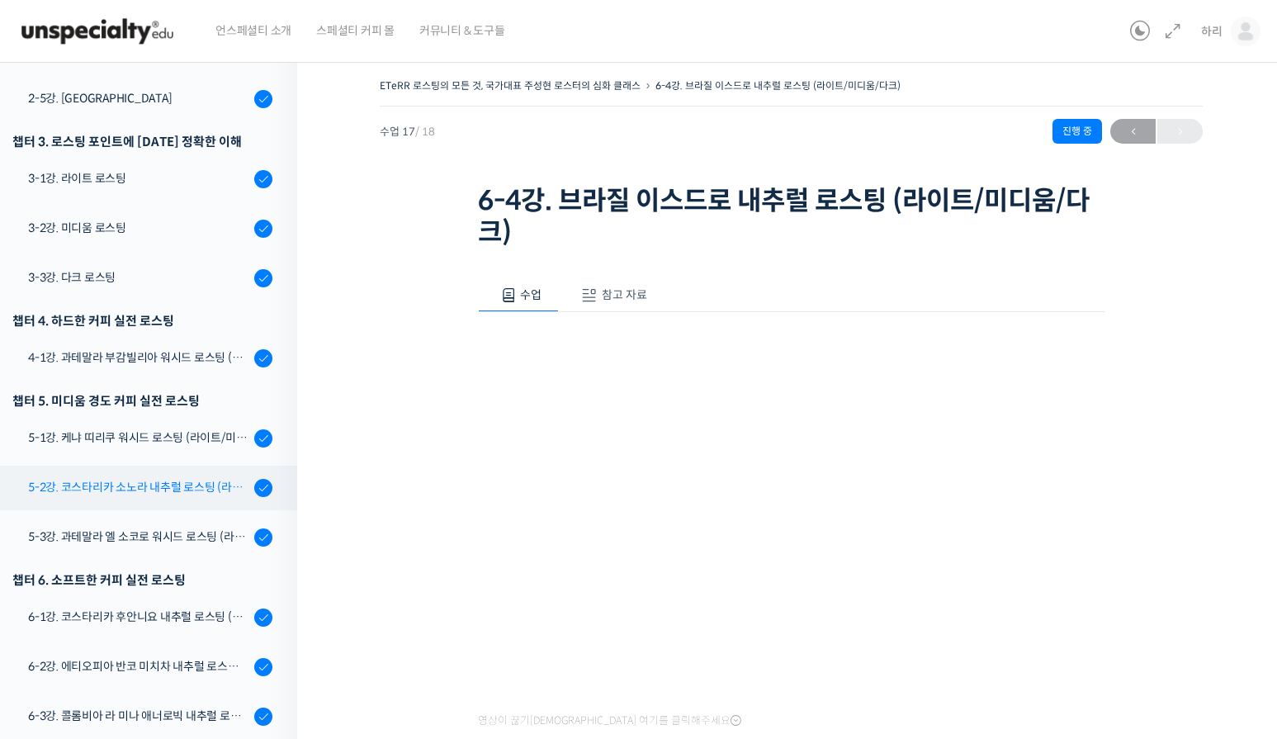
click at [164, 491] on div "5-2강. 코스타리카 소노라 내추럴 로스팅 (라이트/미디움/다크)" at bounding box center [138, 487] width 221 height 18
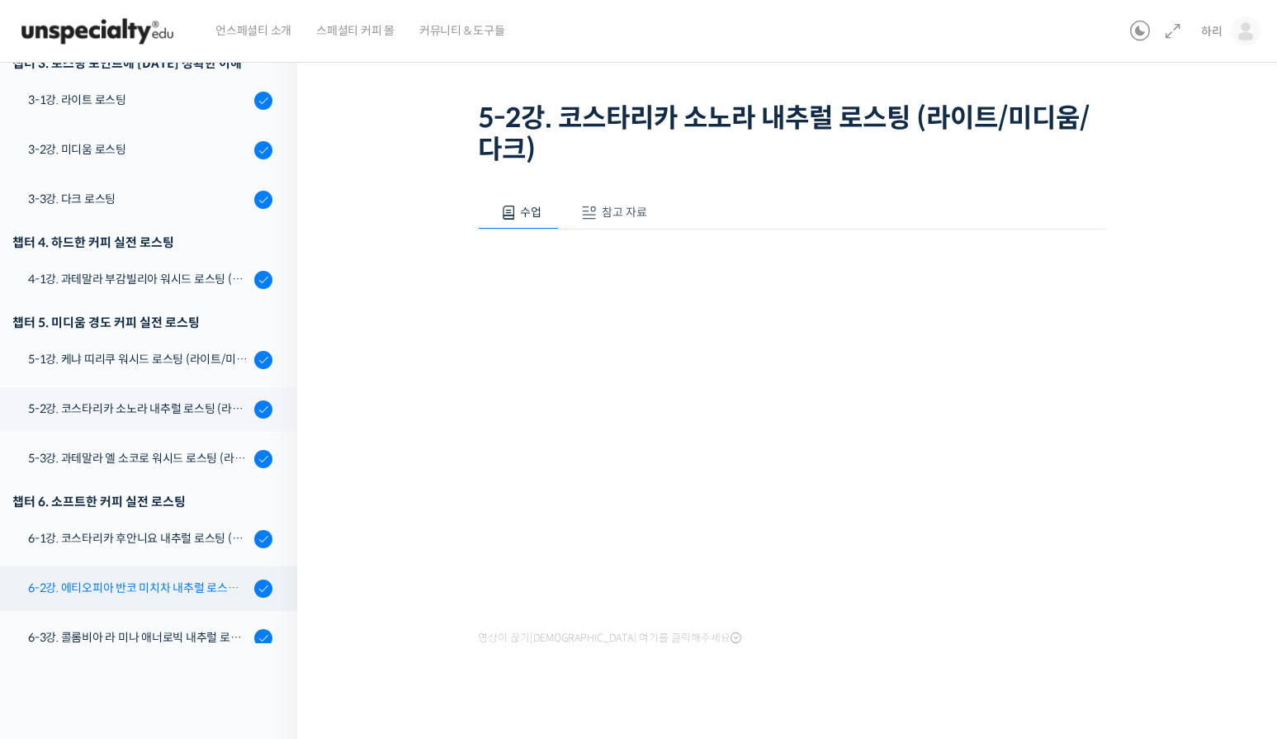
scroll to position [505, 0]
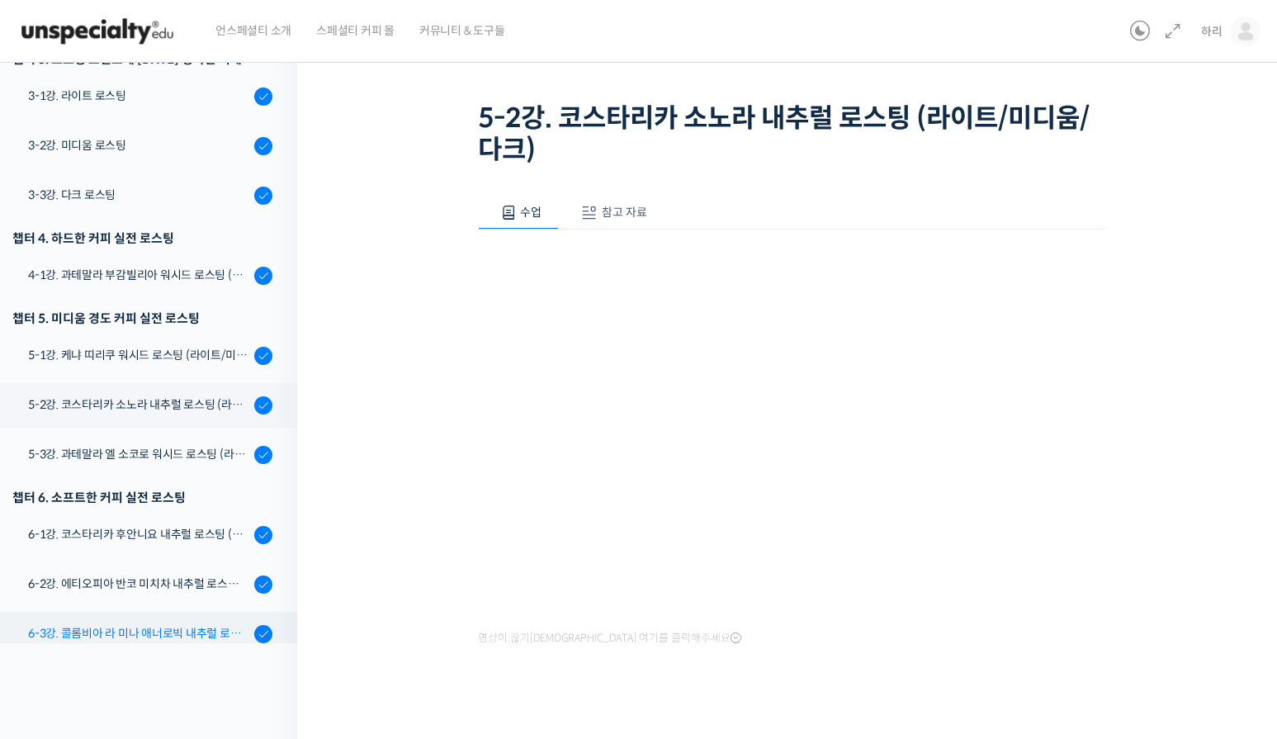
click at [167, 634] on div "6-3강. 콜롬비아 라 미나 애너로빅 내추럴 로스팅 (라이트/미디움/다크)" at bounding box center [138, 633] width 221 height 18
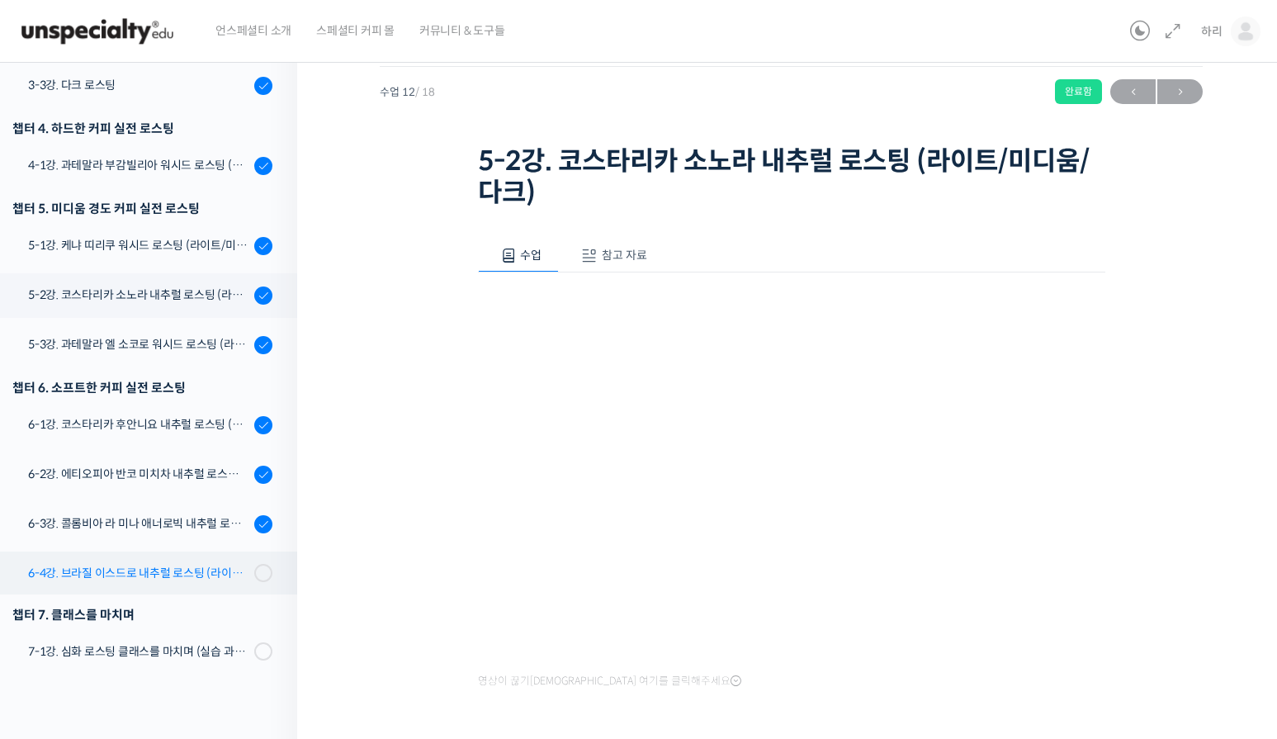
scroll to position [103, 0]
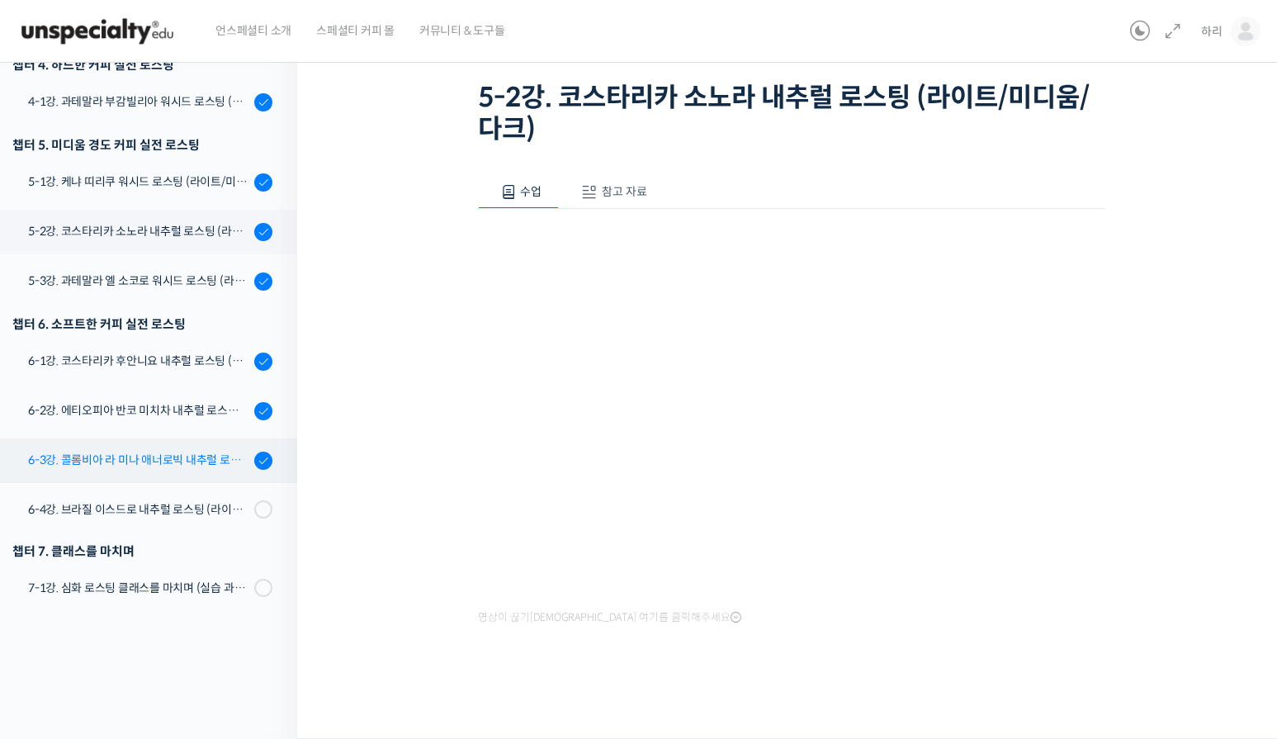
click at [160, 463] on div "6-3강. 콜롬비아 라 미나 애너로빅 내추럴 로스팅 (라이트/미디움/다크)" at bounding box center [138, 460] width 221 height 18
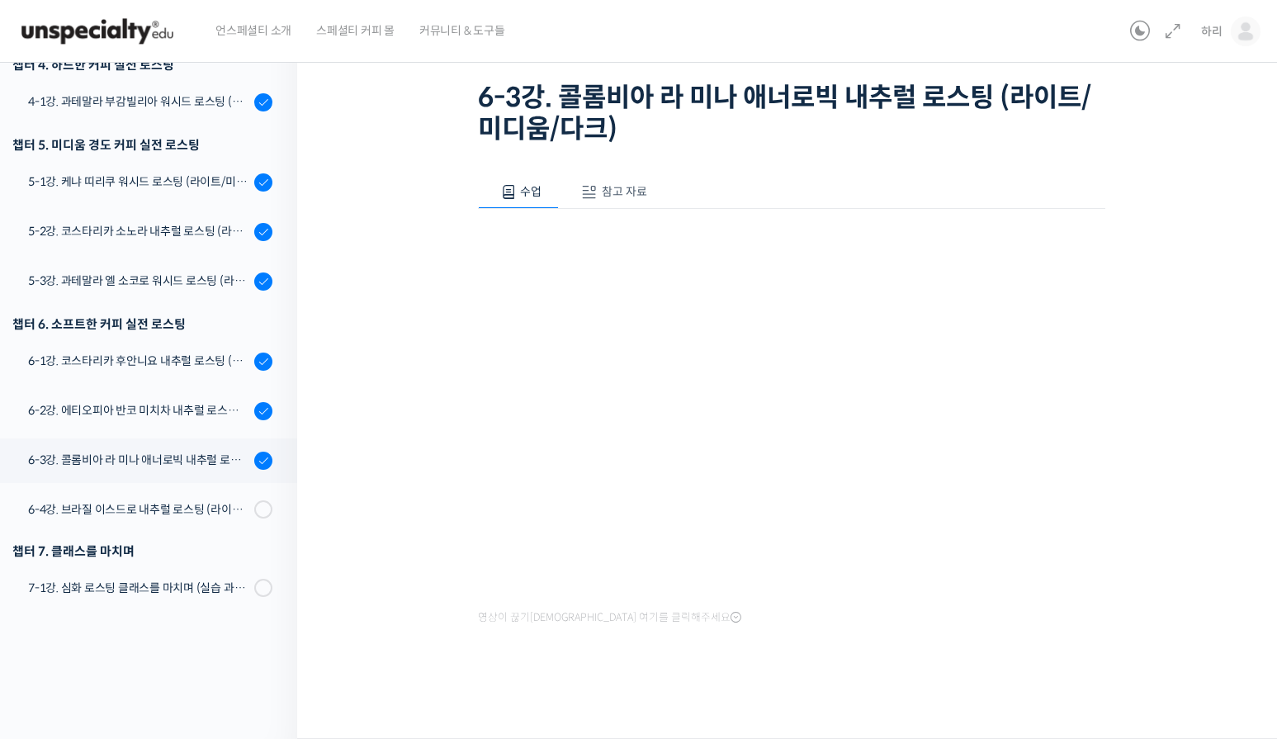
scroll to position [505, 0]
